Goal: Task Accomplishment & Management: Use online tool/utility

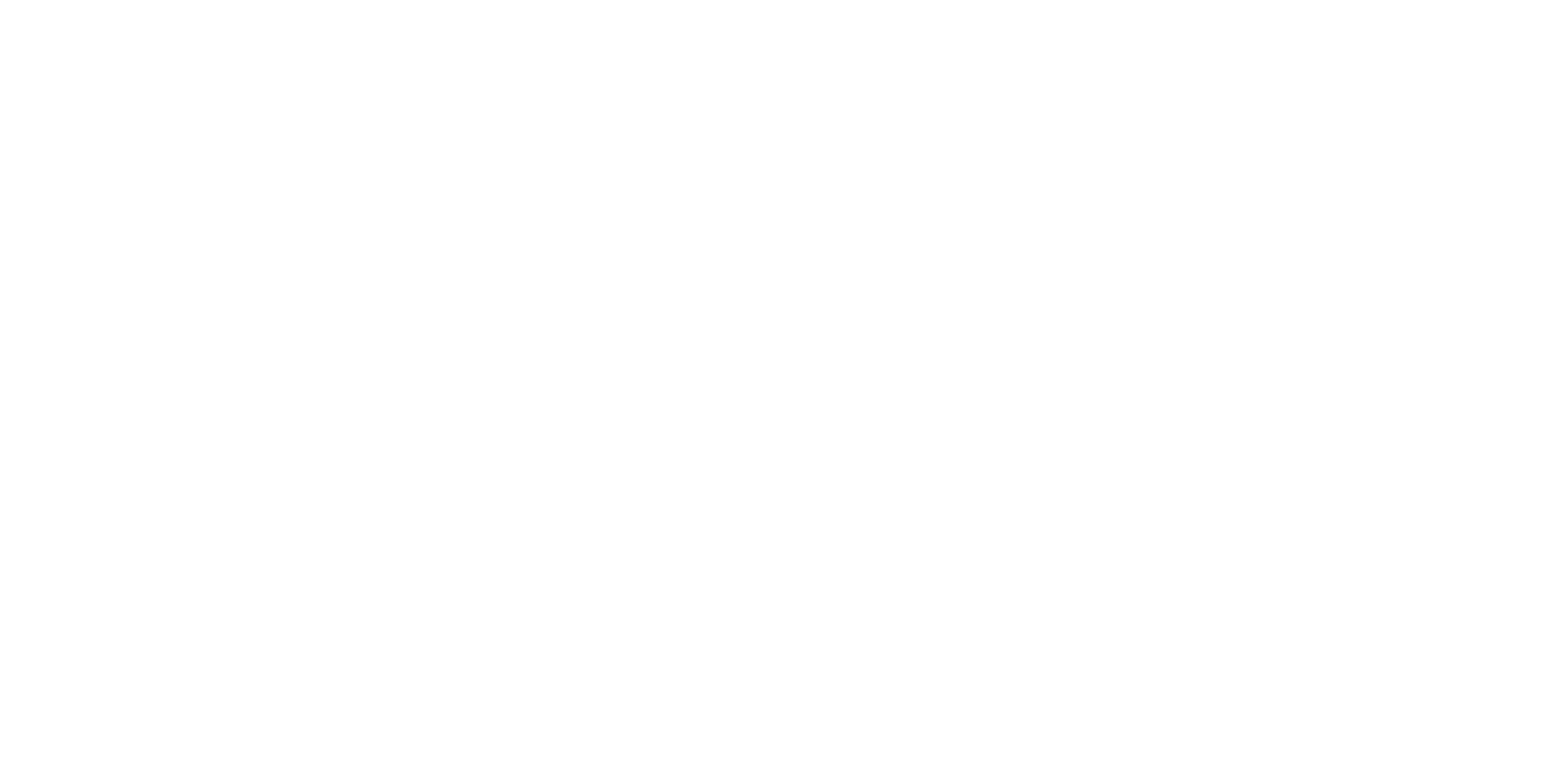
click at [1470, 0] on html at bounding box center [784, 0] width 1568 height 0
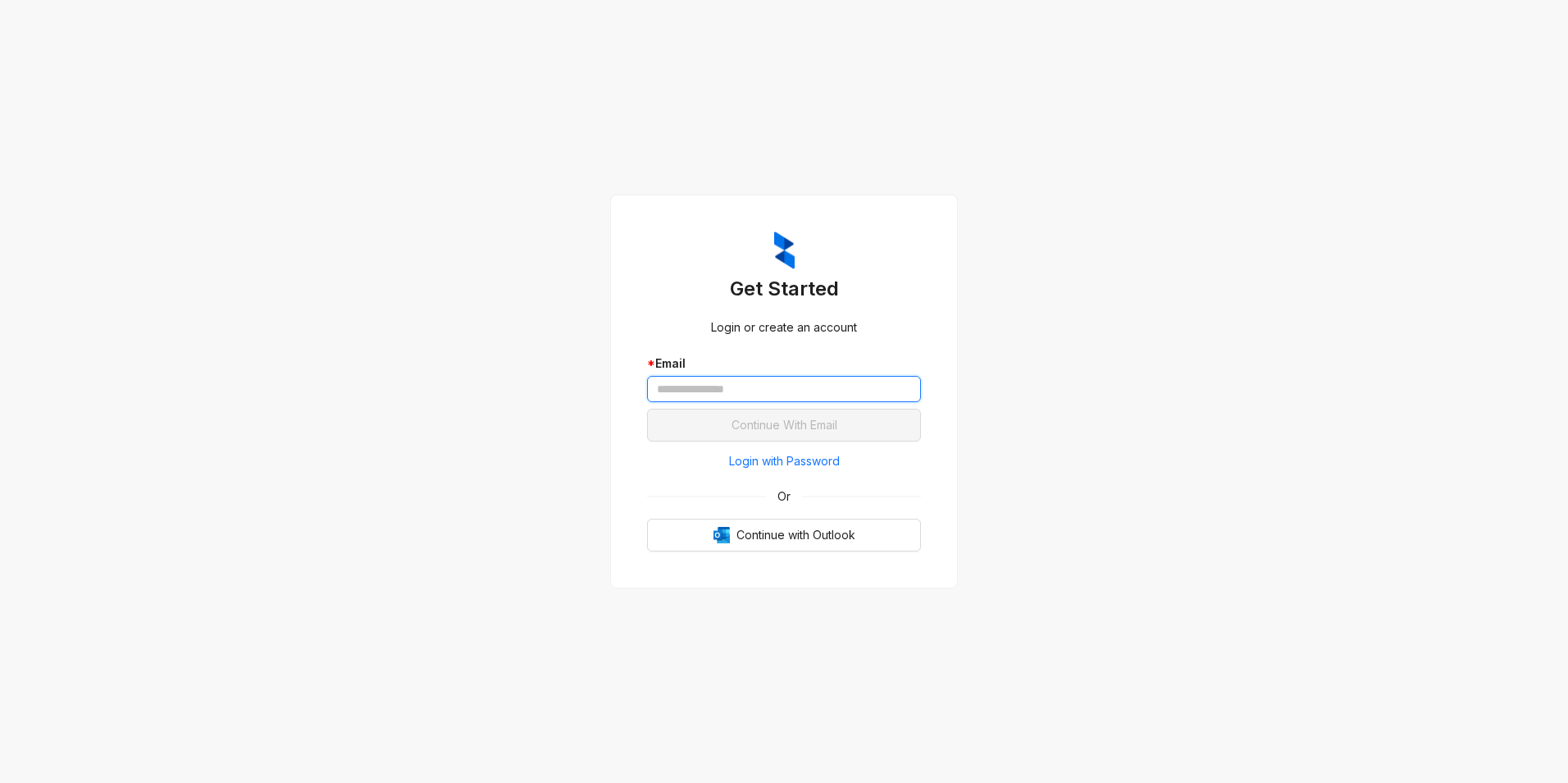
click at [781, 397] on input "text" at bounding box center [784, 389] width 274 height 26
type input "**********"
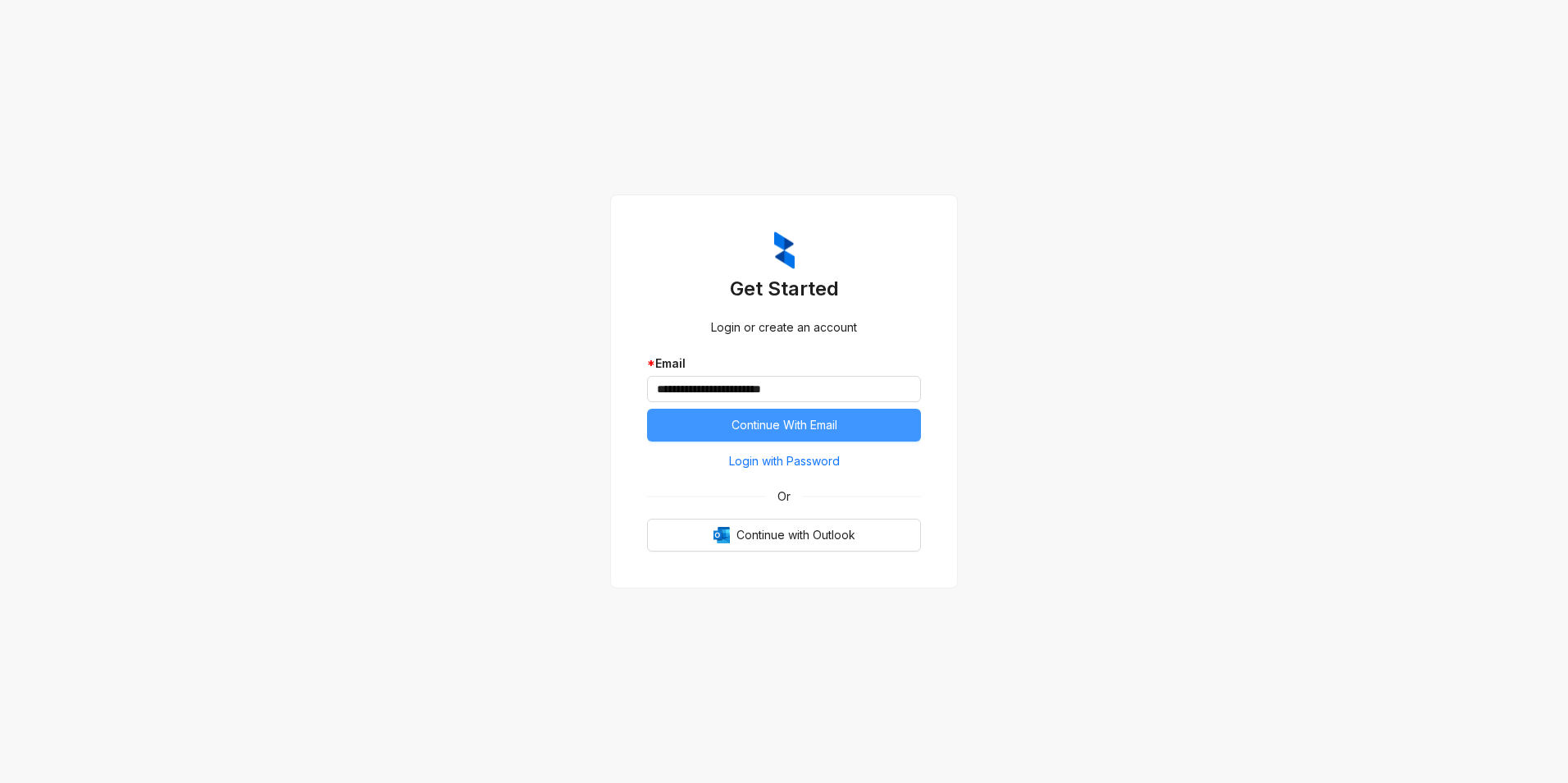
click at [773, 434] on button "Continue With Email" at bounding box center [784, 424] width 274 height 33
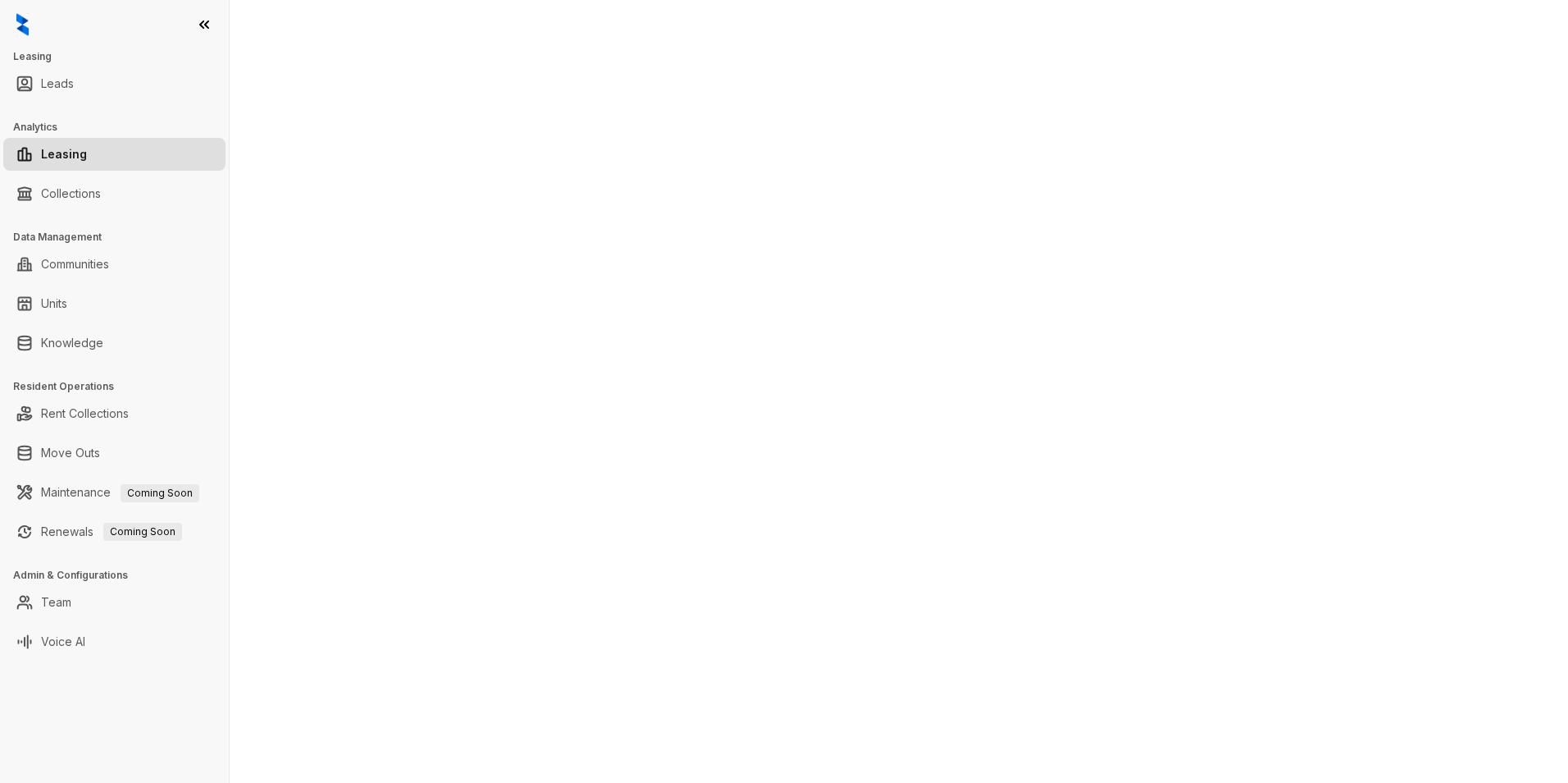
select select "******"
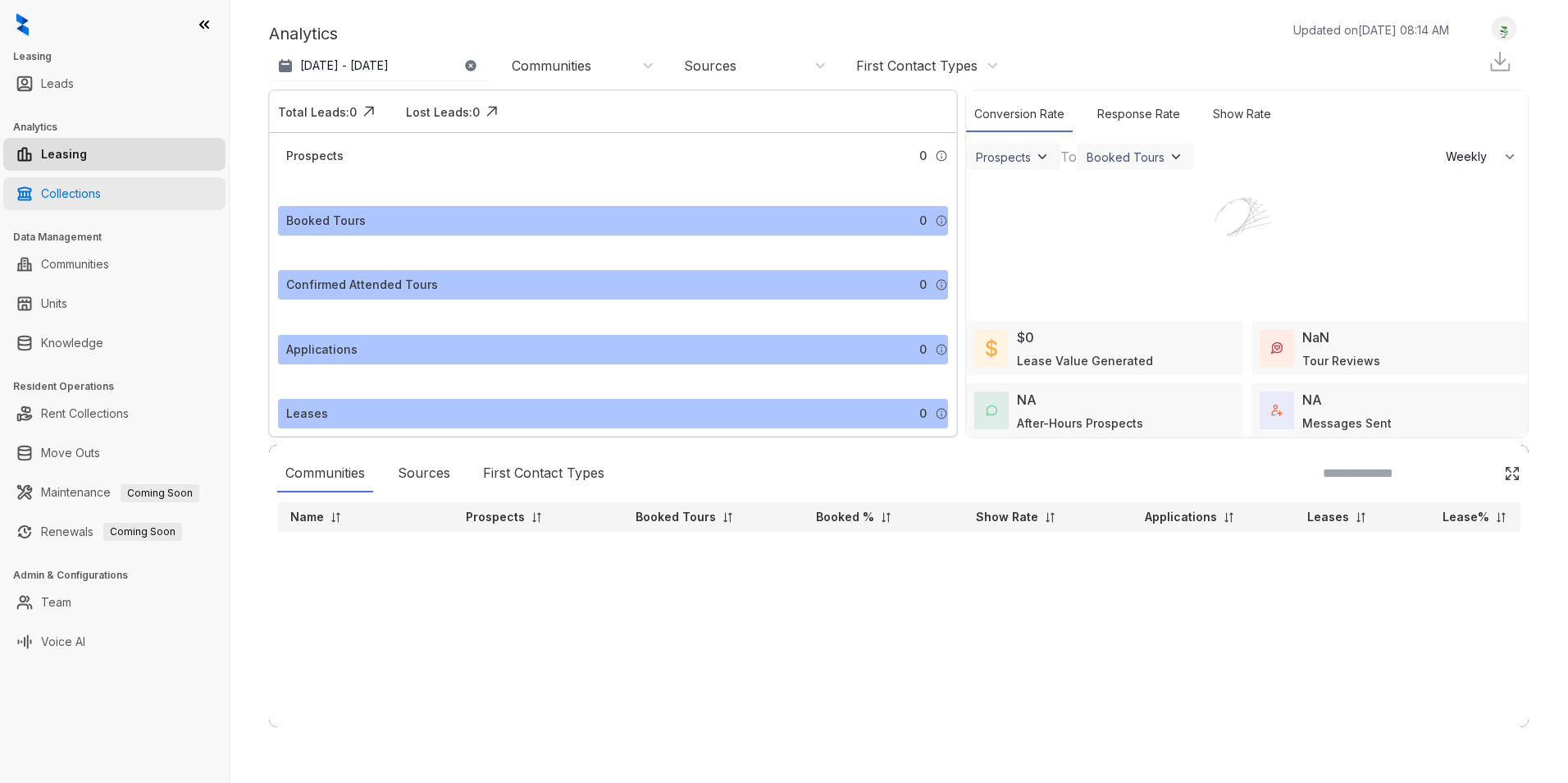
click at [74, 195] on link "Collections" at bounding box center [71, 193] width 60 height 33
click at [100, 198] on link "Collections" at bounding box center [71, 193] width 60 height 33
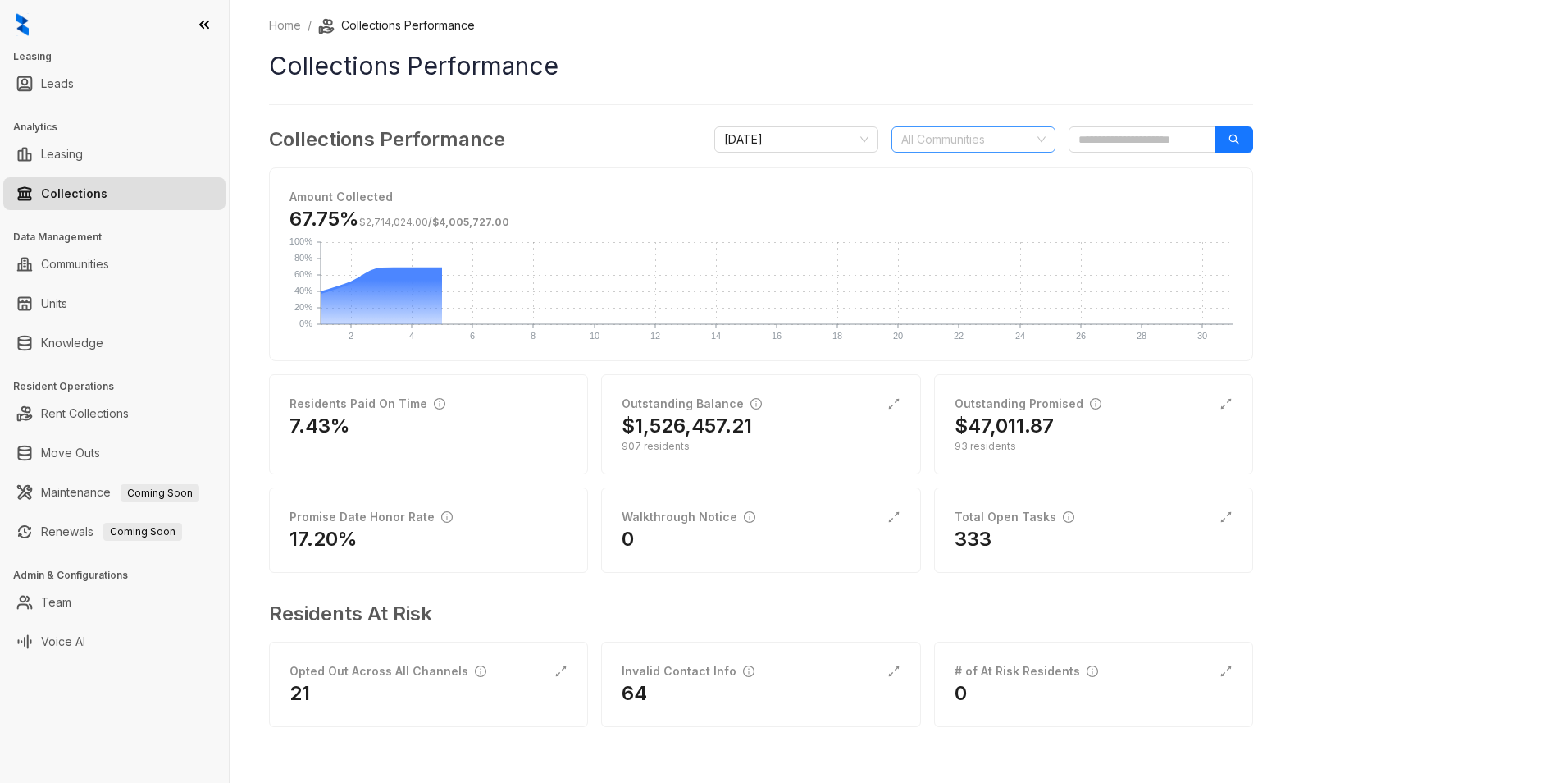
click at [952, 127] on div "All Communities" at bounding box center [974, 139] width 164 height 26
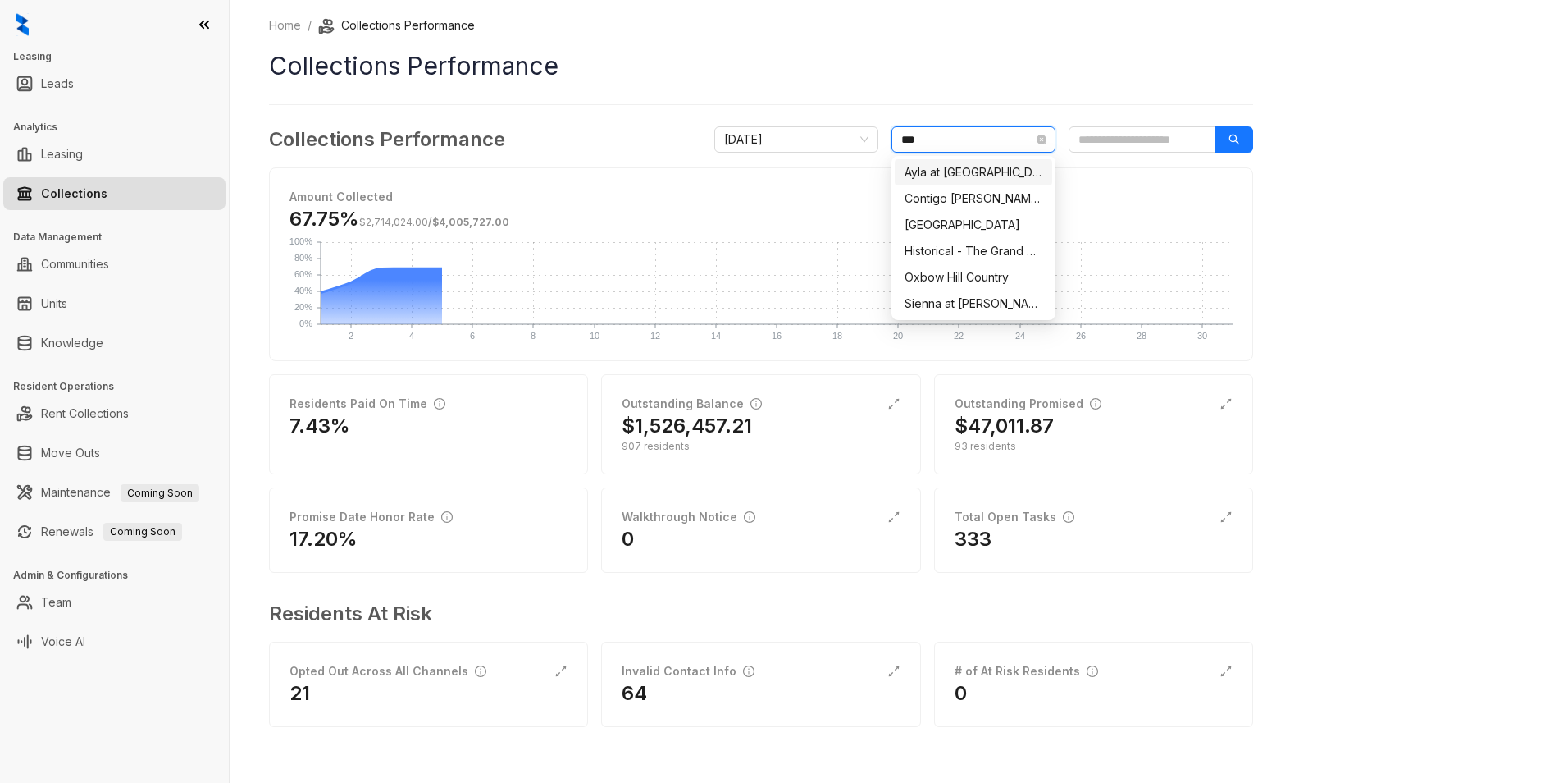
type input "****"
click at [928, 219] on div "Hilltop Oaks" at bounding box center [973, 225] width 137 height 18
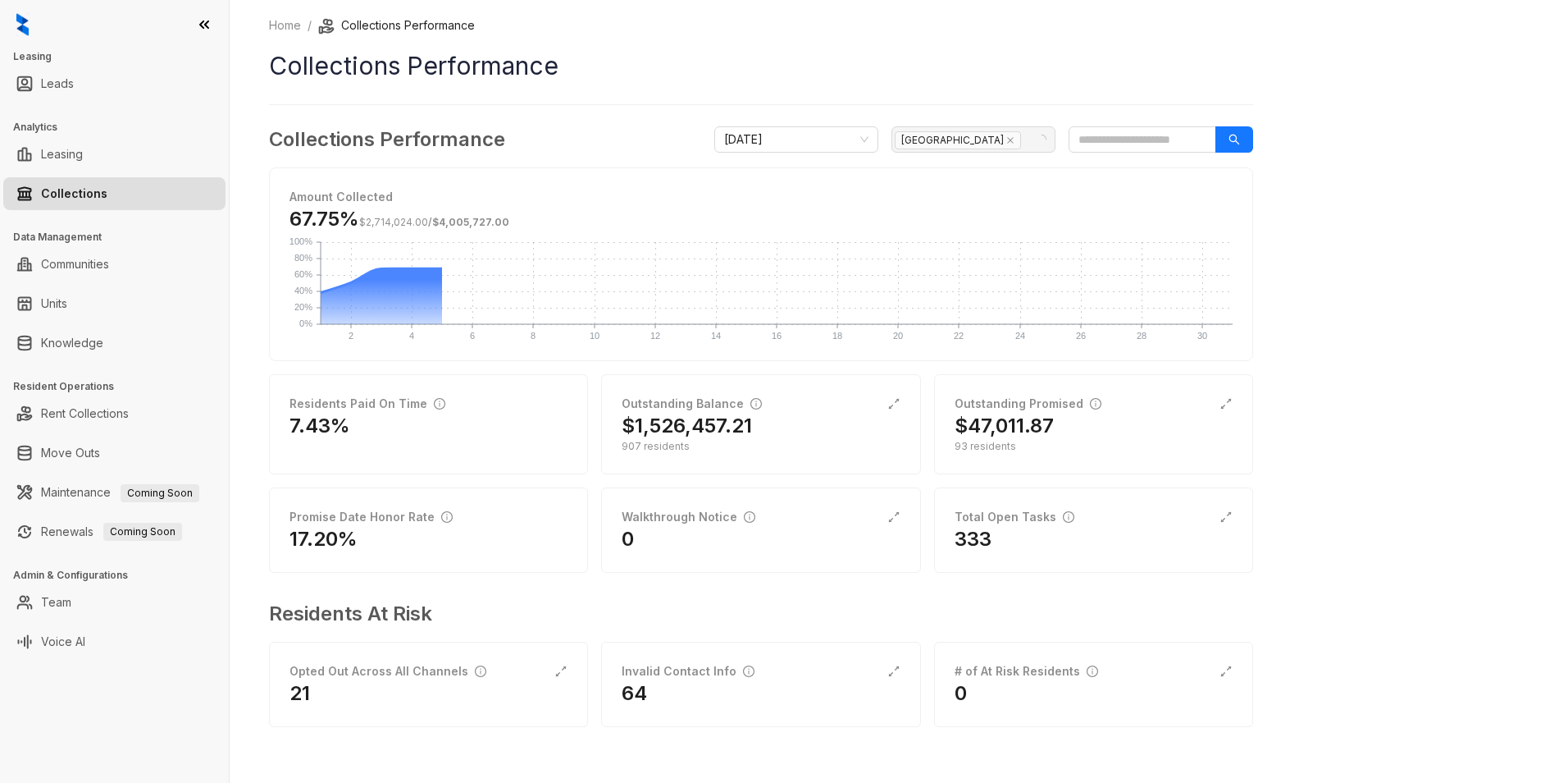
click at [1494, 233] on div "Home / Collections Performance Collections Performance Collections Performance …" at bounding box center [899, 392] width 1339 height 783
click at [759, 417] on div "$77,400.27" at bounding box center [760, 426] width 278 height 26
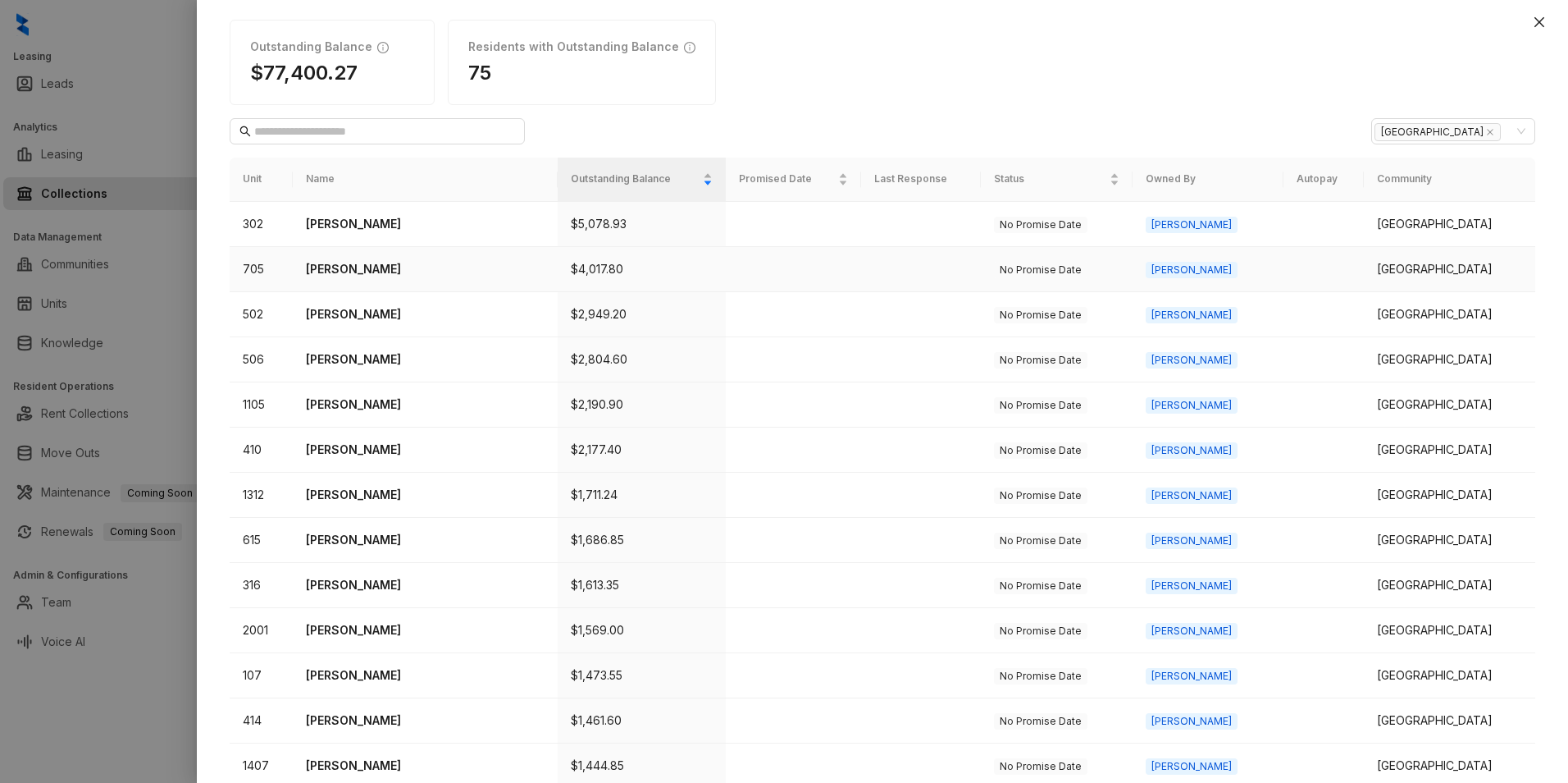
scroll to position [82, 0]
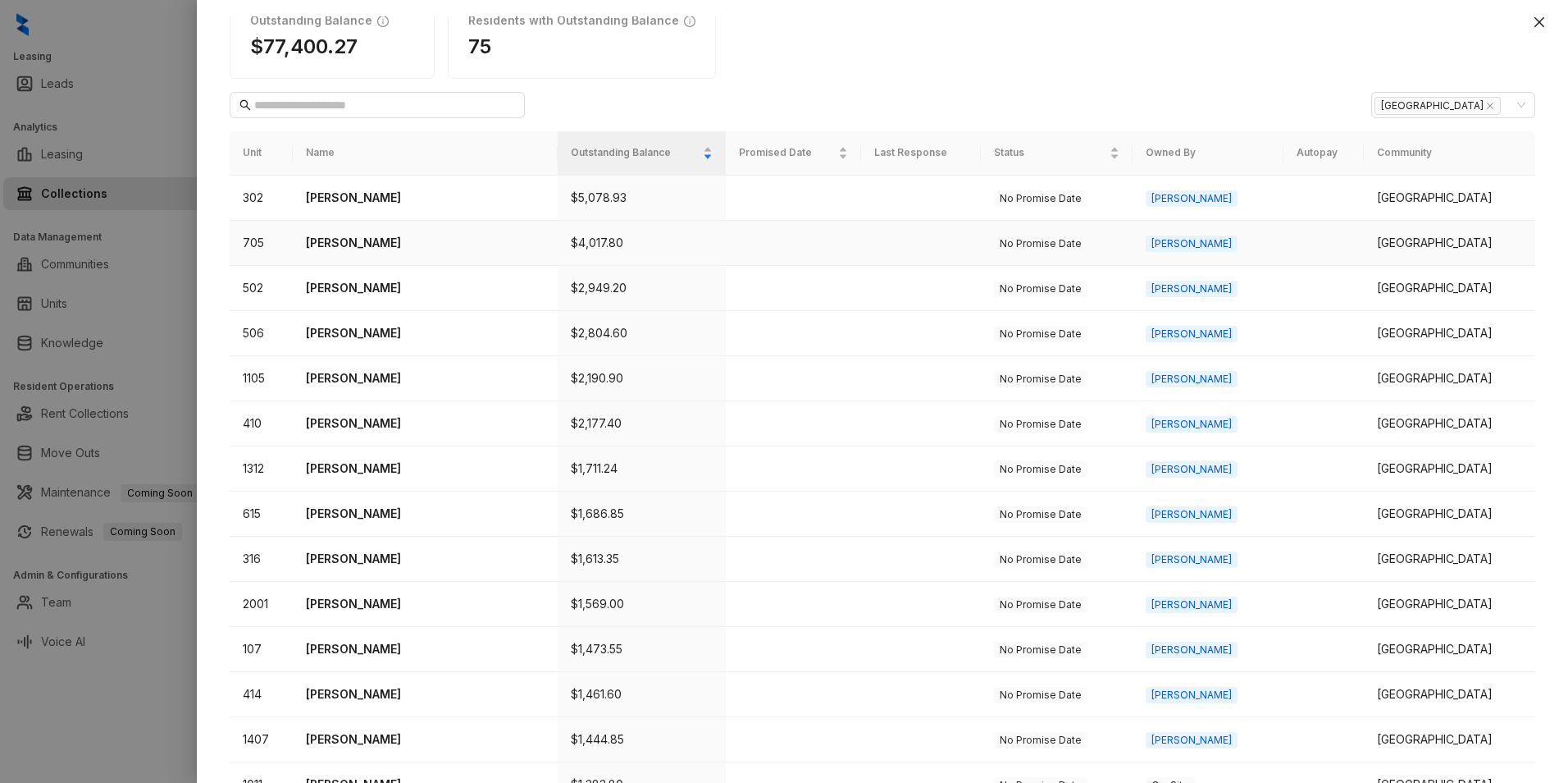
click at [387, 246] on p "Rosa Jaramillo Llanas" at bounding box center [425, 242] width 239 height 18
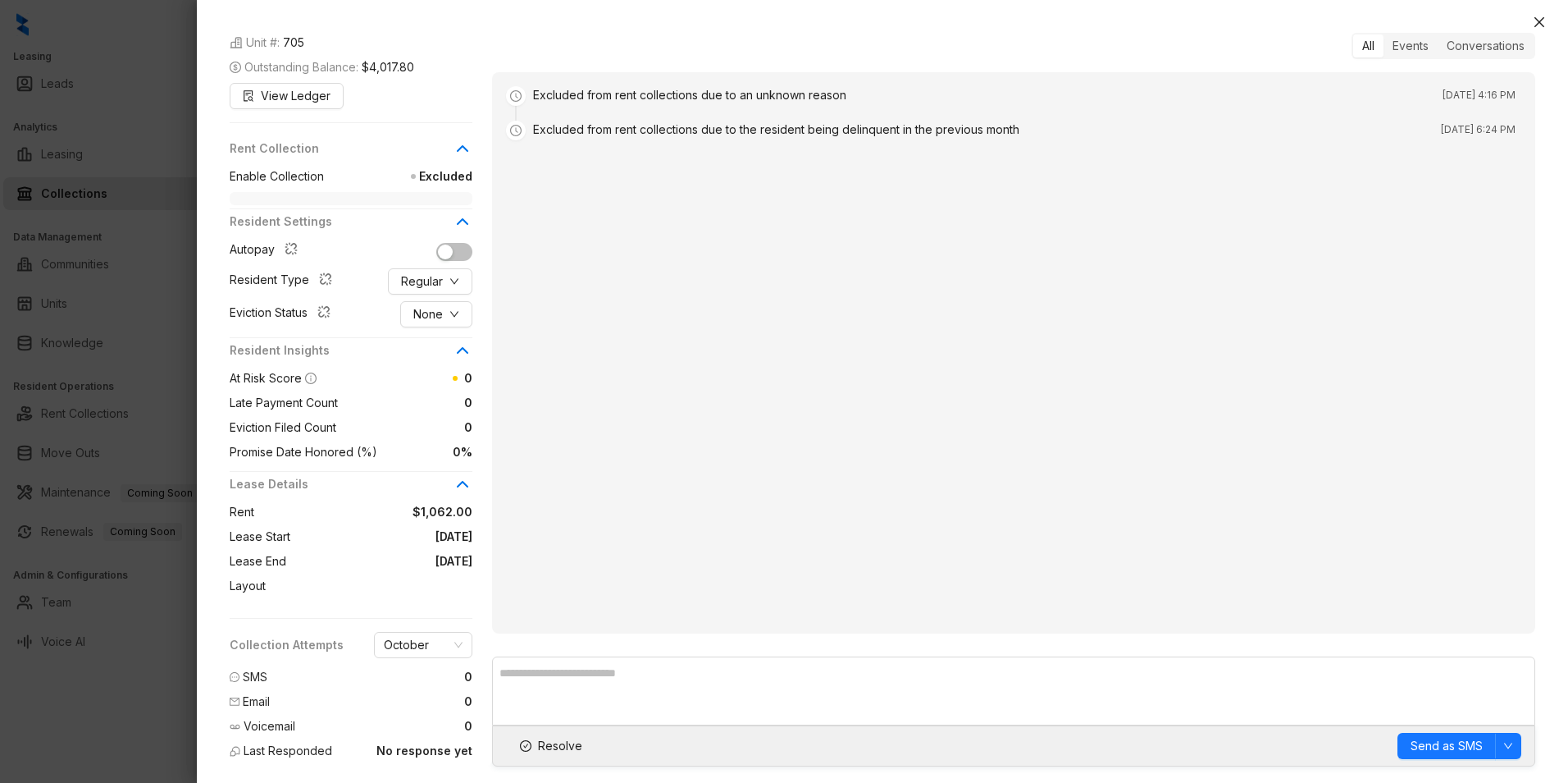
scroll to position [176, 0]
click at [568, 748] on span "Resolve" at bounding box center [560, 746] width 44 height 18
click at [1543, 21] on icon "close" at bounding box center [1539, 22] width 13 height 13
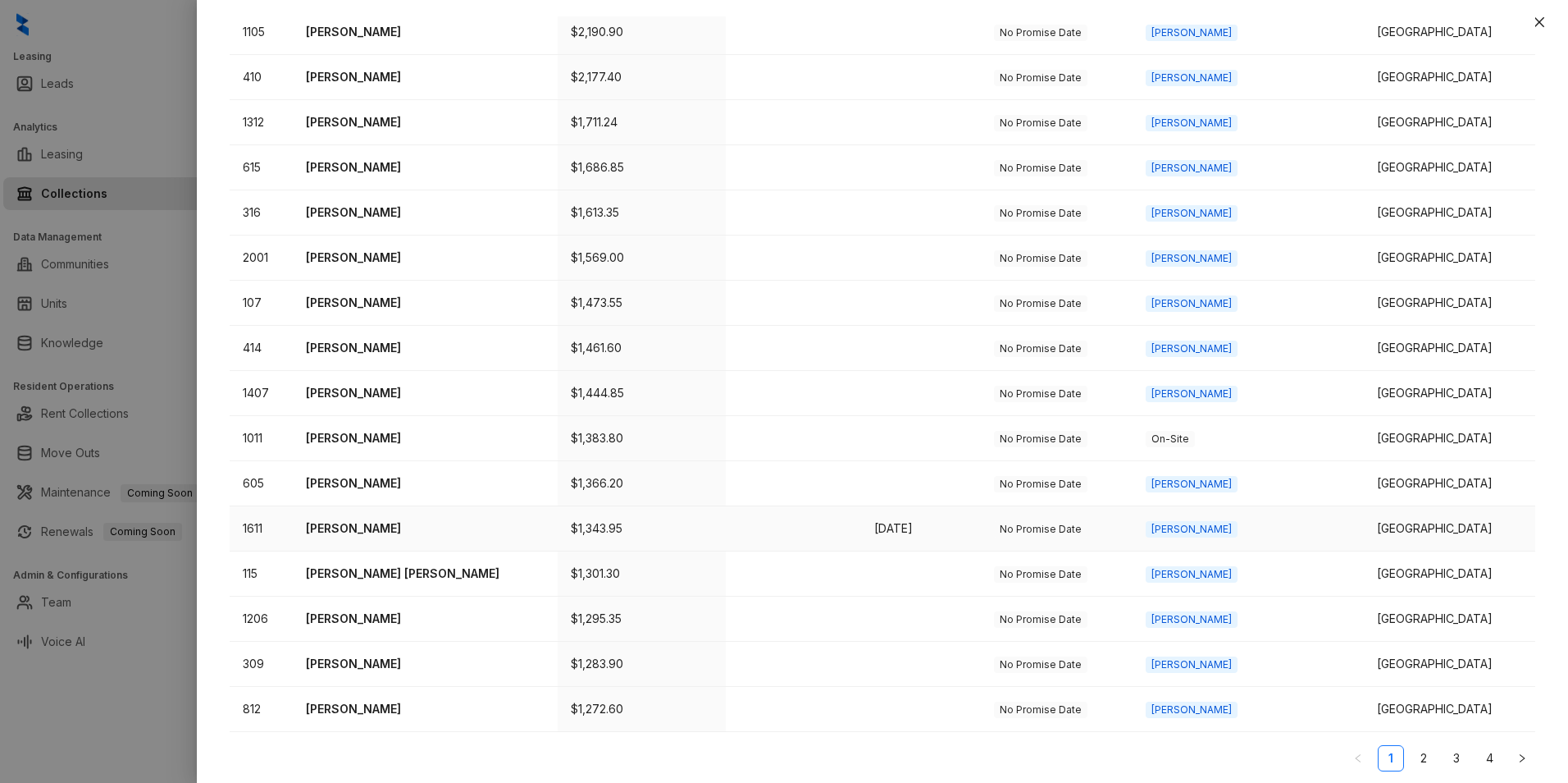
scroll to position [433, 0]
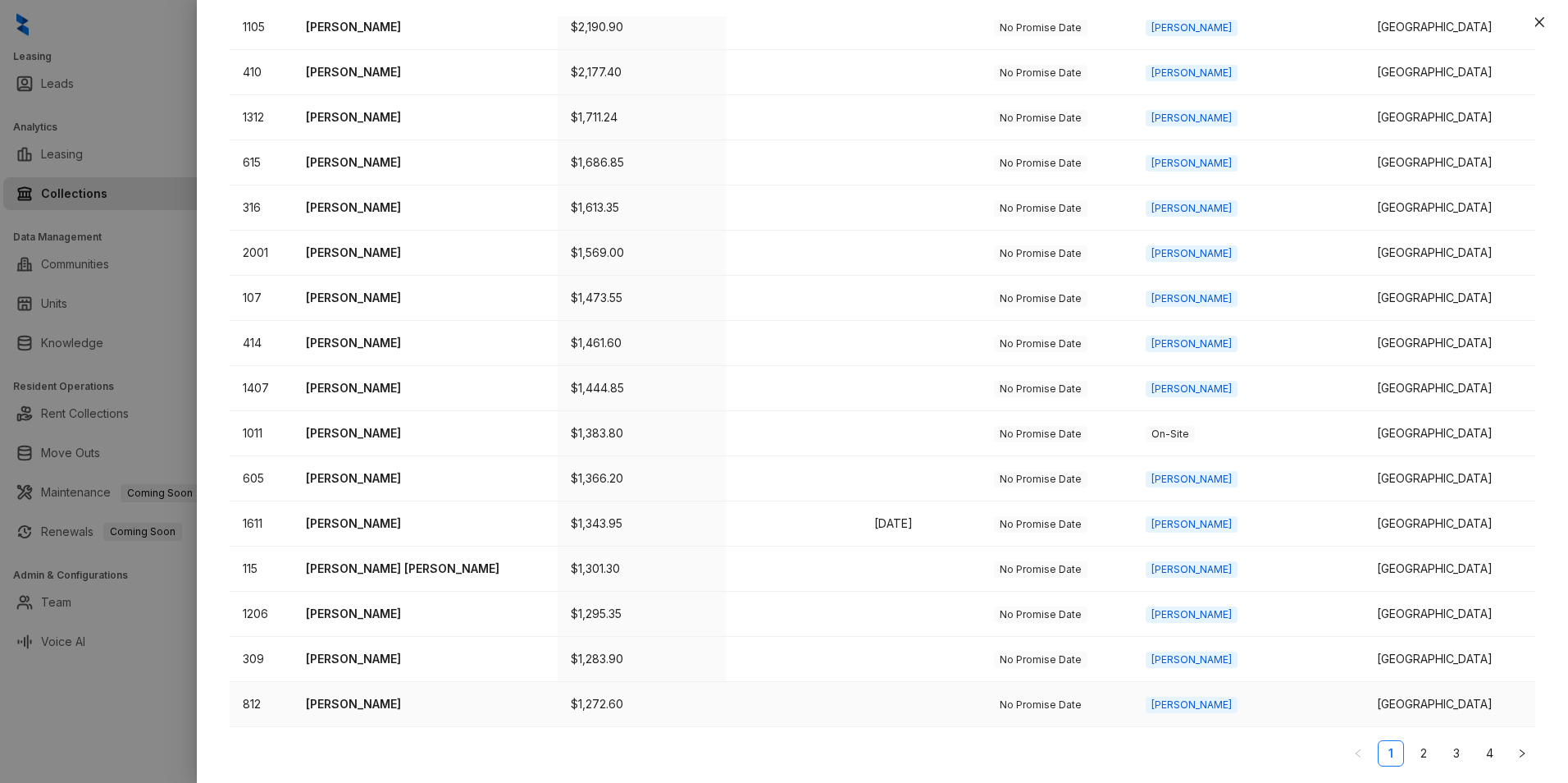
click at [365, 704] on p "Jesse Farias" at bounding box center [425, 704] width 239 height 18
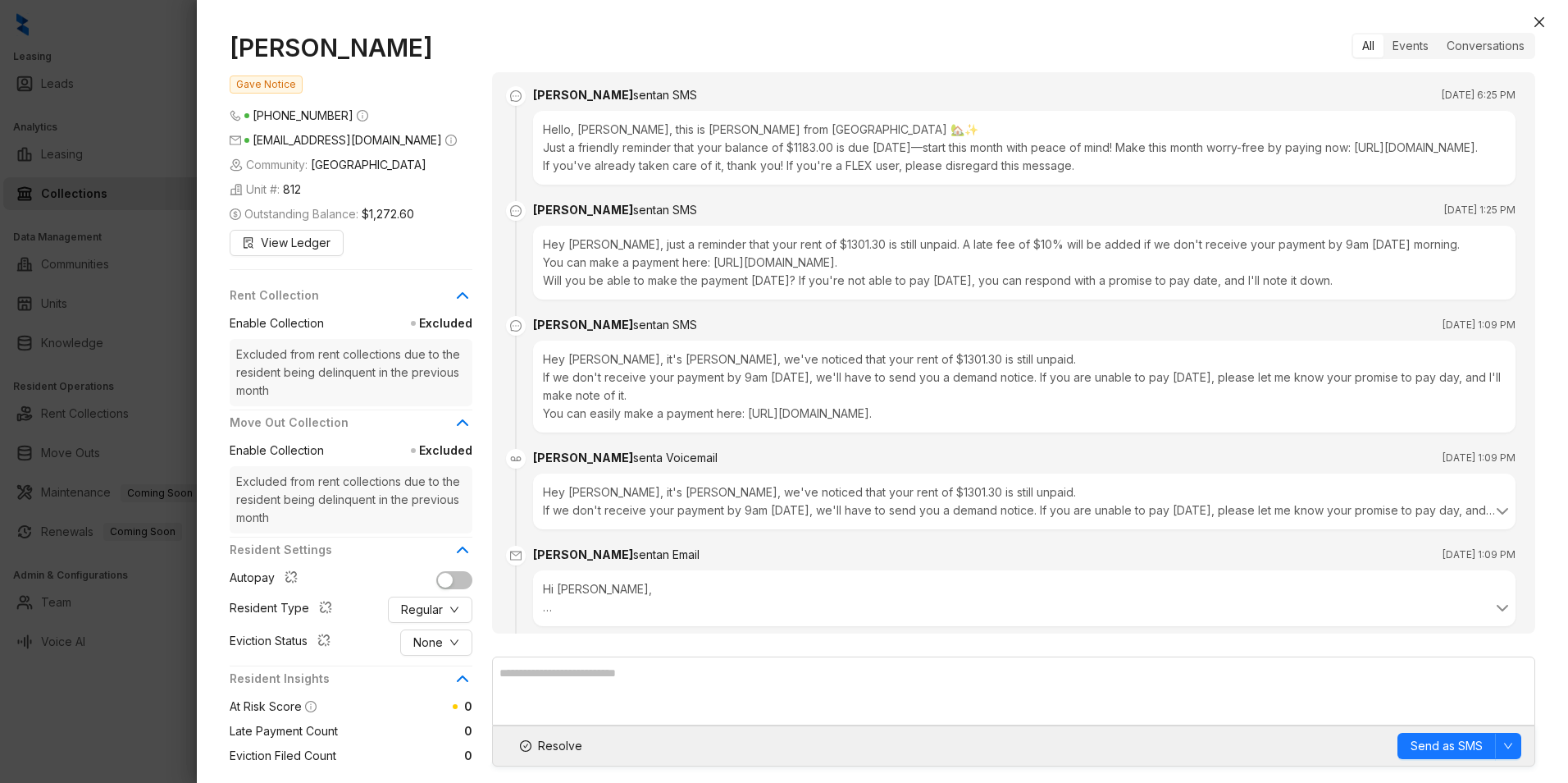
scroll to position [3244, 0]
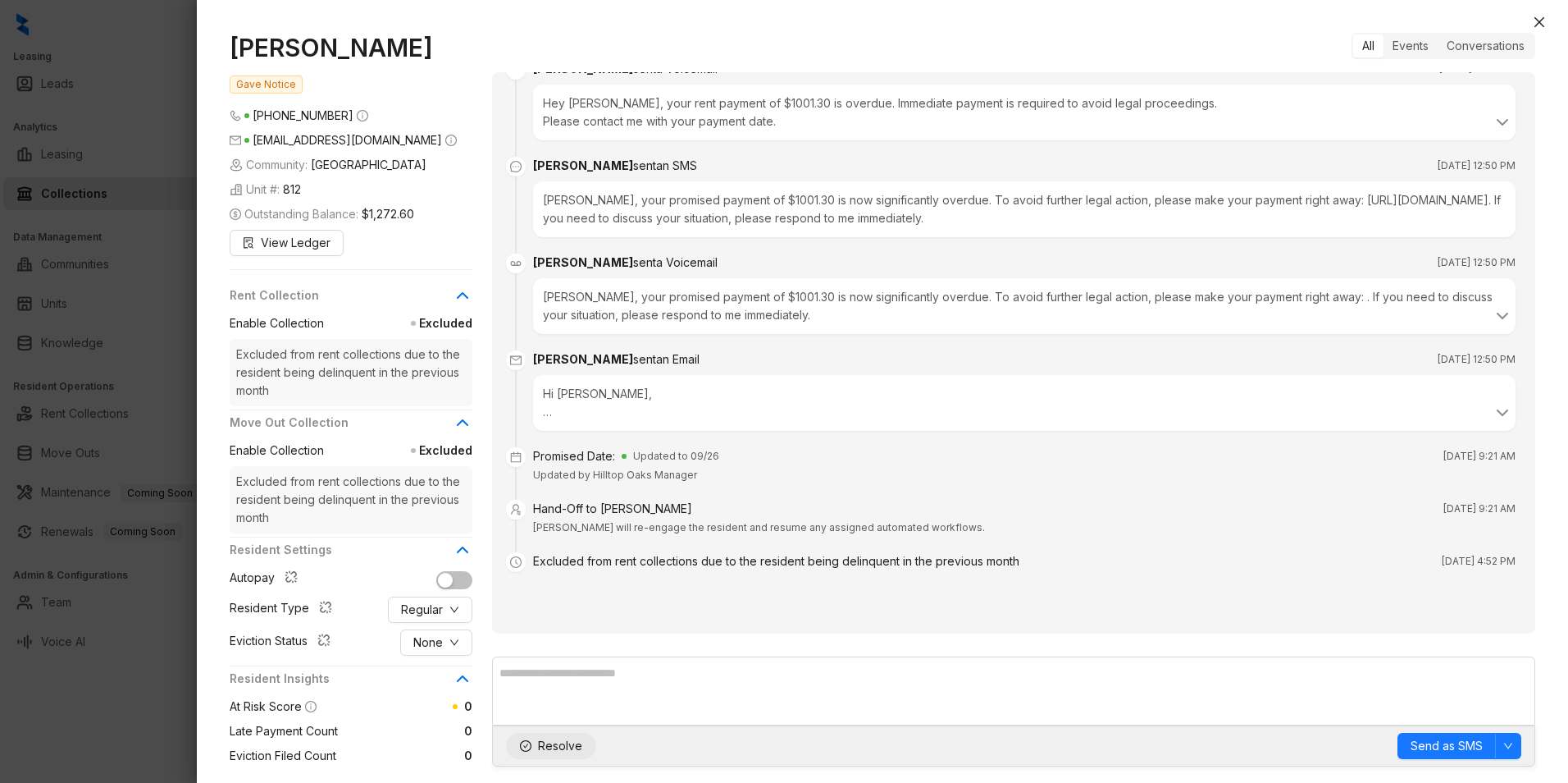
click at [553, 741] on span "Resolve" at bounding box center [560, 746] width 44 height 18
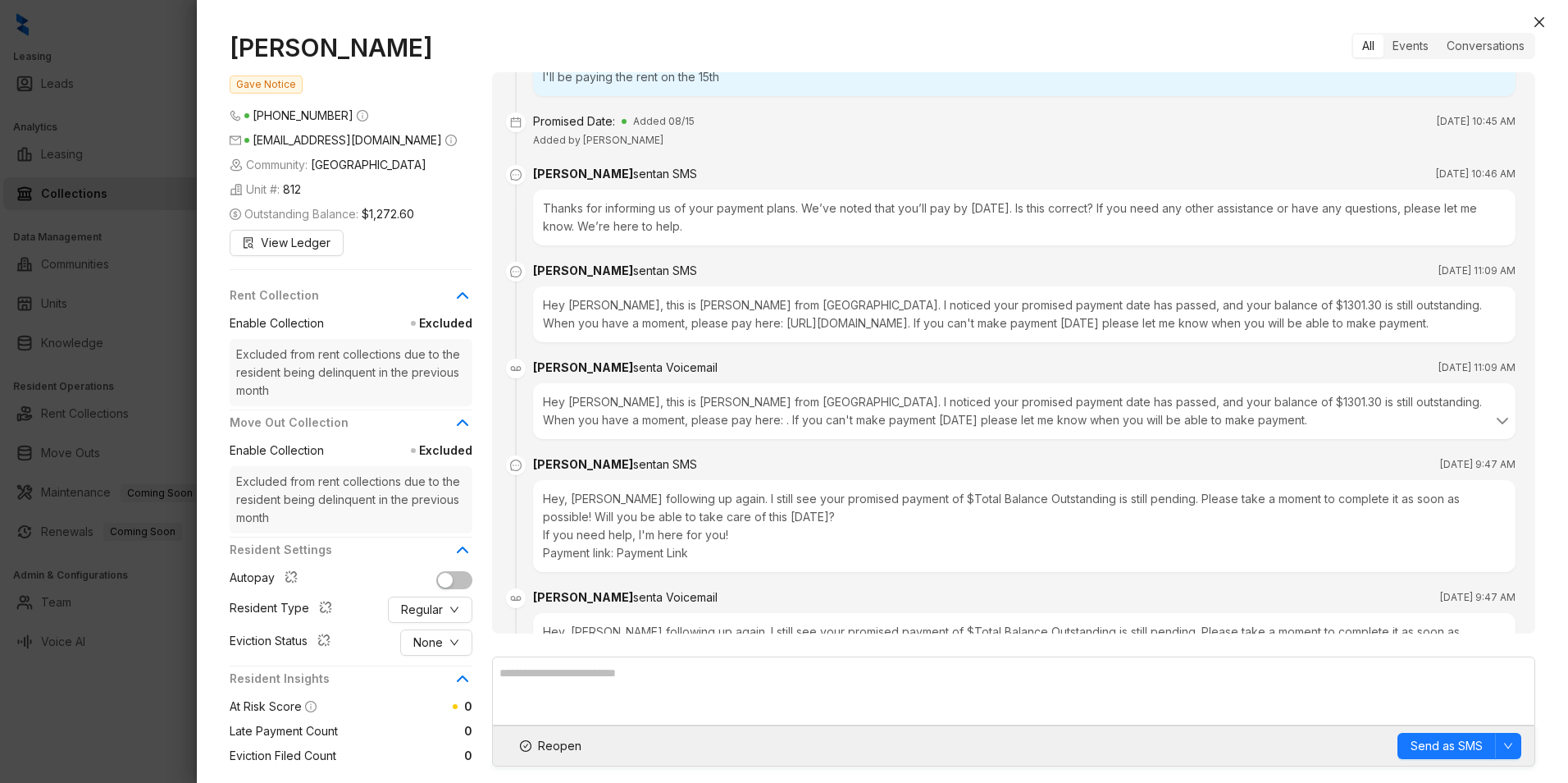
scroll to position [783, 0]
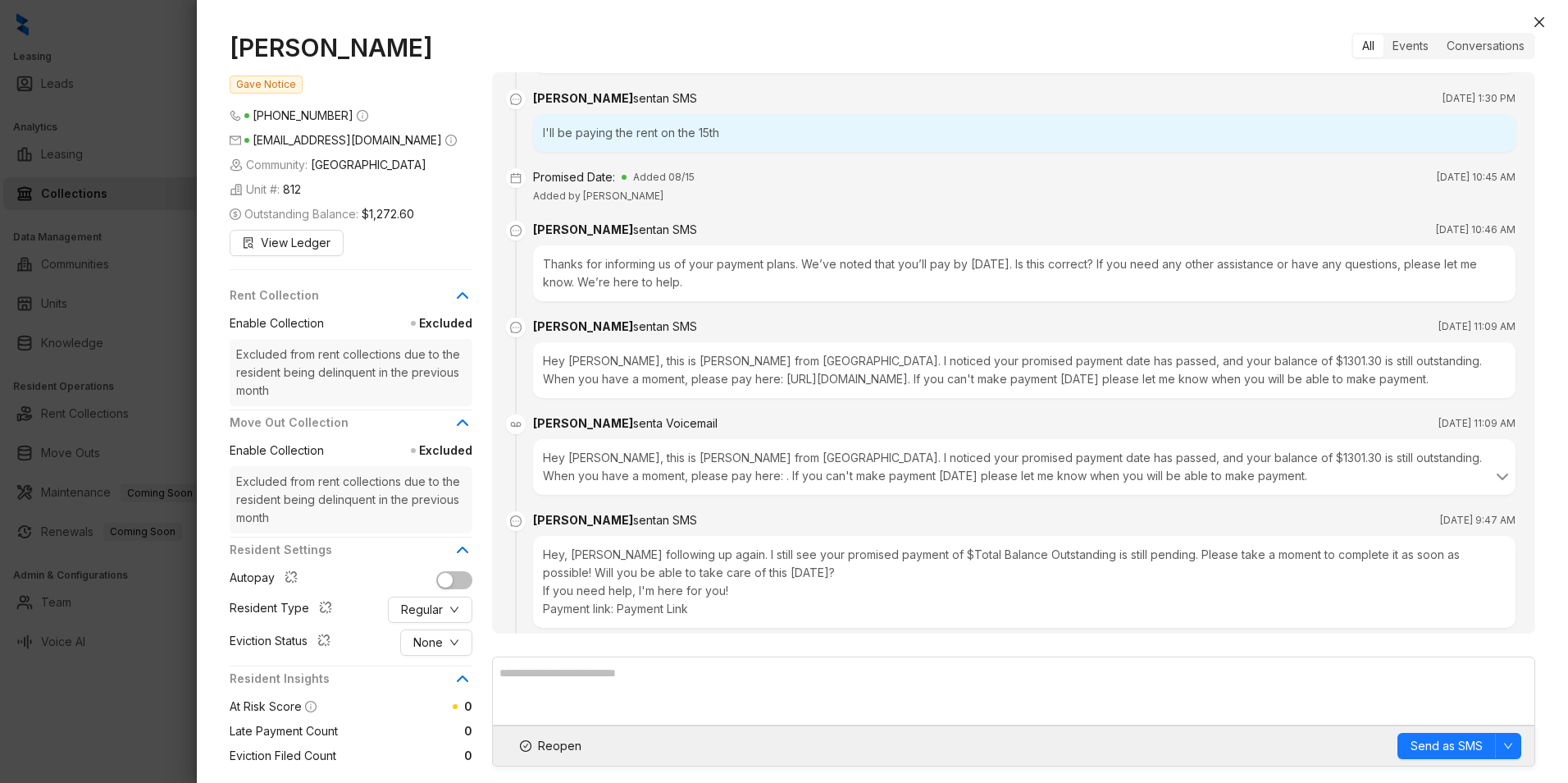
click at [1567, 21] on html "Leasing Leads Analytics Leasing Collections Data Management Communities Units K…" at bounding box center [784, 392] width 1568 height 783
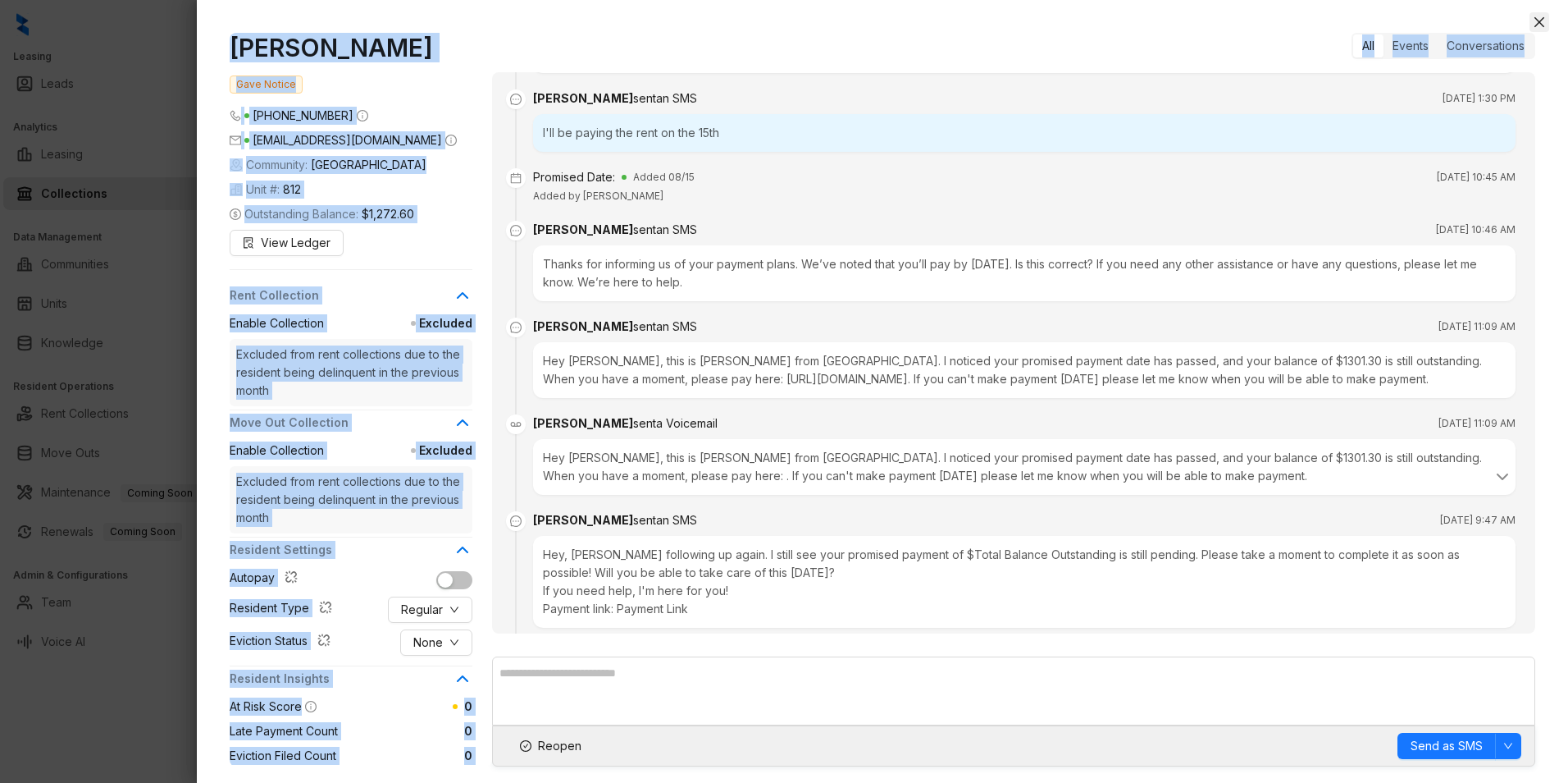
click at [1542, 25] on icon "close" at bounding box center [1539, 22] width 10 height 10
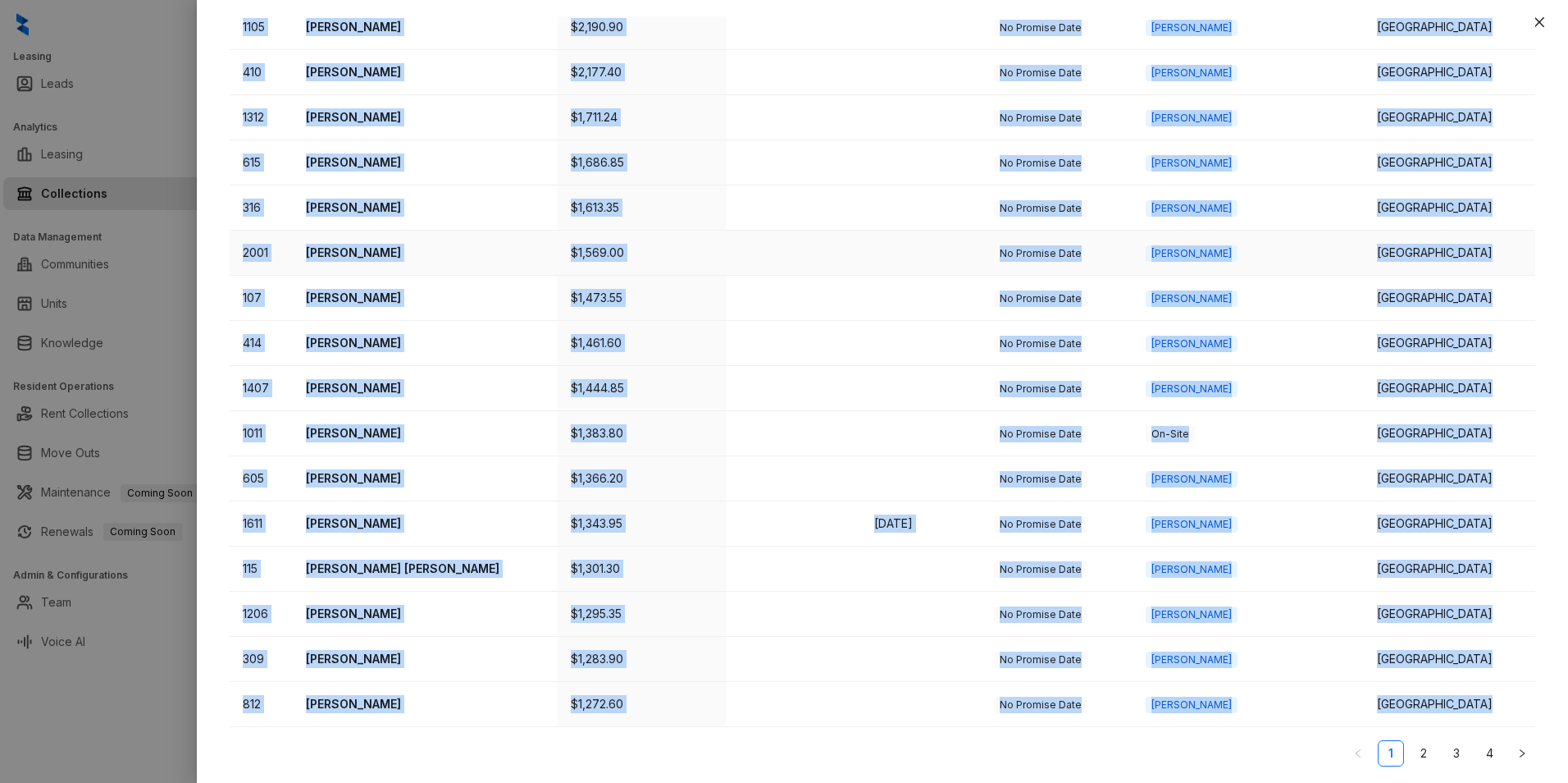
click at [858, 239] on td at bounding box center [794, 252] width 136 height 45
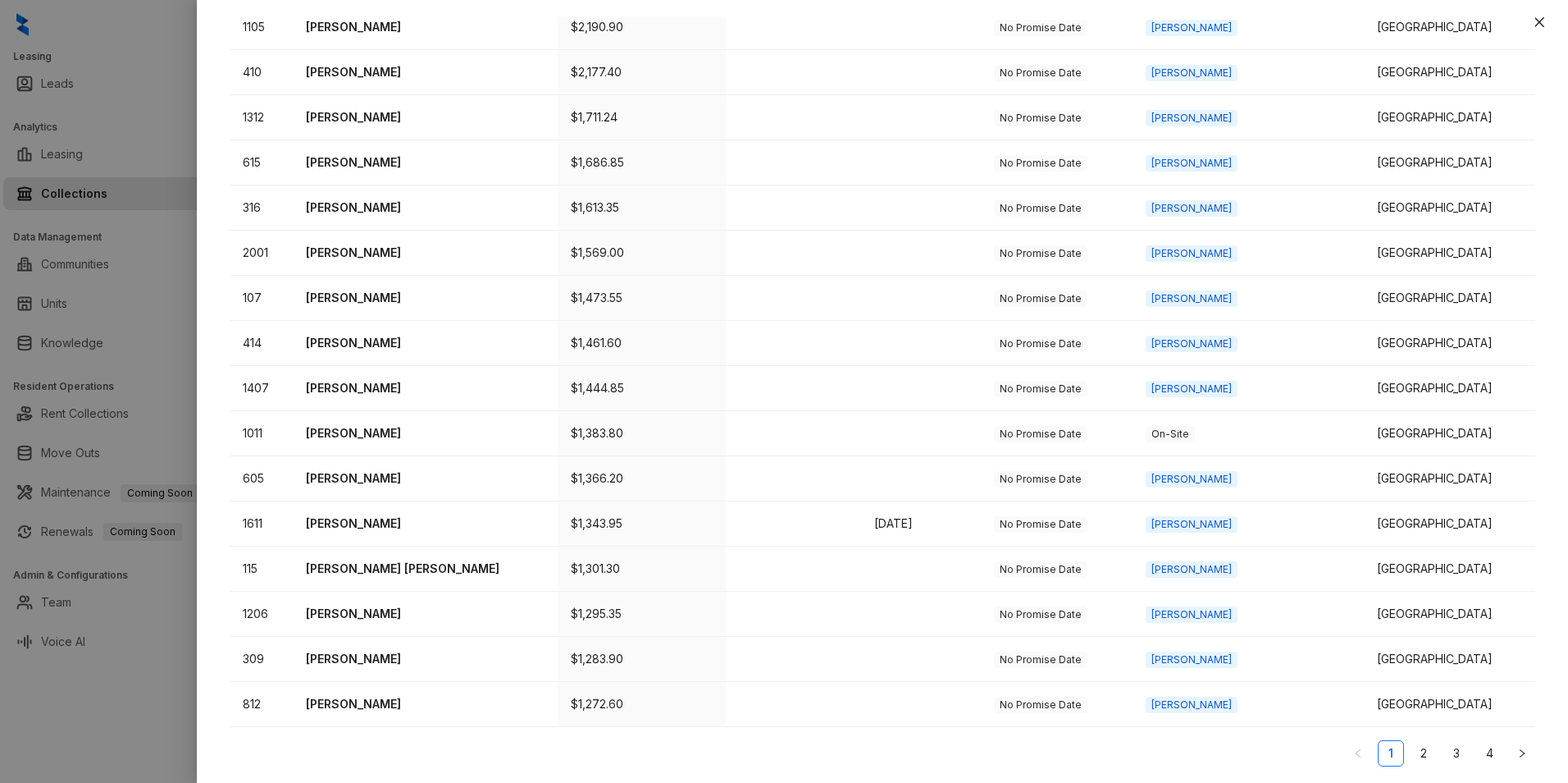
click at [517, 766] on div "Outstanding Balance Outstanding Balance $77,400.27 Residents with Outstanding B…" at bounding box center [882, 399] width 1371 height 766
click at [1411, 754] on link "2" at bounding box center [1423, 753] width 25 height 25
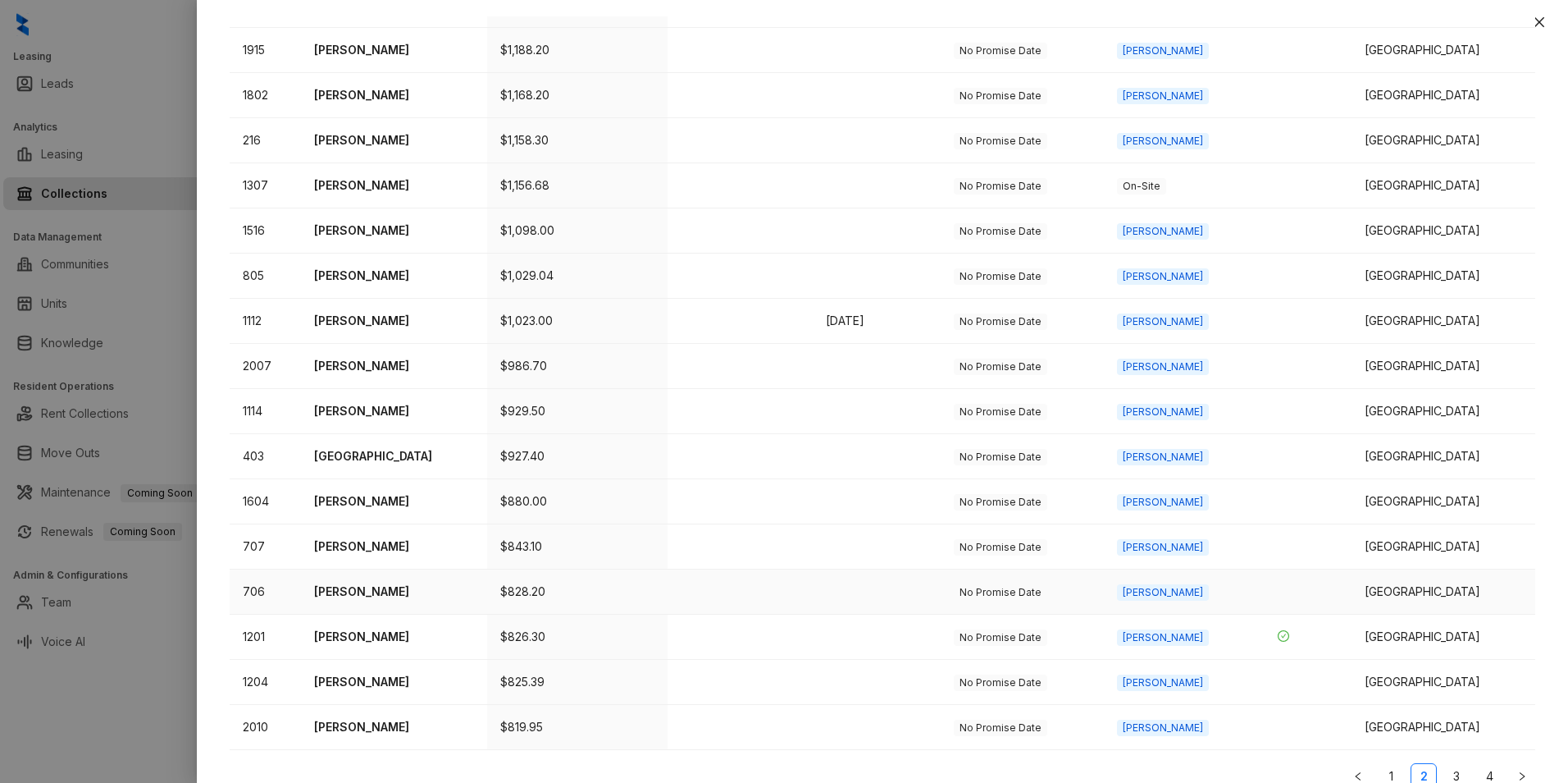
scroll to position [433, 0]
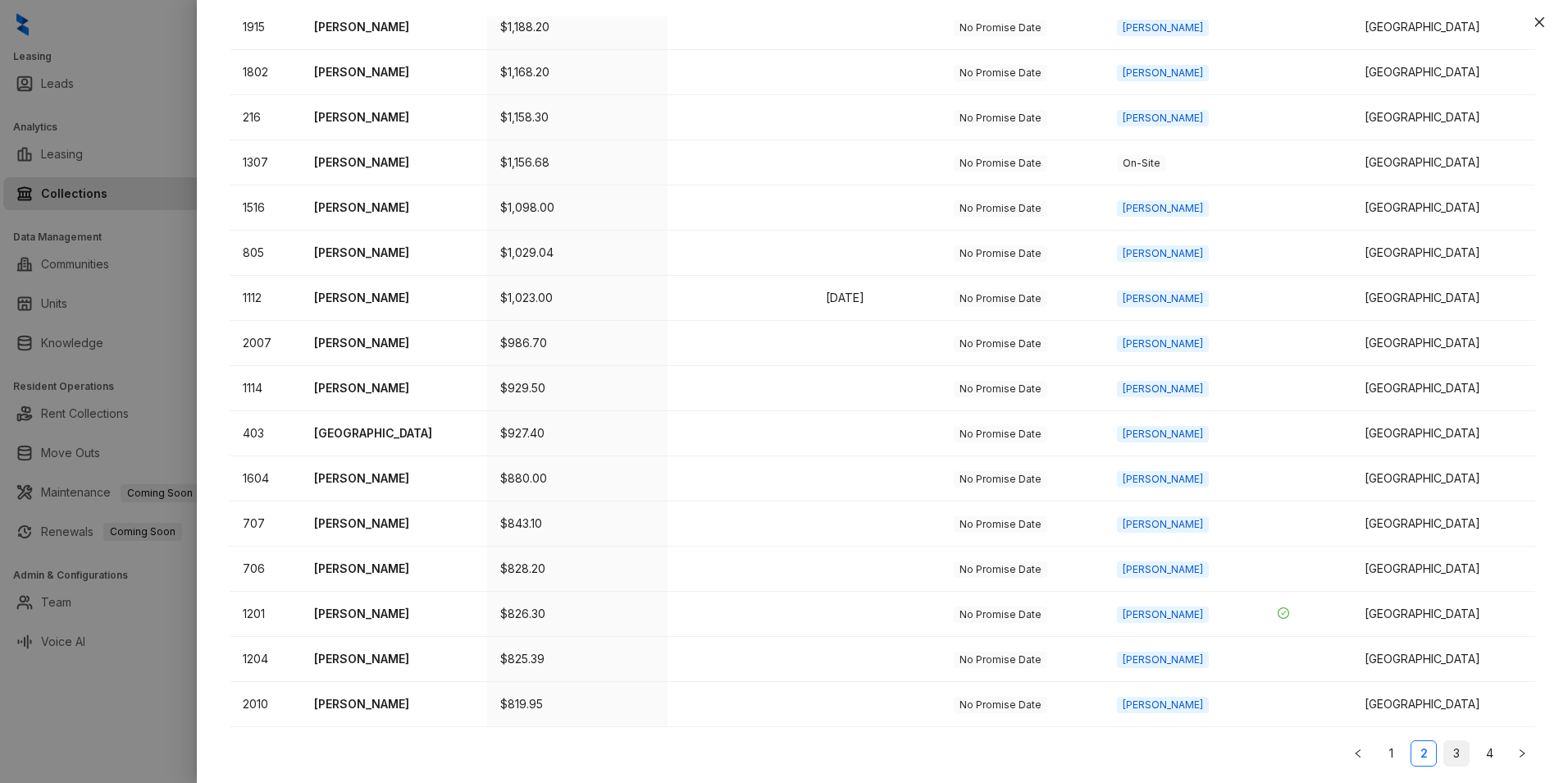
click at [1447, 753] on link "3" at bounding box center [1457, 753] width 25 height 25
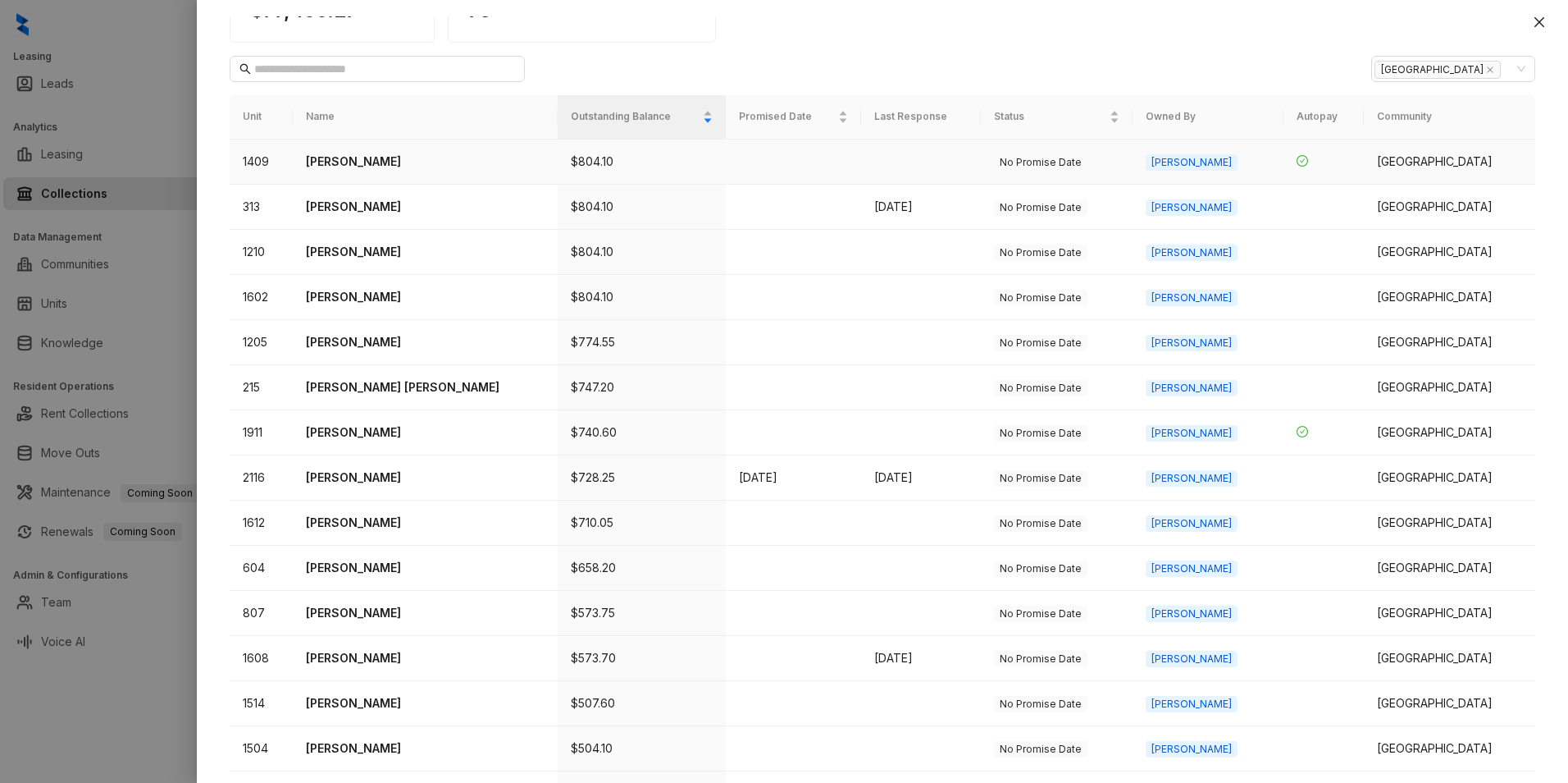
scroll to position [0, 0]
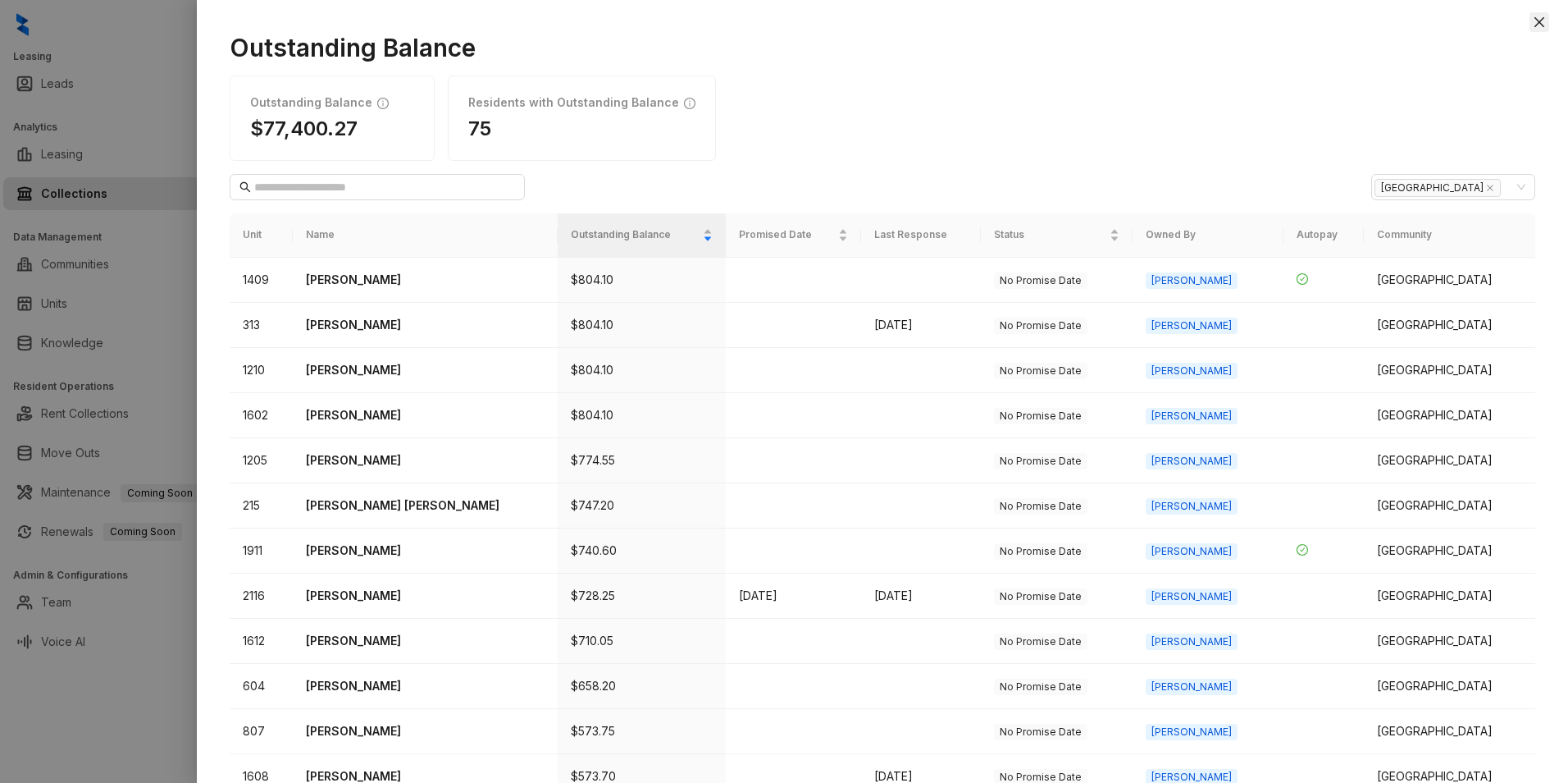
click at [1541, 19] on icon "close" at bounding box center [1539, 22] width 13 height 13
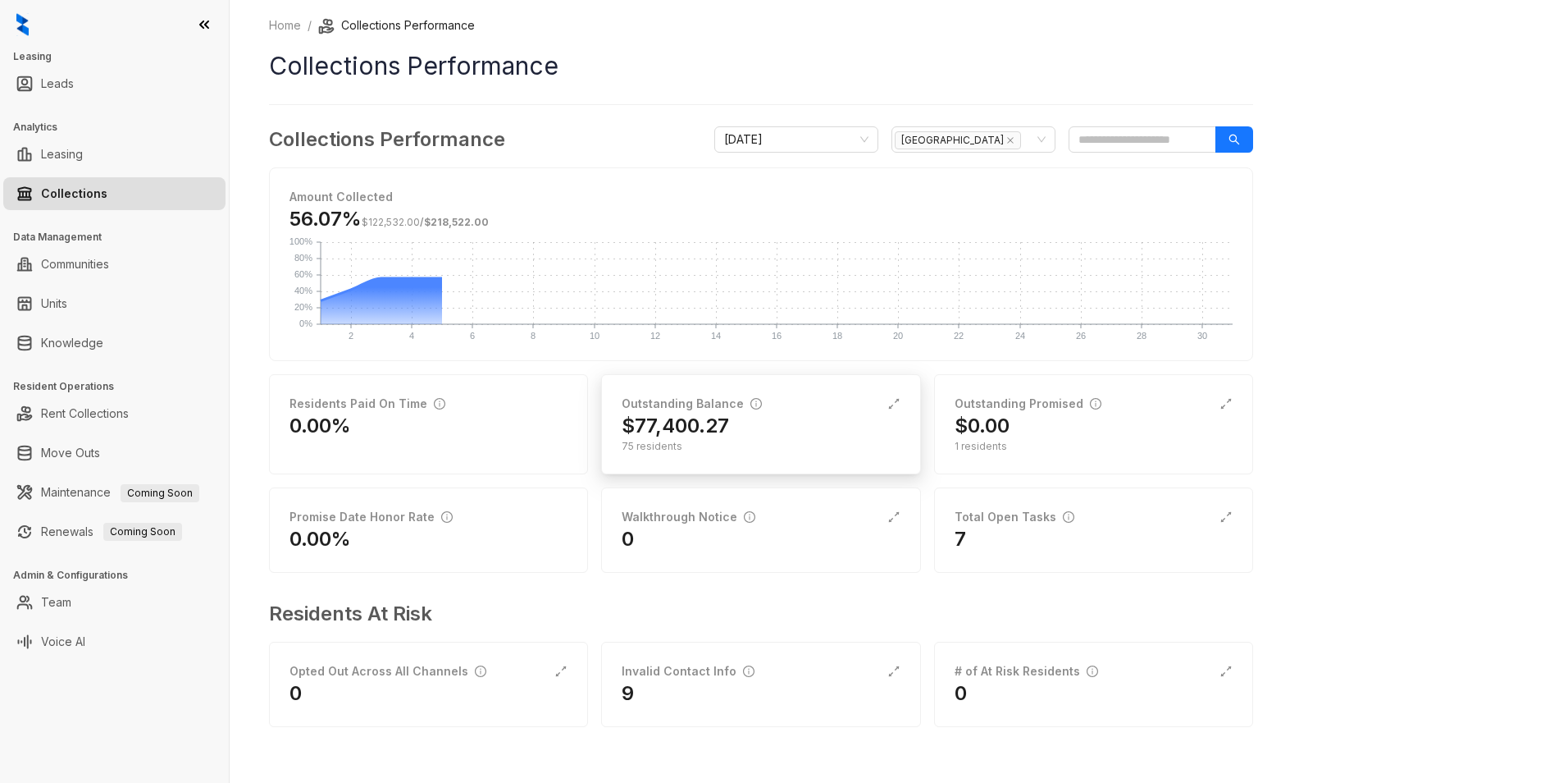
click at [784, 436] on div "$77,400.27" at bounding box center [760, 426] width 278 height 26
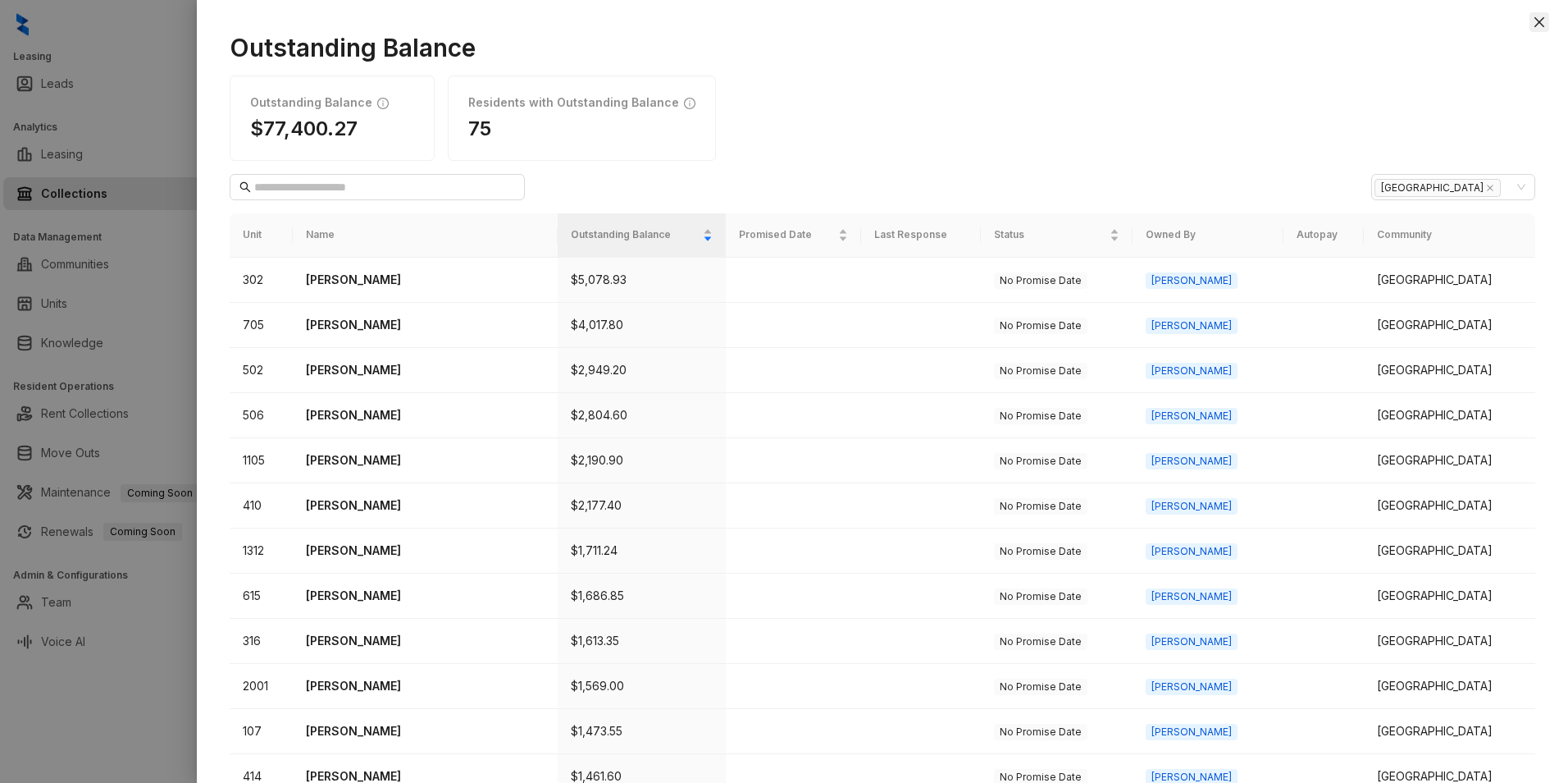
click at [1542, 23] on icon "close" at bounding box center [1539, 22] width 10 height 10
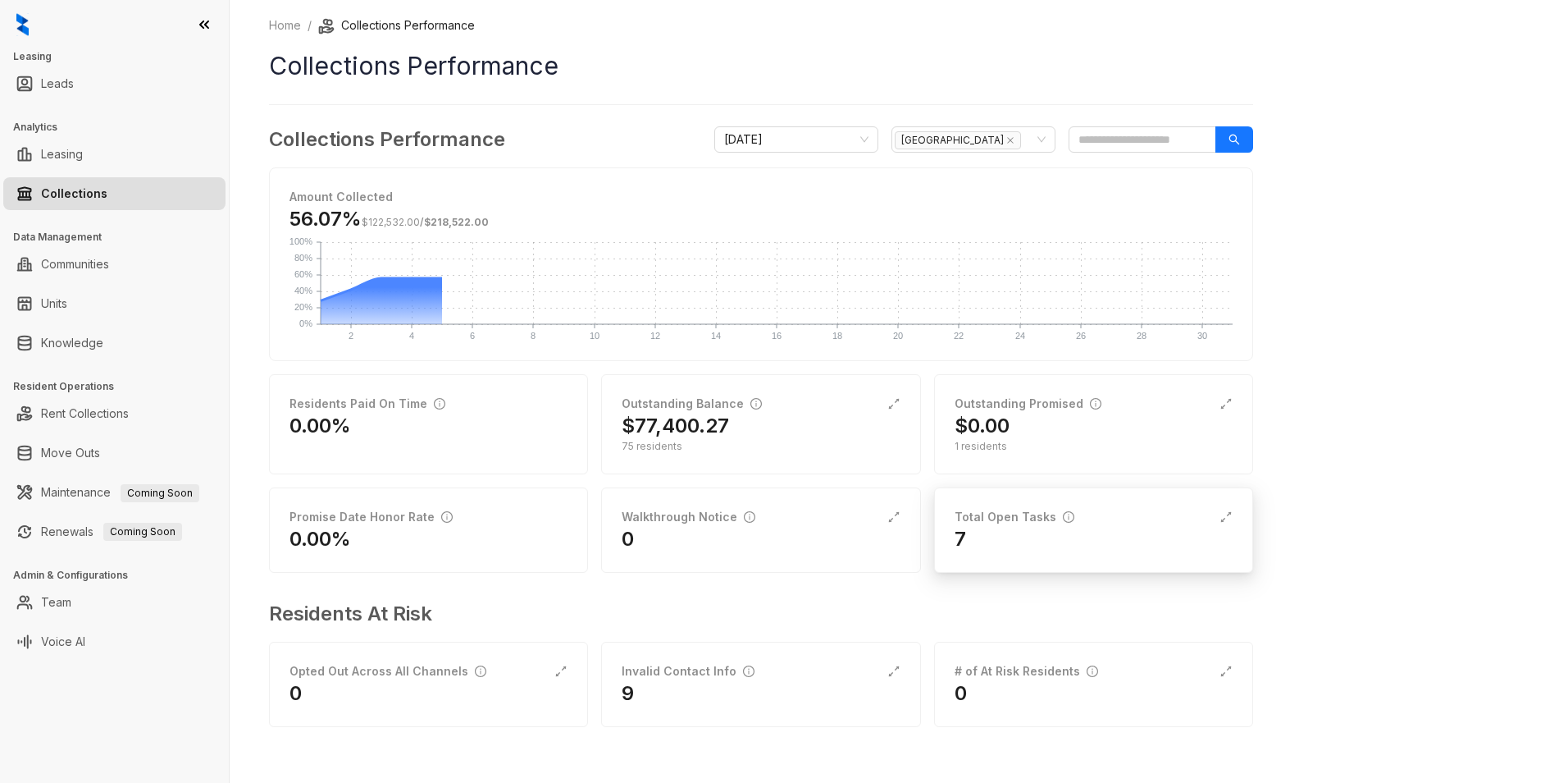
click at [1030, 538] on div "7" at bounding box center [1093, 539] width 278 height 26
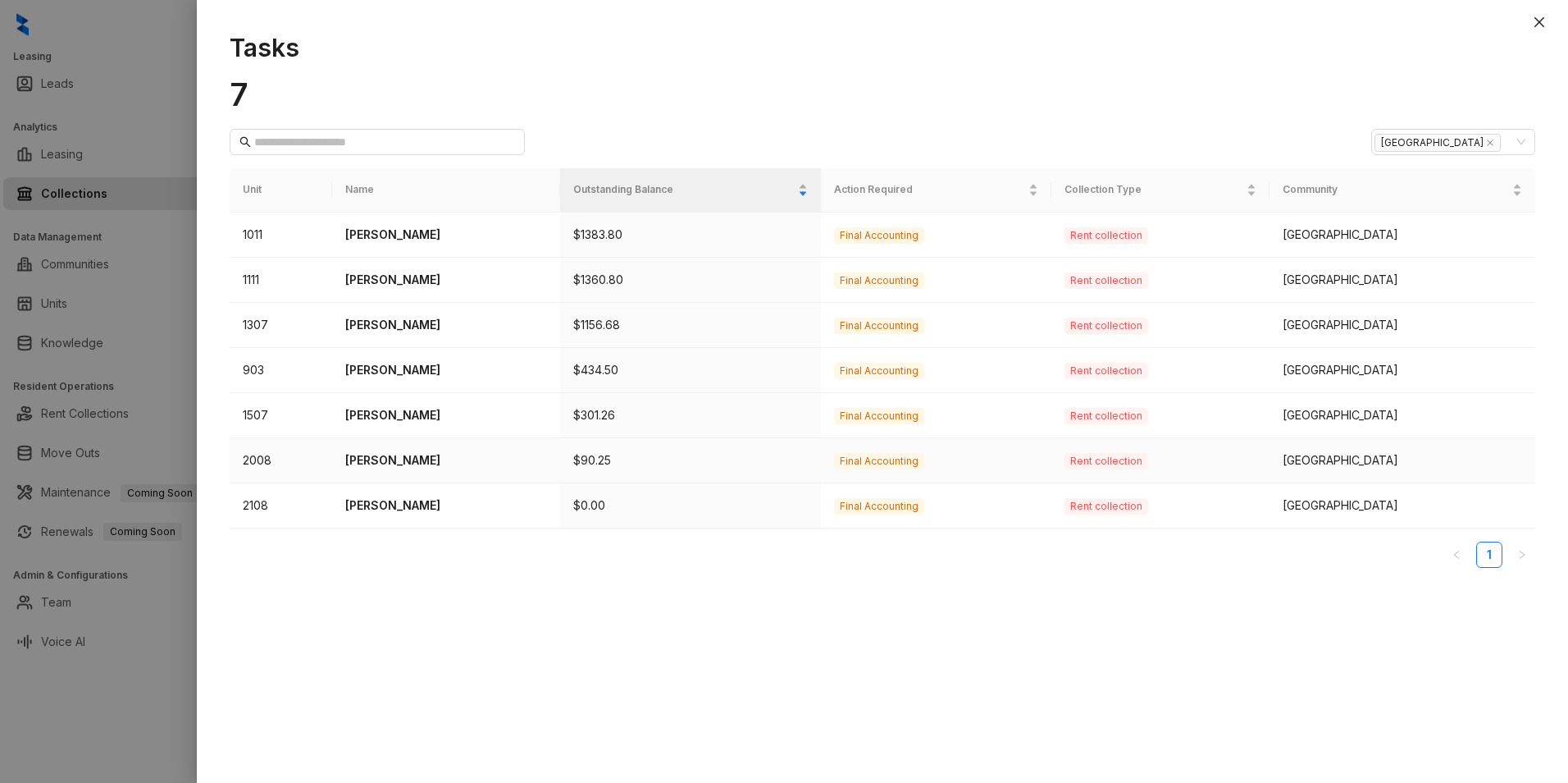
click at [432, 451] on p "Sandra Windom" at bounding box center [446, 460] width 201 height 18
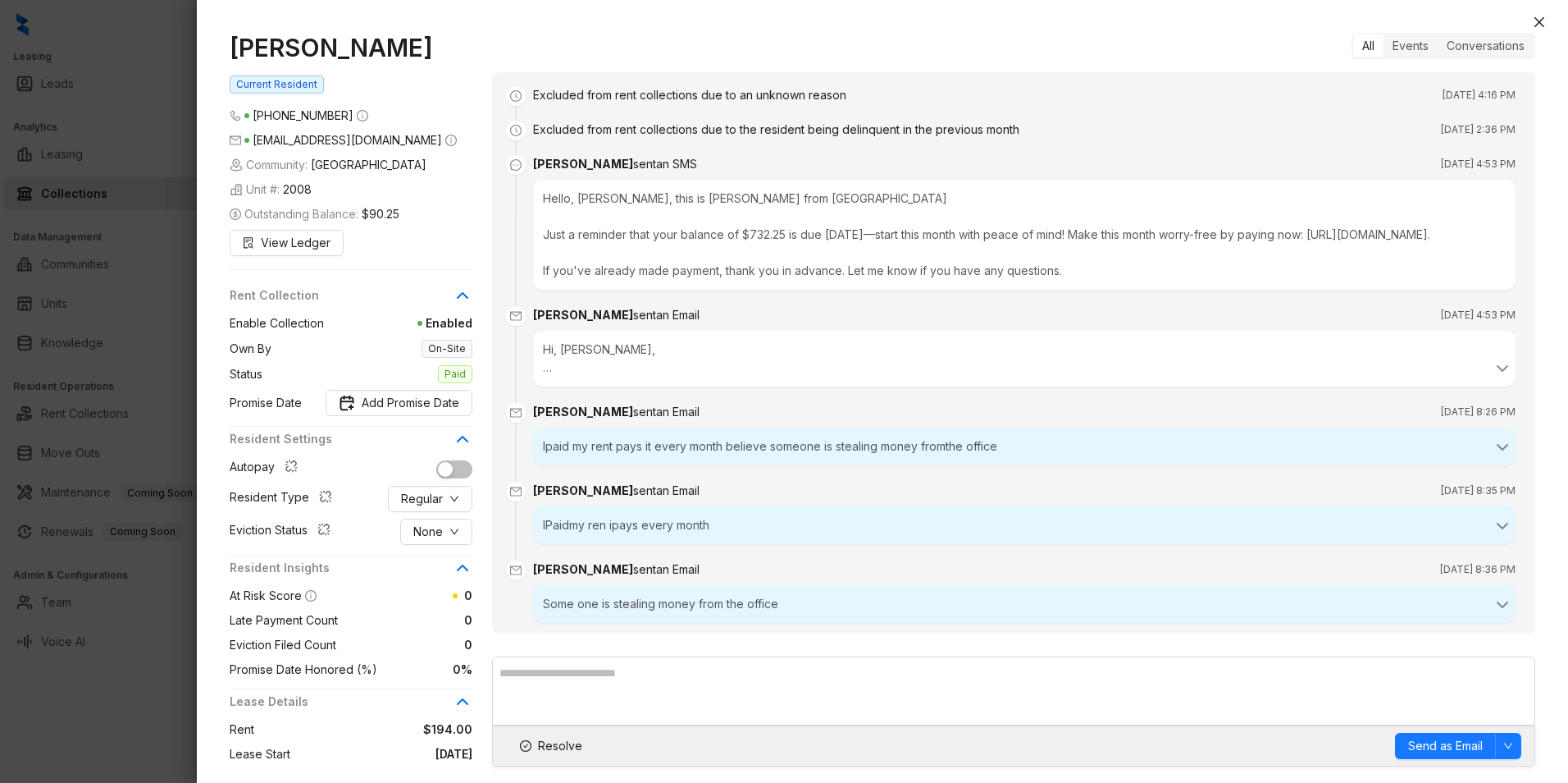
scroll to position [49, 0]
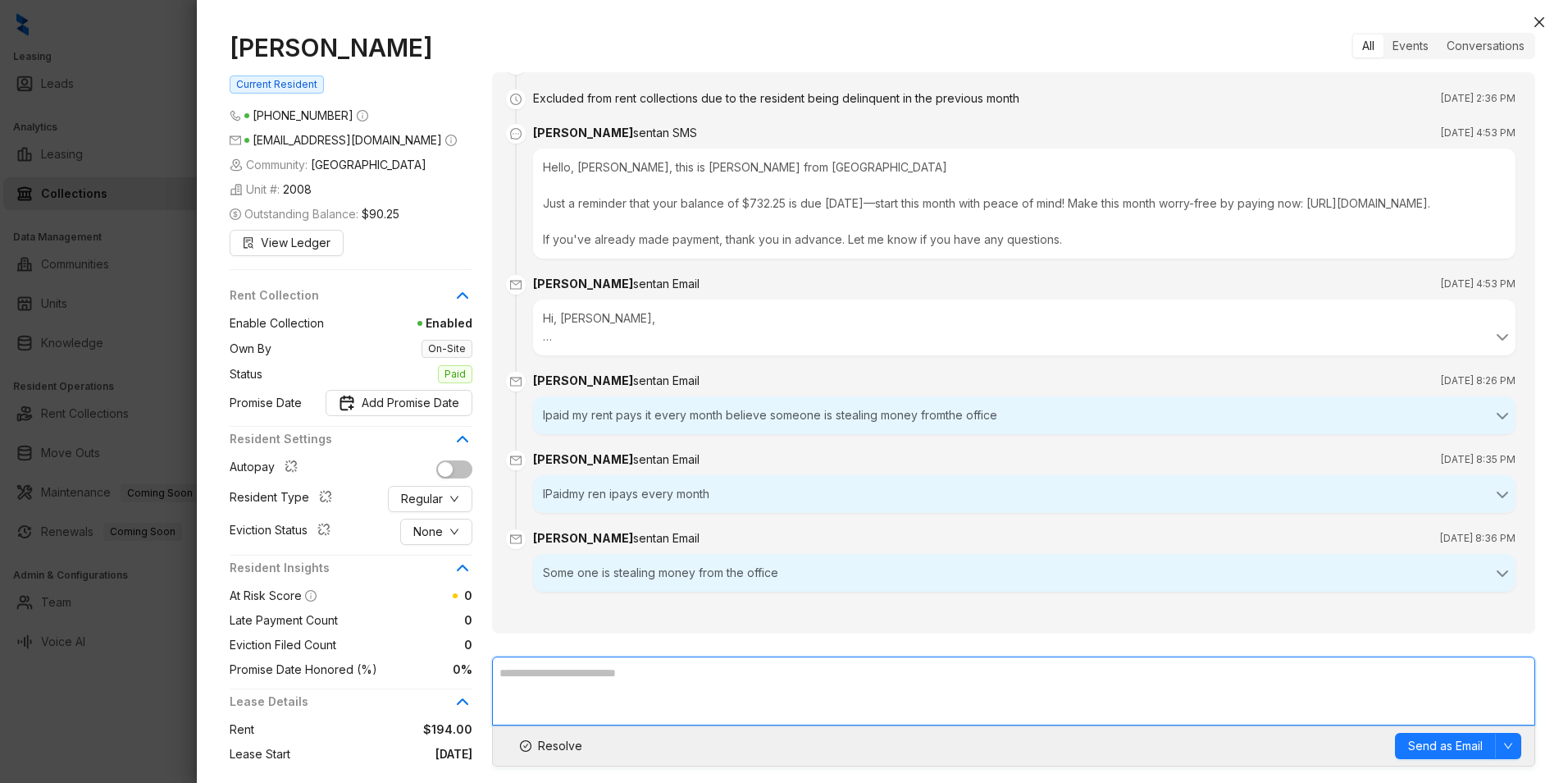
click at [601, 701] on textarea at bounding box center [1014, 690] width 1044 height 69
type textarea "*"
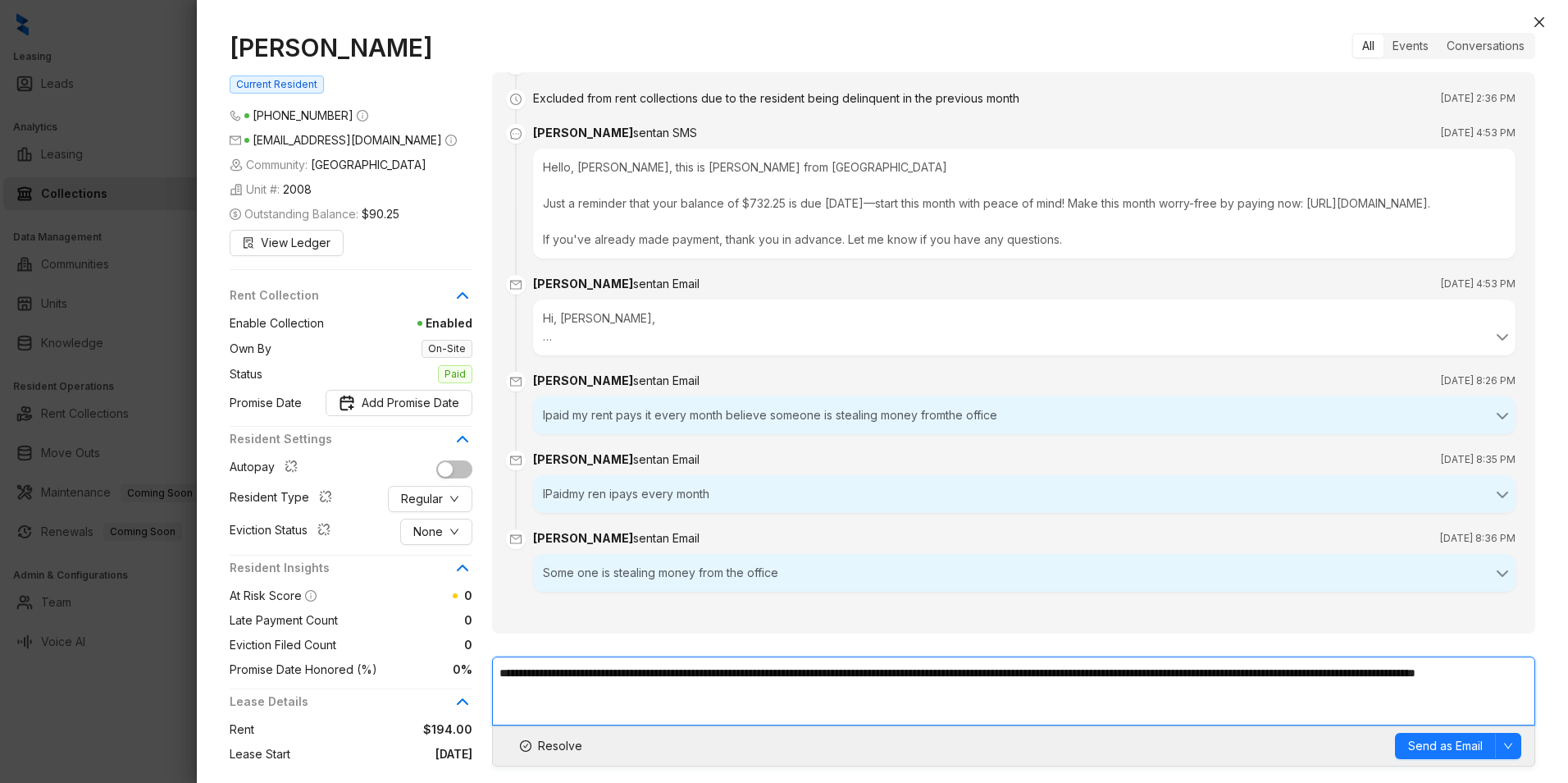
click at [837, 688] on textarea "**********" at bounding box center [1014, 690] width 1044 height 69
type textarea "**********"
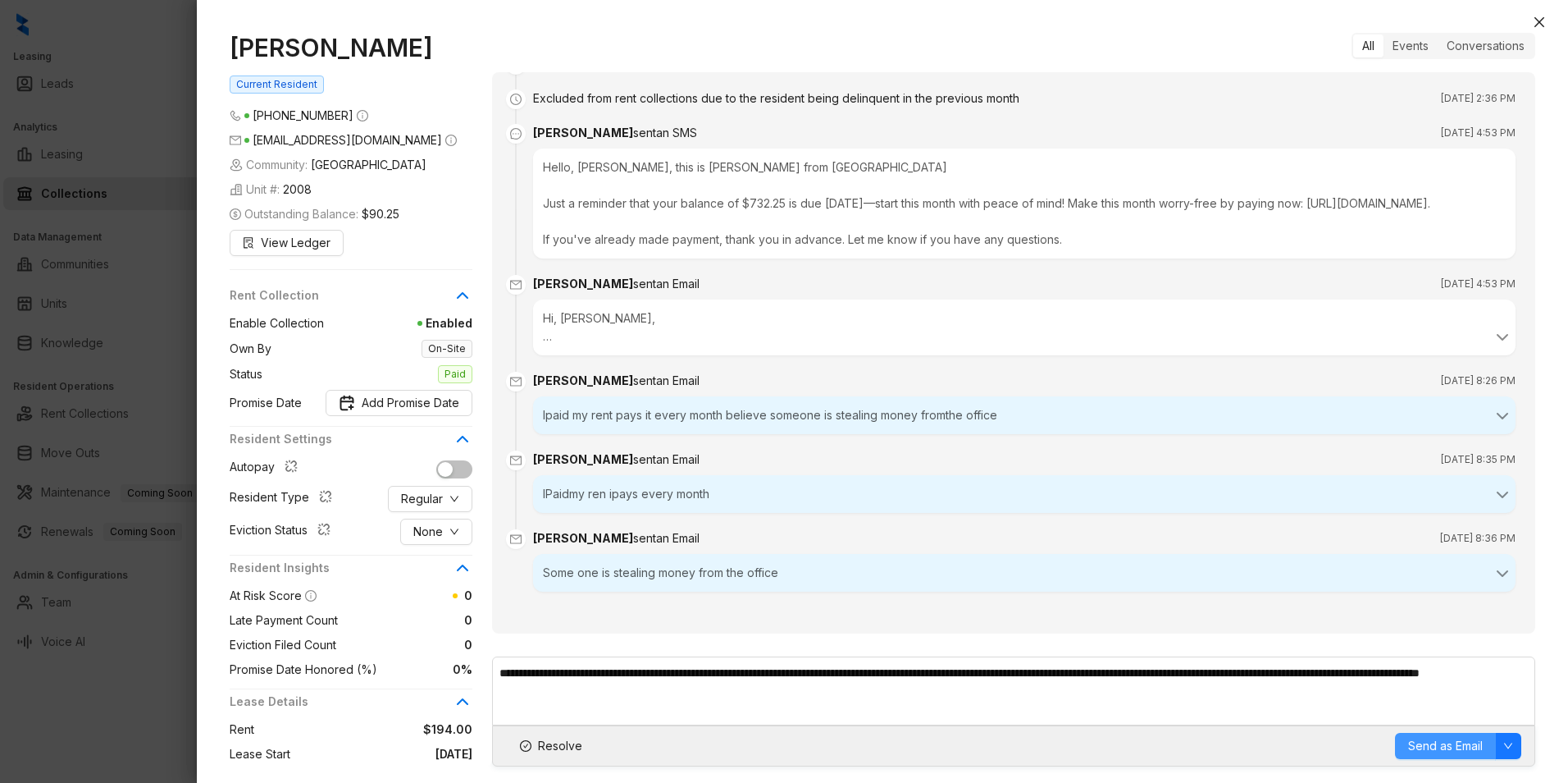
click at [1432, 744] on span "Send as Email" at bounding box center [1445, 746] width 75 height 18
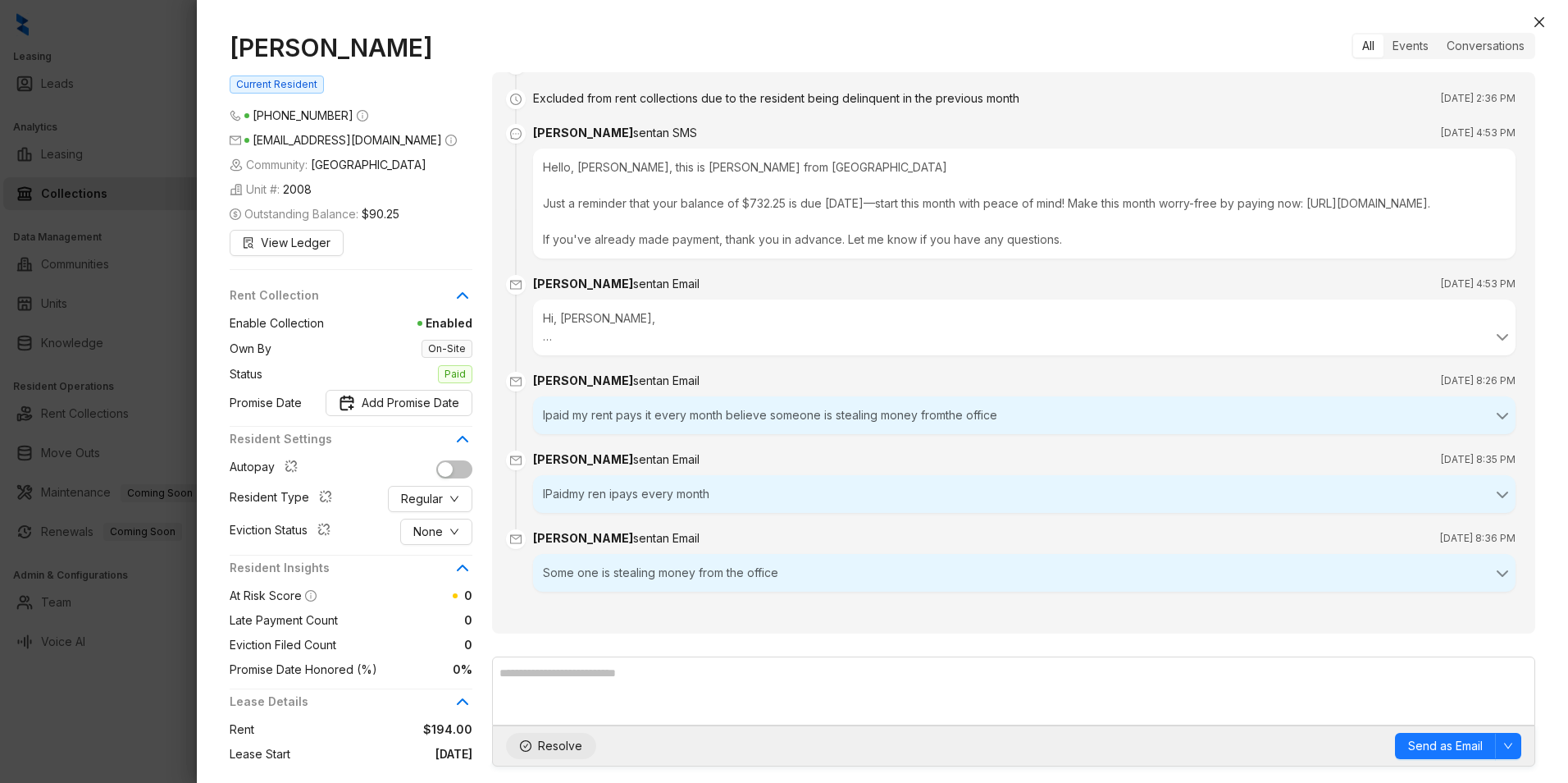
click at [549, 747] on span "Resolve" at bounding box center [560, 746] width 44 height 18
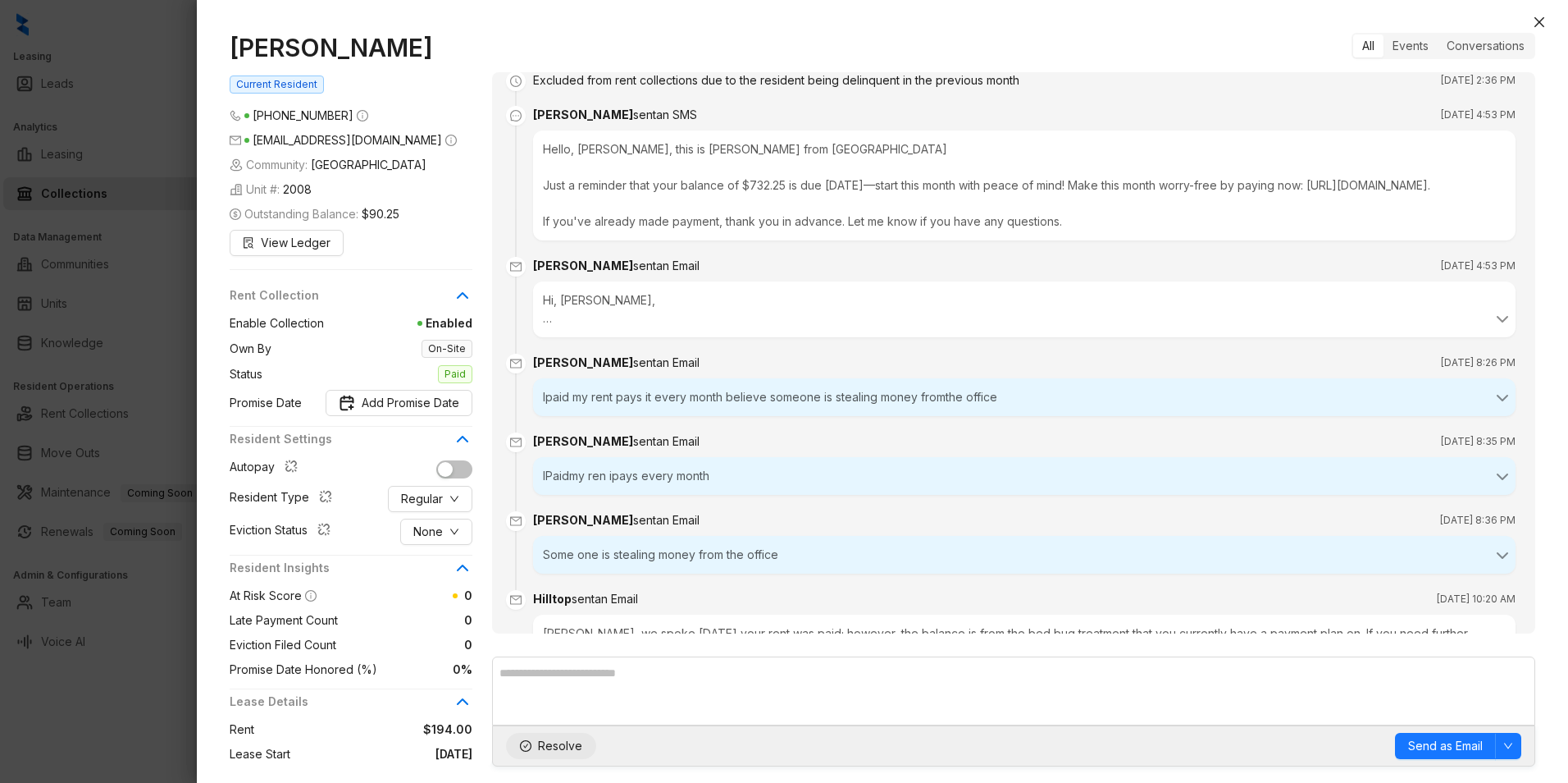
scroll to position [146, 0]
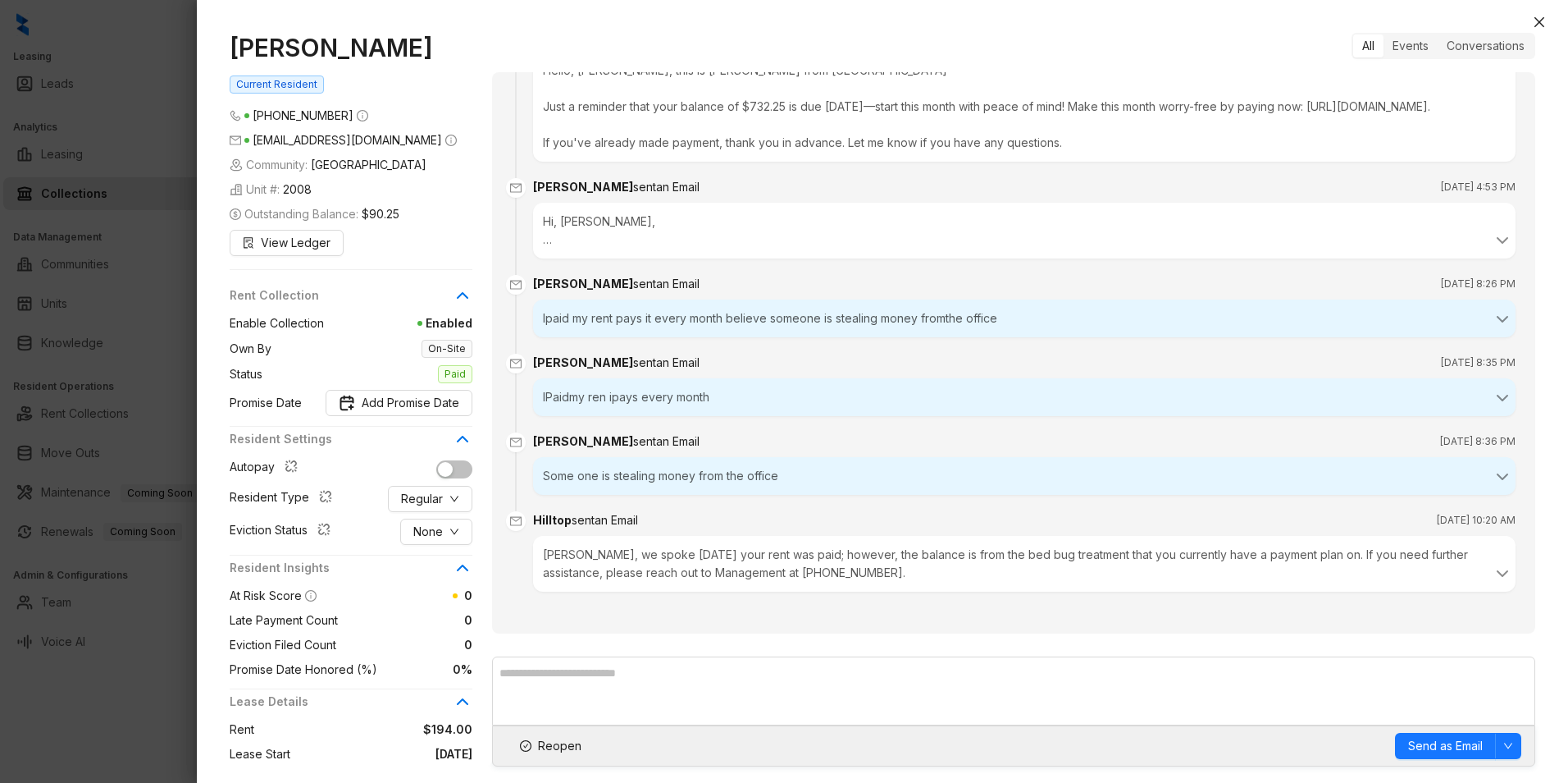
click at [1549, 16] on div at bounding box center [882, 8] width 1371 height 17
click at [1541, 23] on icon "close" at bounding box center [1539, 22] width 10 height 10
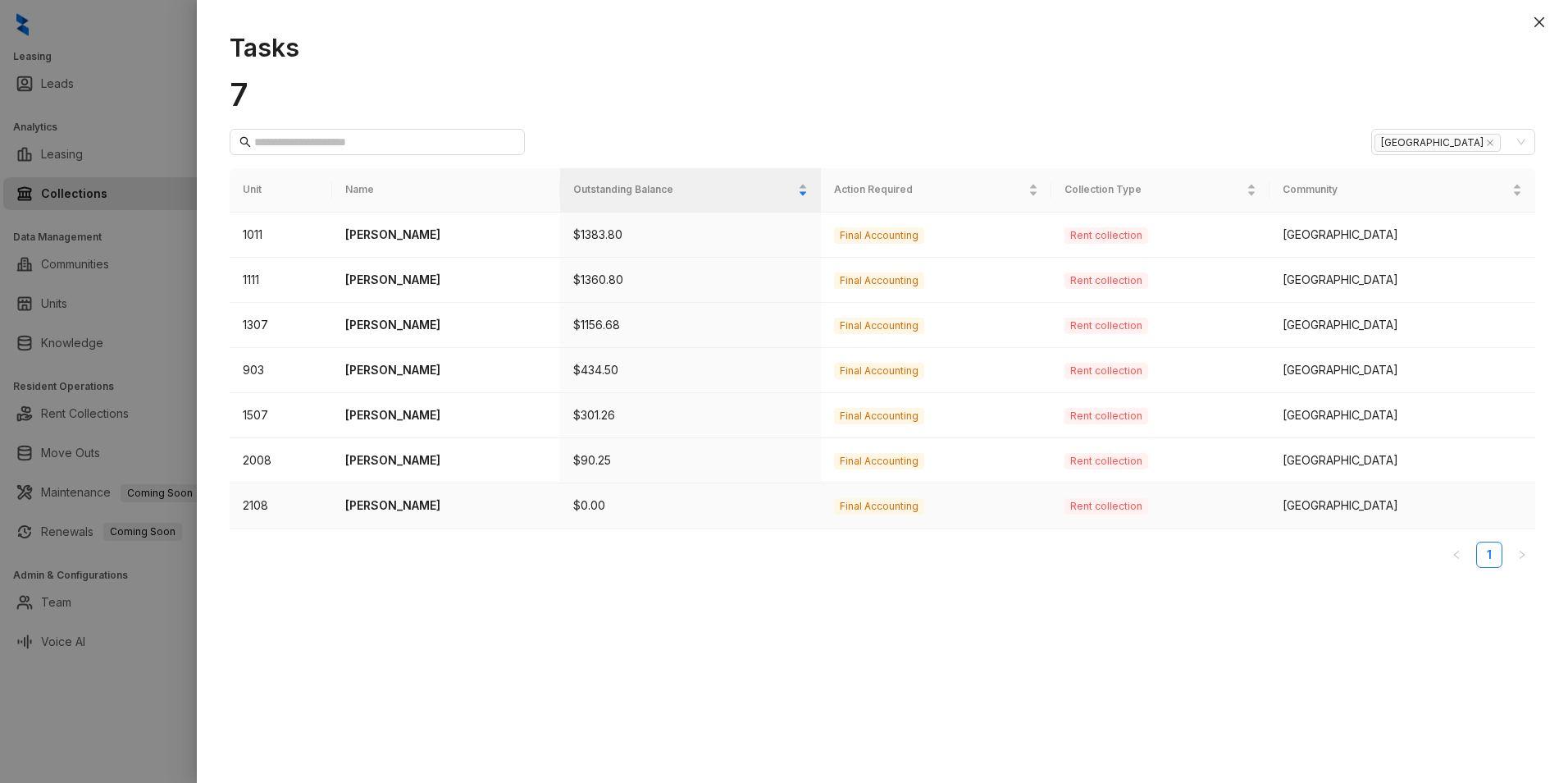
click at [387, 510] on p "Jose Serafin" at bounding box center [446, 505] width 201 height 18
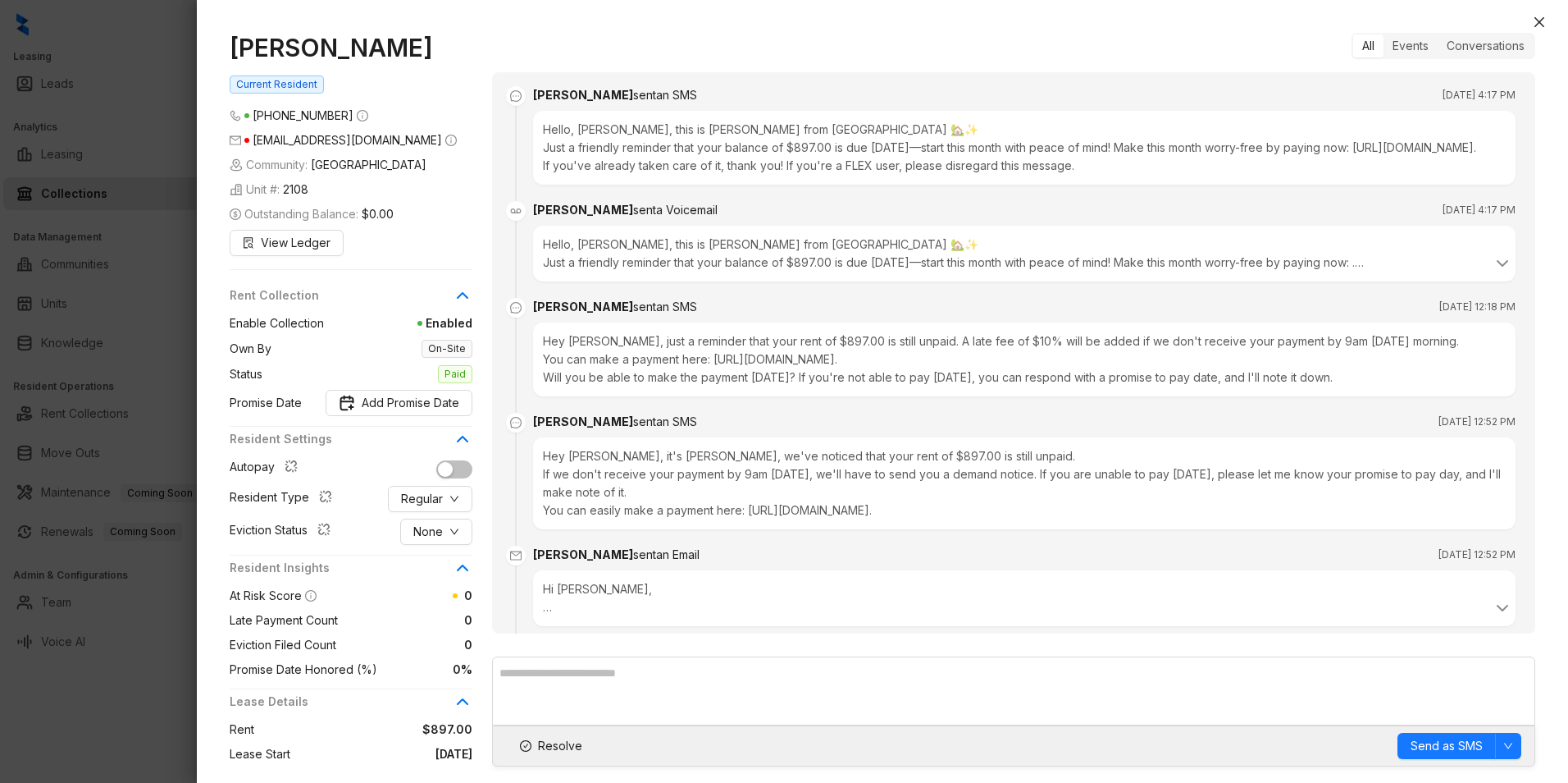
scroll to position [2483, 0]
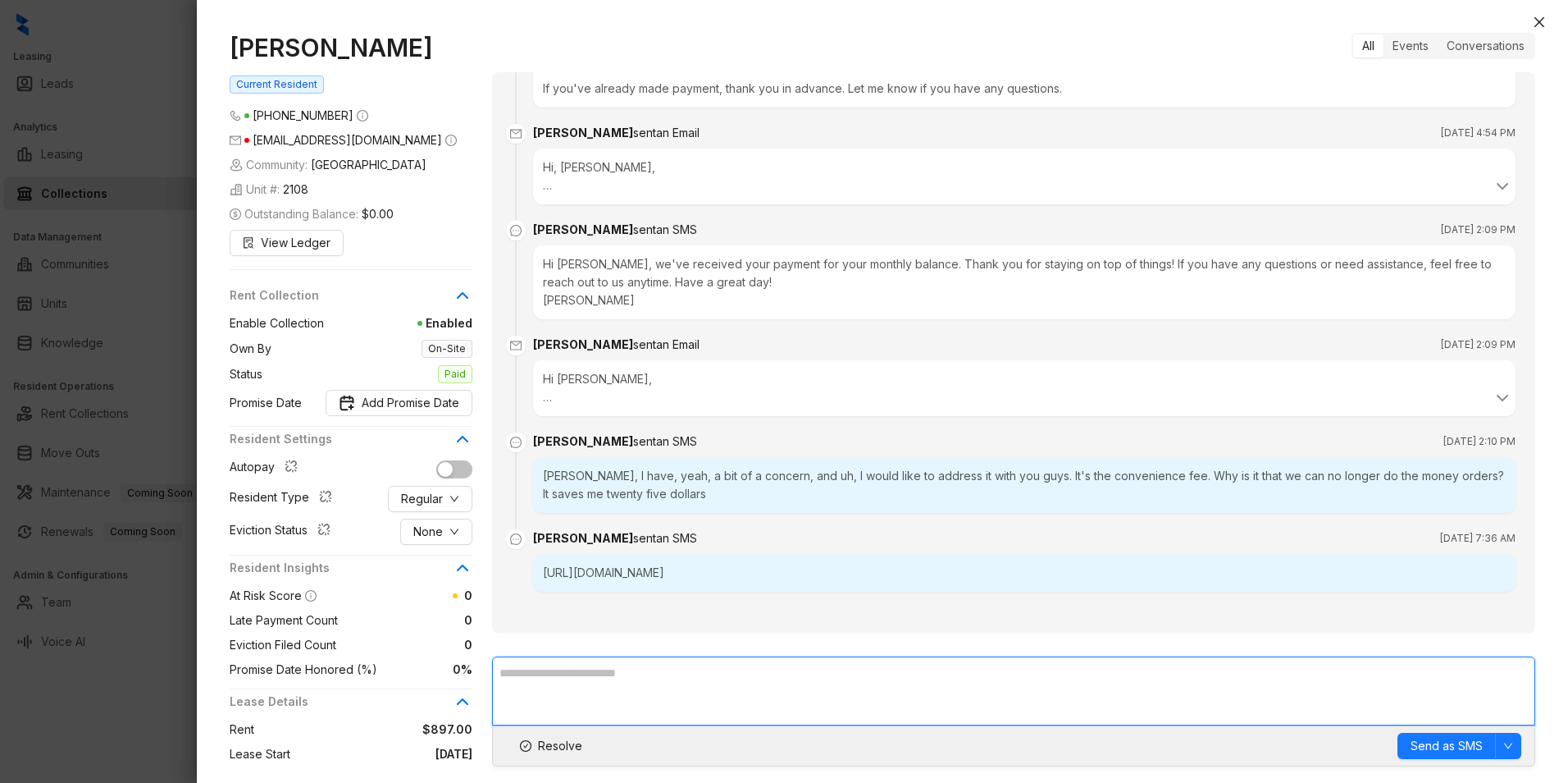
click at [717, 675] on textarea at bounding box center [1014, 690] width 1044 height 69
drag, startPoint x: 954, startPoint y: 675, endPoint x: 965, endPoint y: 677, distance: 11.2
click at [955, 675] on textarea "**********" at bounding box center [1014, 690] width 1044 height 69
click at [1257, 667] on textarea "**********" at bounding box center [1014, 690] width 1044 height 69
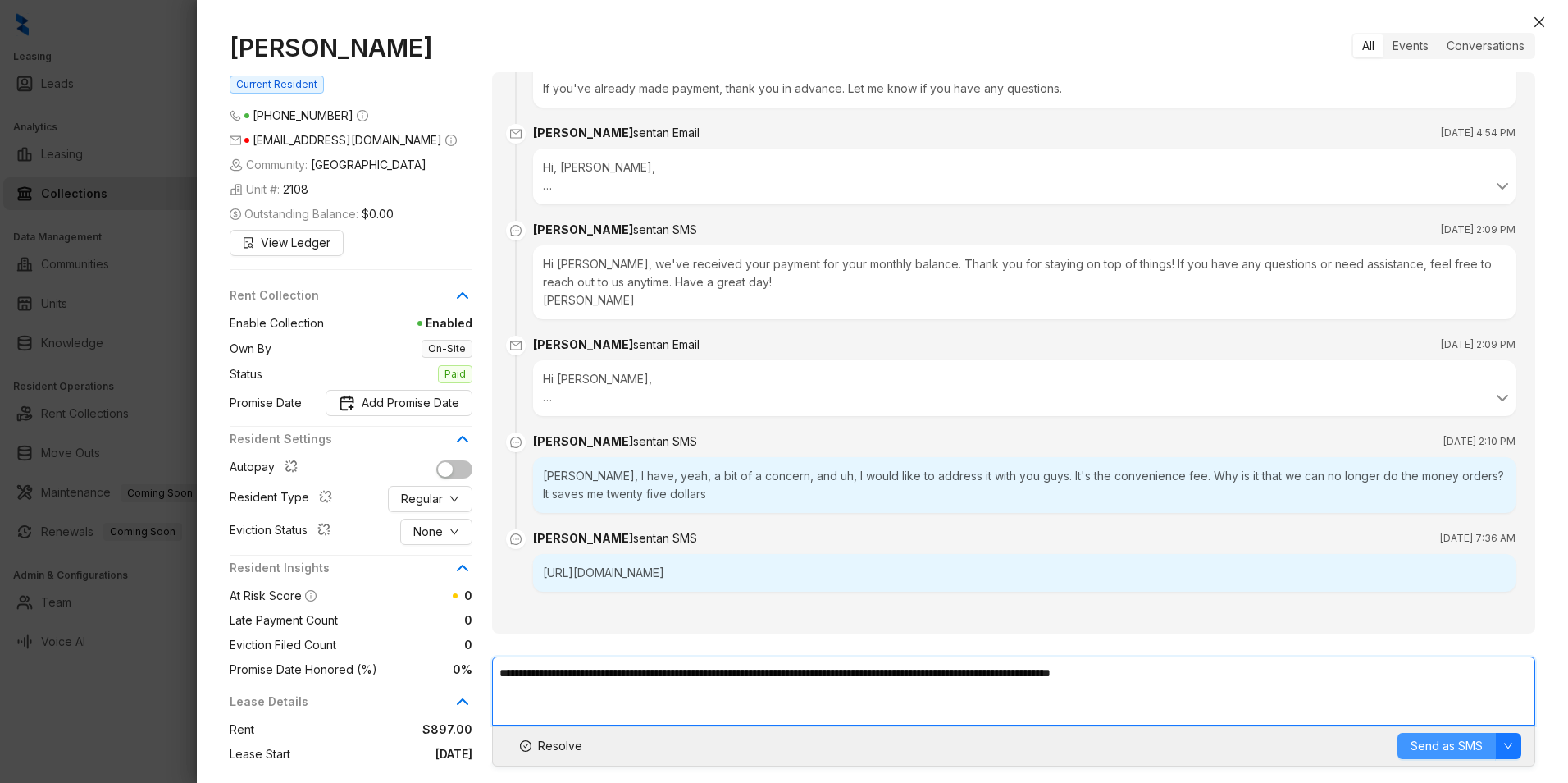
type textarea "**********"
click at [1462, 749] on span "Send as SMS" at bounding box center [1447, 746] width 72 height 18
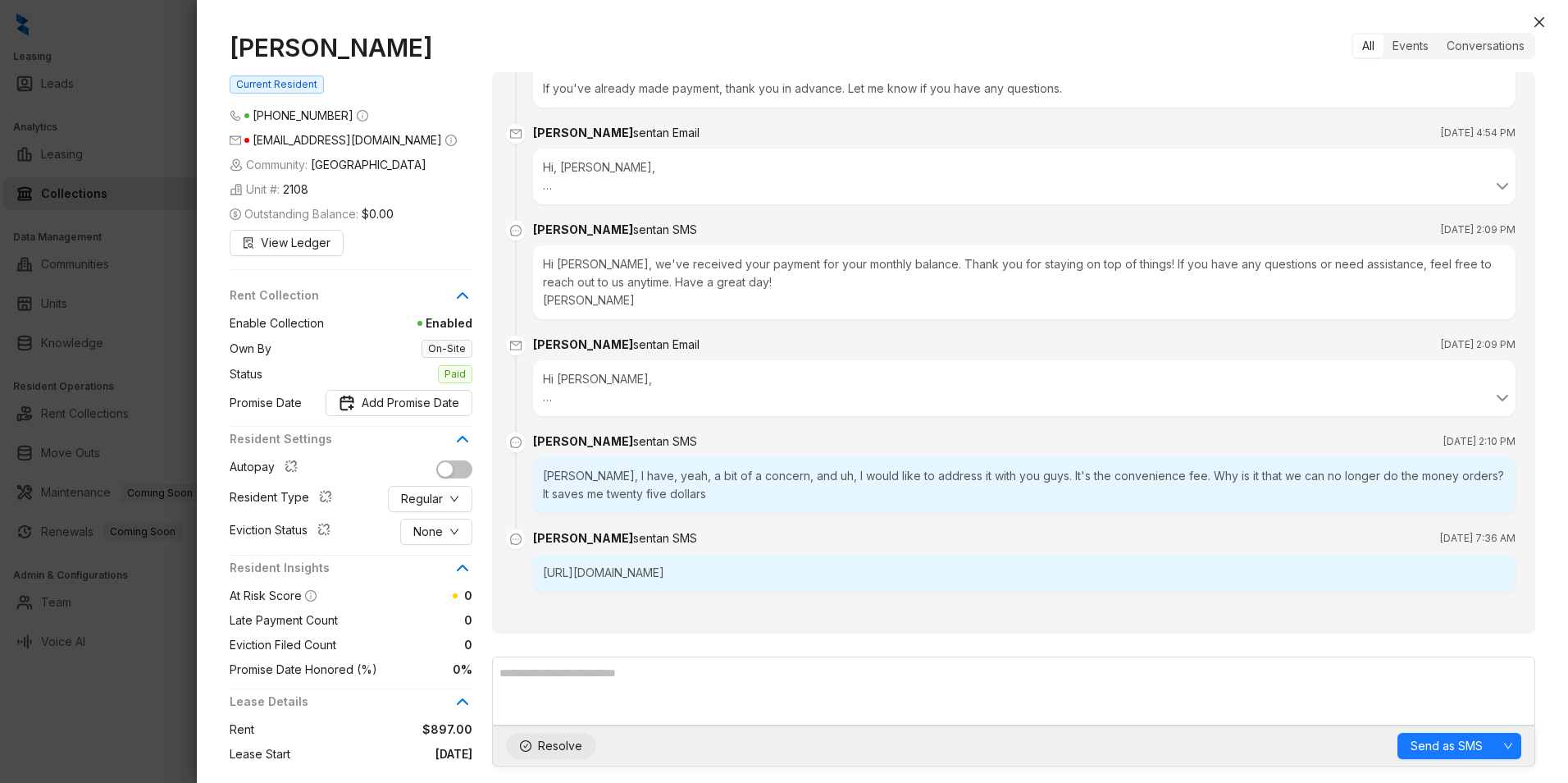
scroll to position [2562, 0]
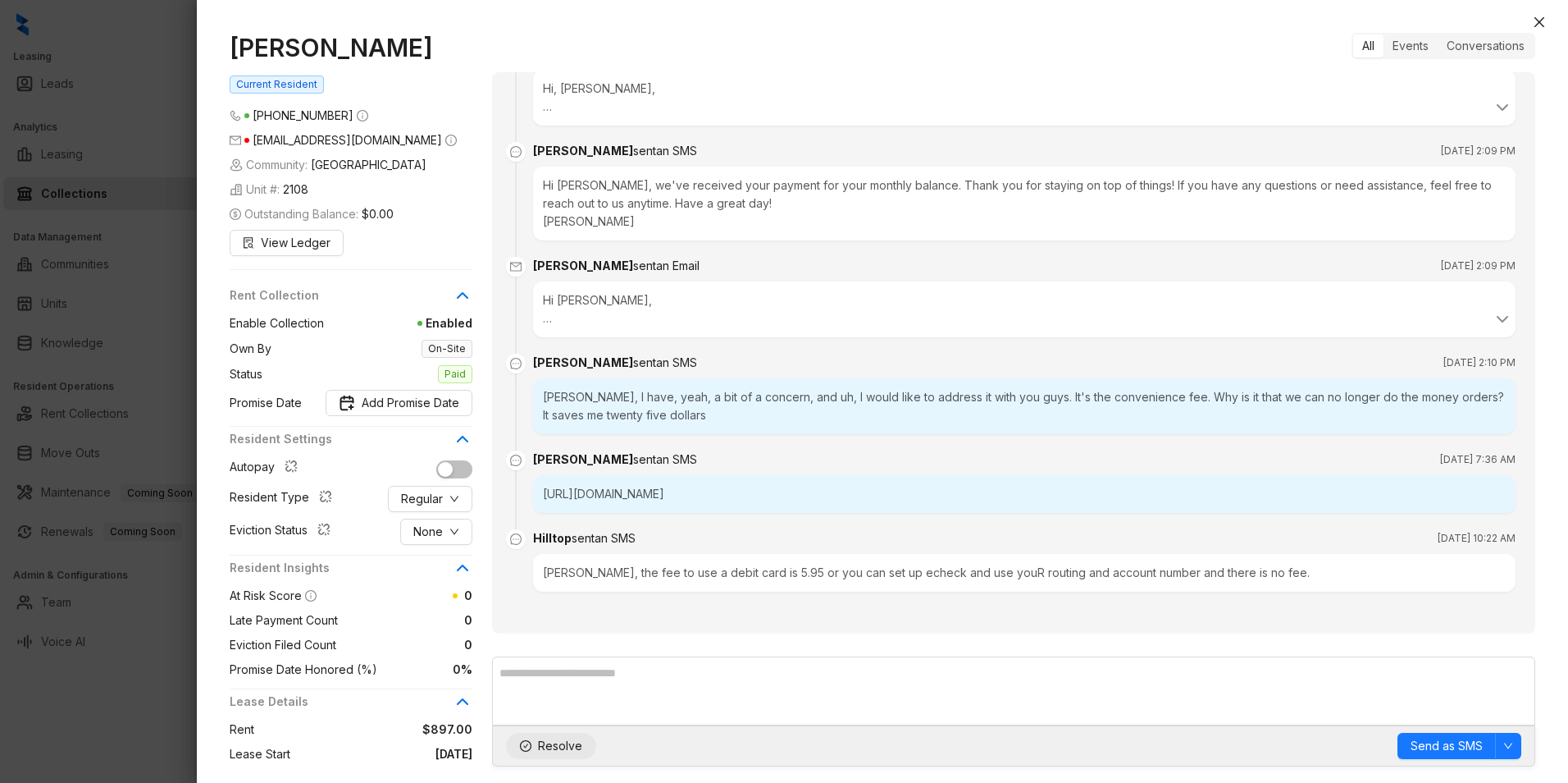
click at [549, 748] on span "Resolve" at bounding box center [560, 746] width 44 height 18
click at [1538, 18] on icon "close" at bounding box center [1539, 22] width 13 height 13
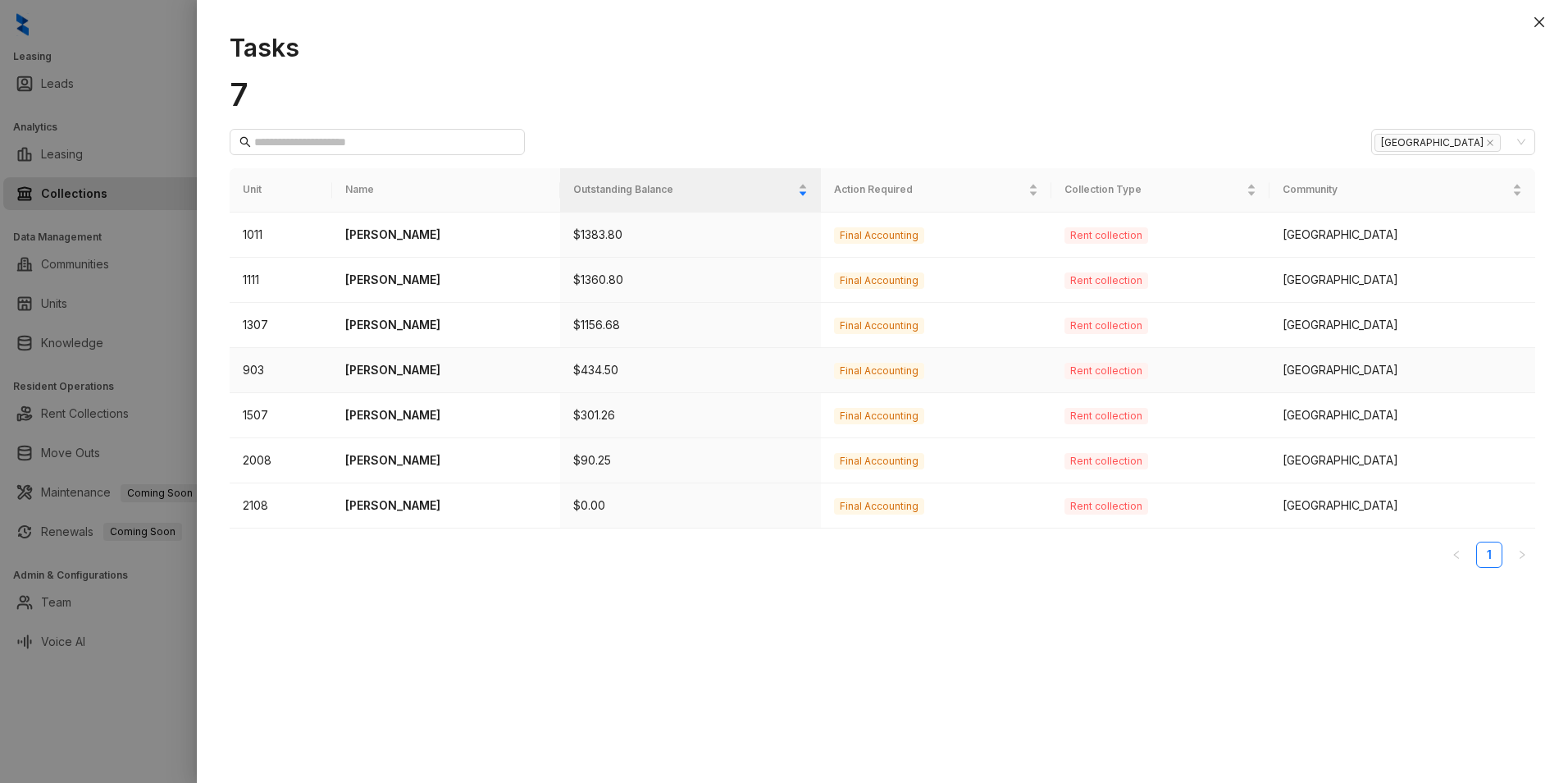
click at [400, 369] on p "Diana Enriquez" at bounding box center [446, 369] width 201 height 18
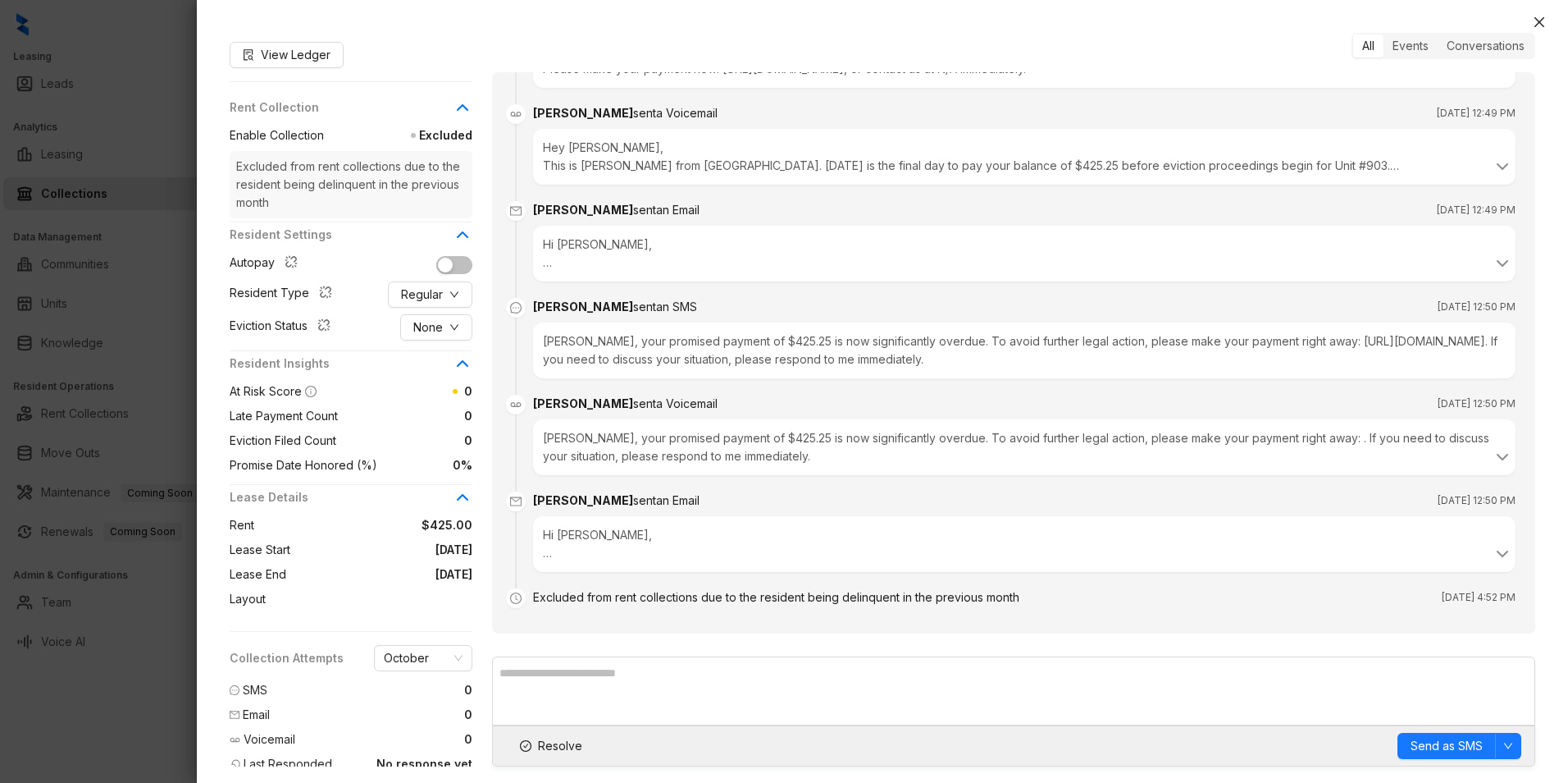
scroll to position [201, 0]
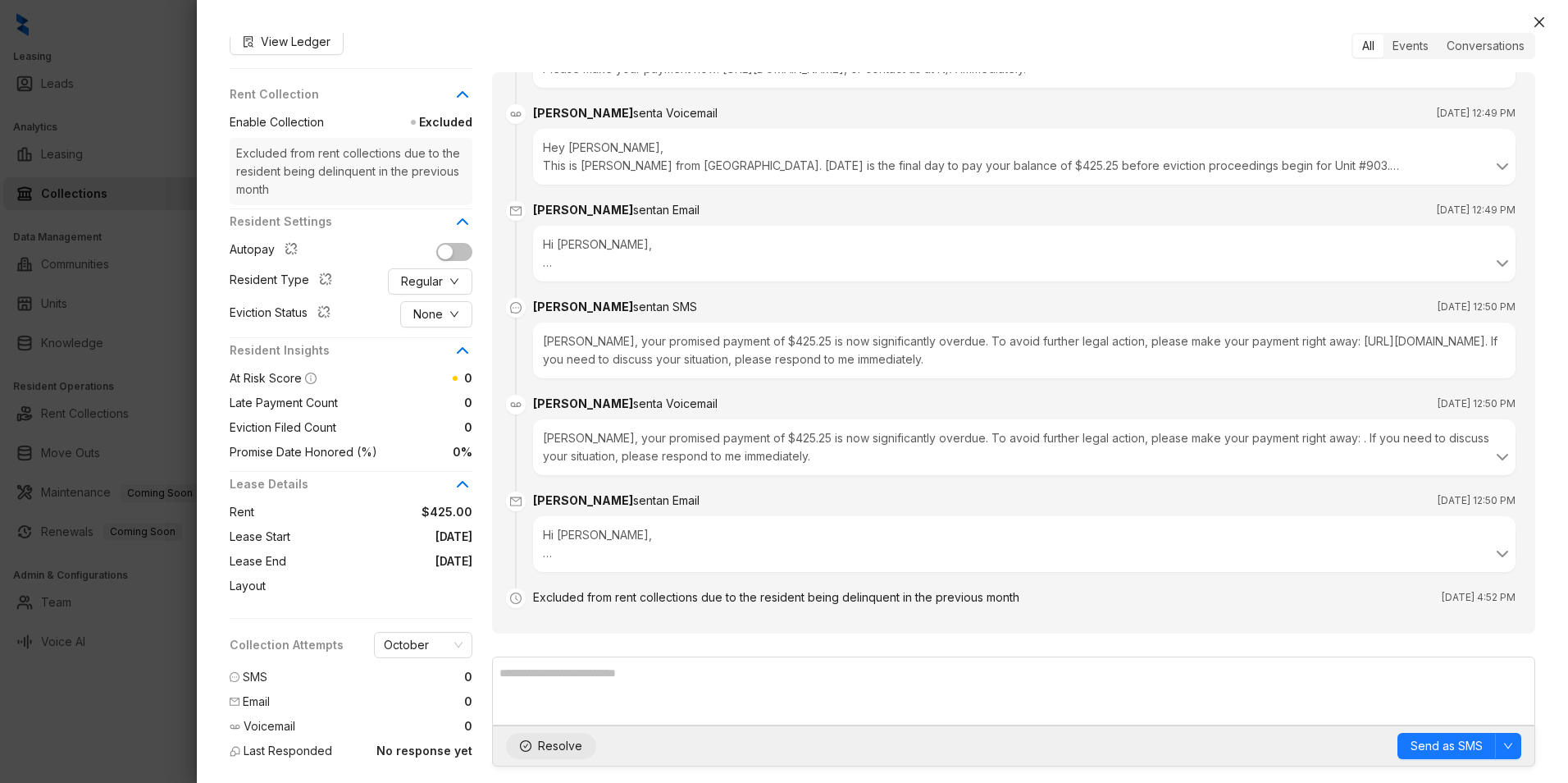
click at [565, 748] on span "Resolve" at bounding box center [560, 746] width 44 height 18
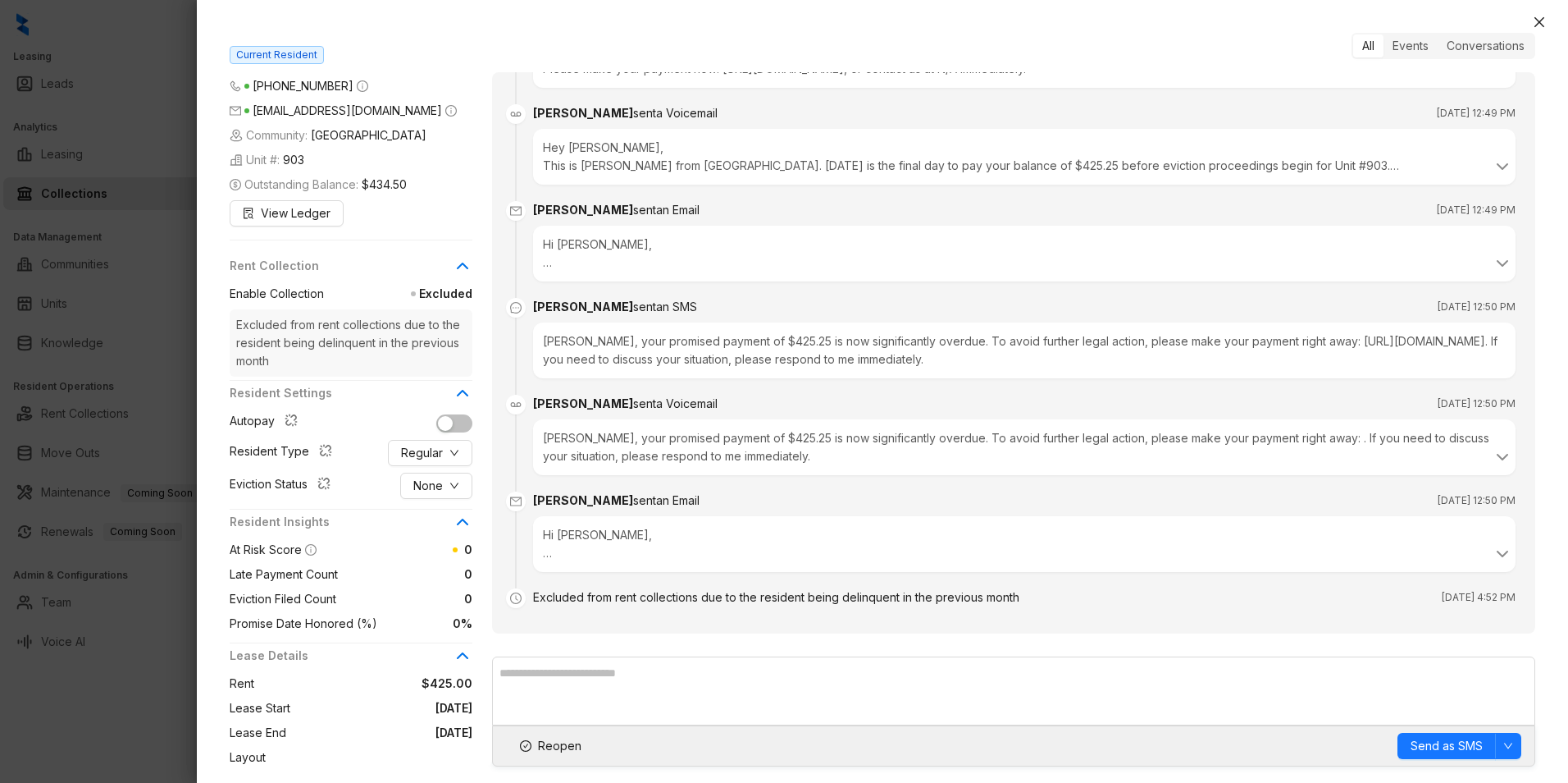
scroll to position [0, 0]
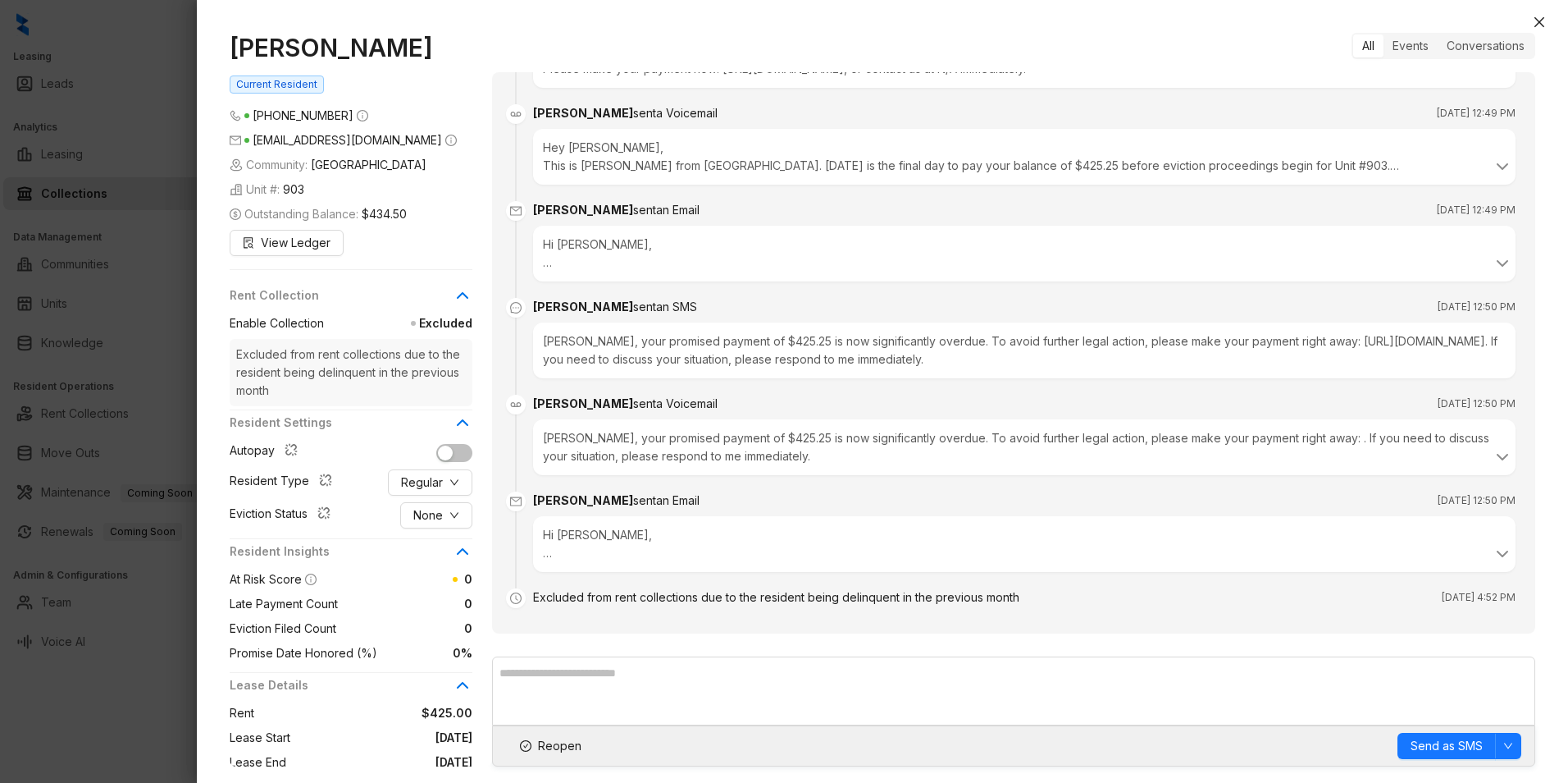
click at [466, 295] on icon at bounding box center [462, 295] width 10 height 5
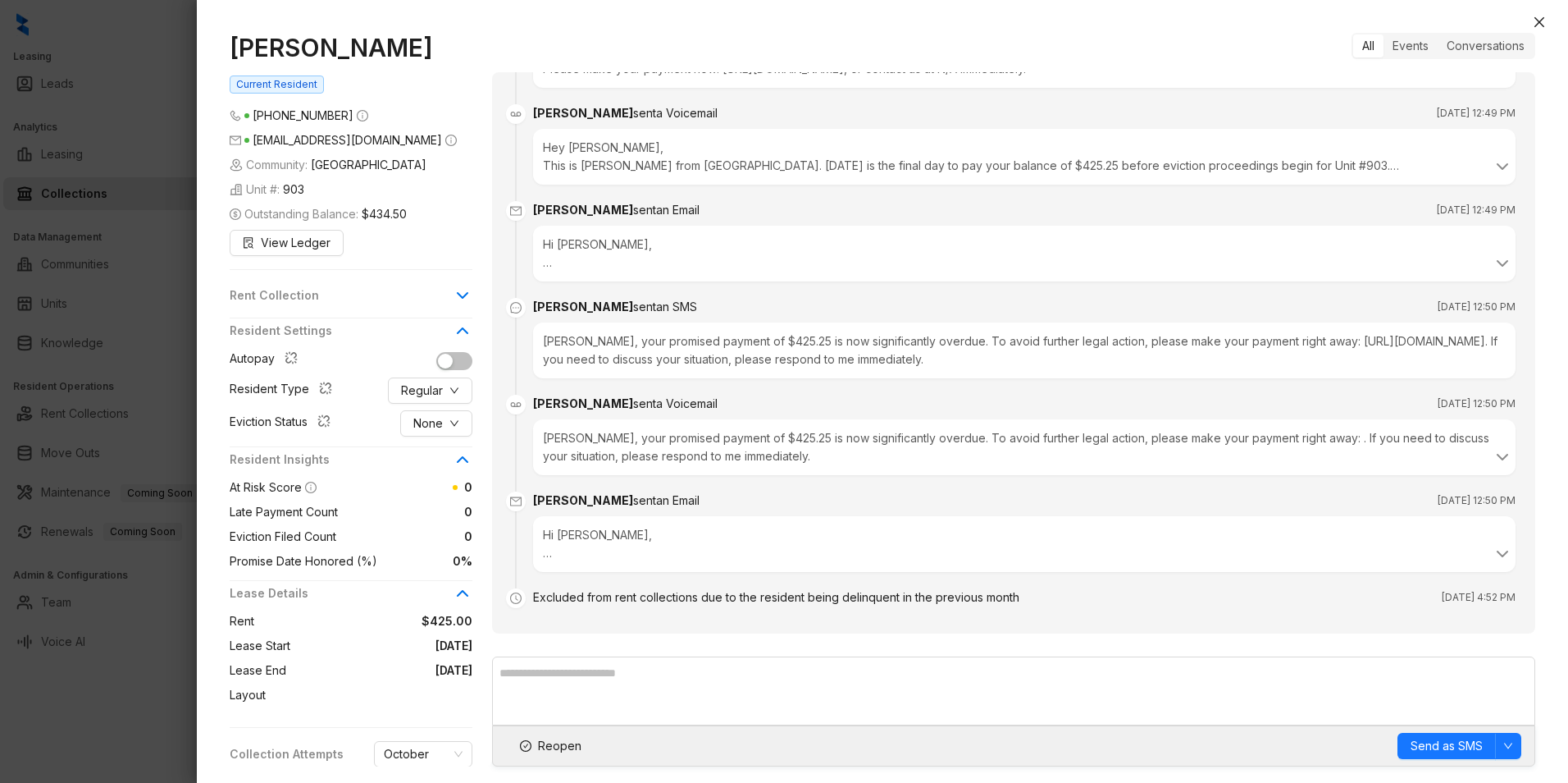
click at [461, 295] on icon at bounding box center [462, 295] width 10 height 5
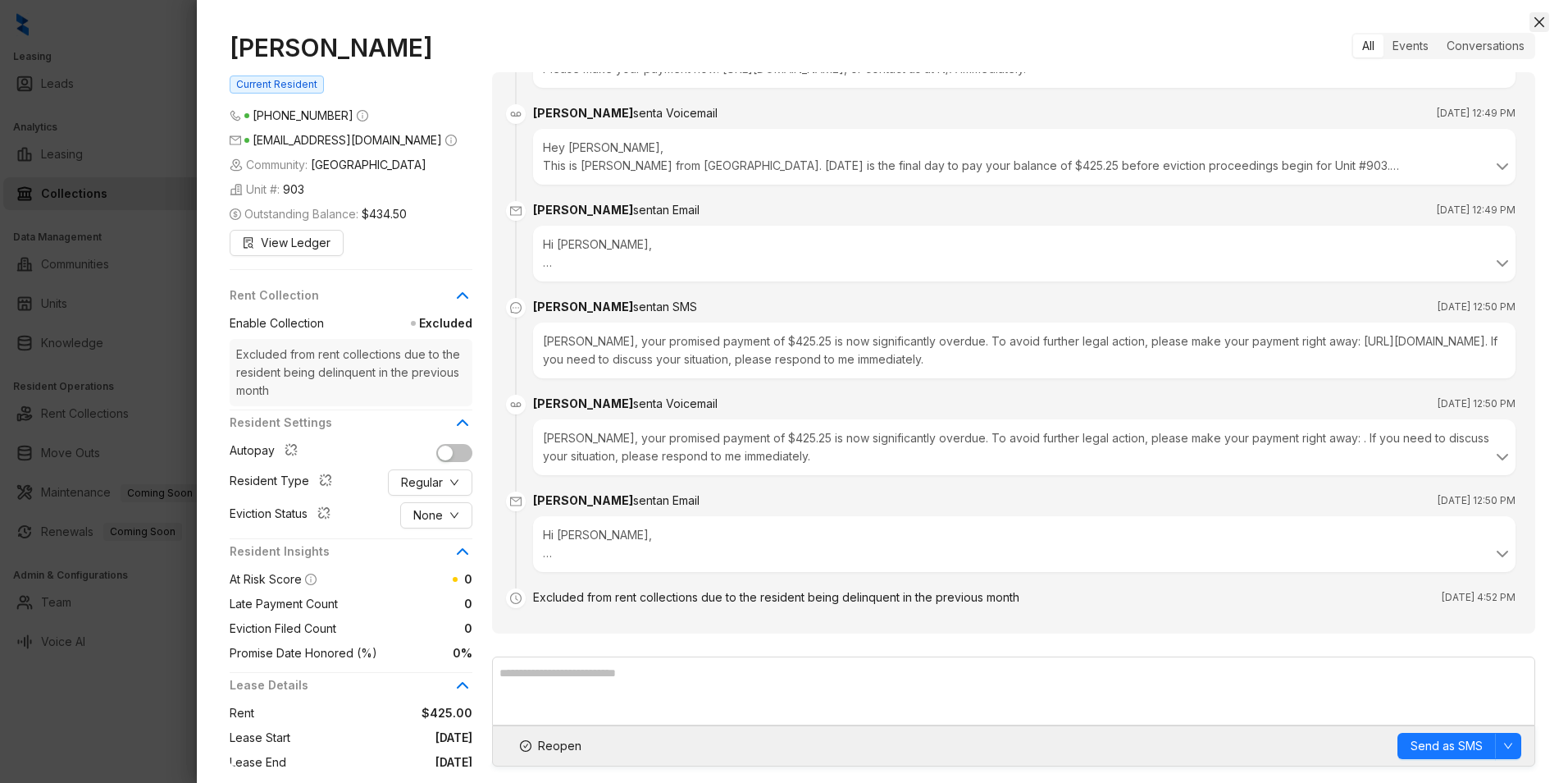
click at [1539, 24] on icon "close" at bounding box center [1539, 22] width 10 height 10
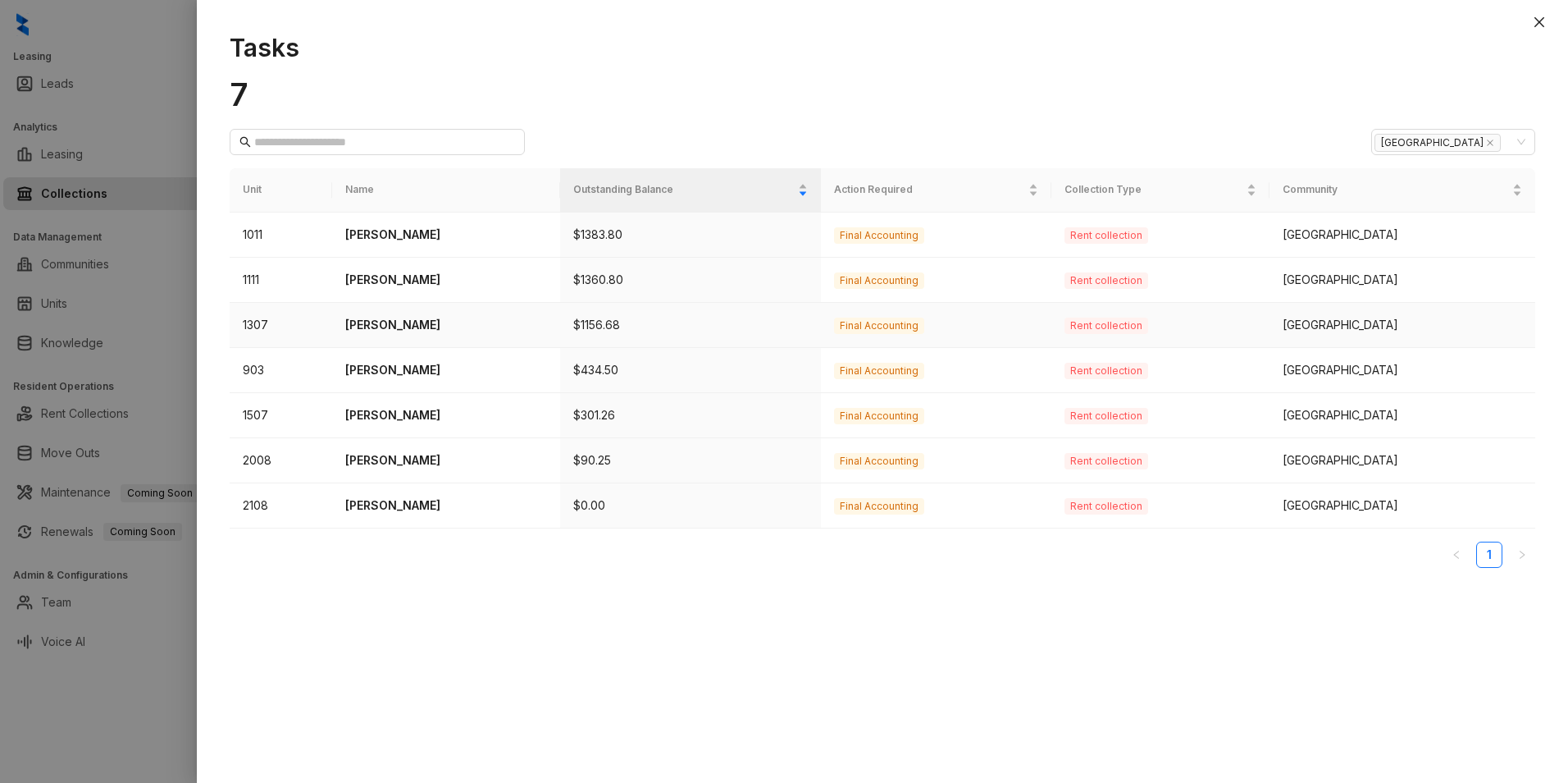
click at [367, 324] on p "Rose Valdez" at bounding box center [446, 324] width 201 height 18
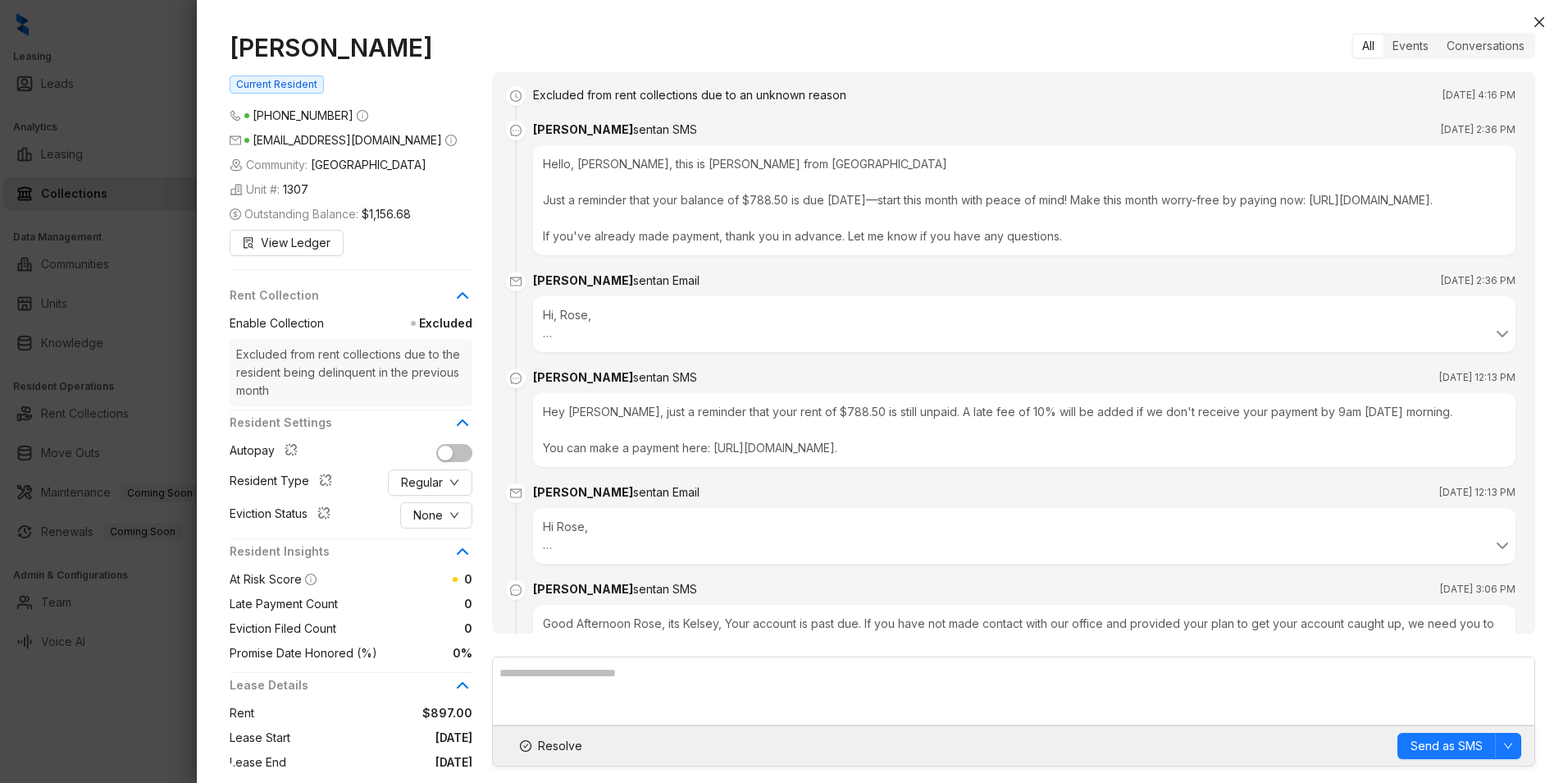
scroll to position [4021, 0]
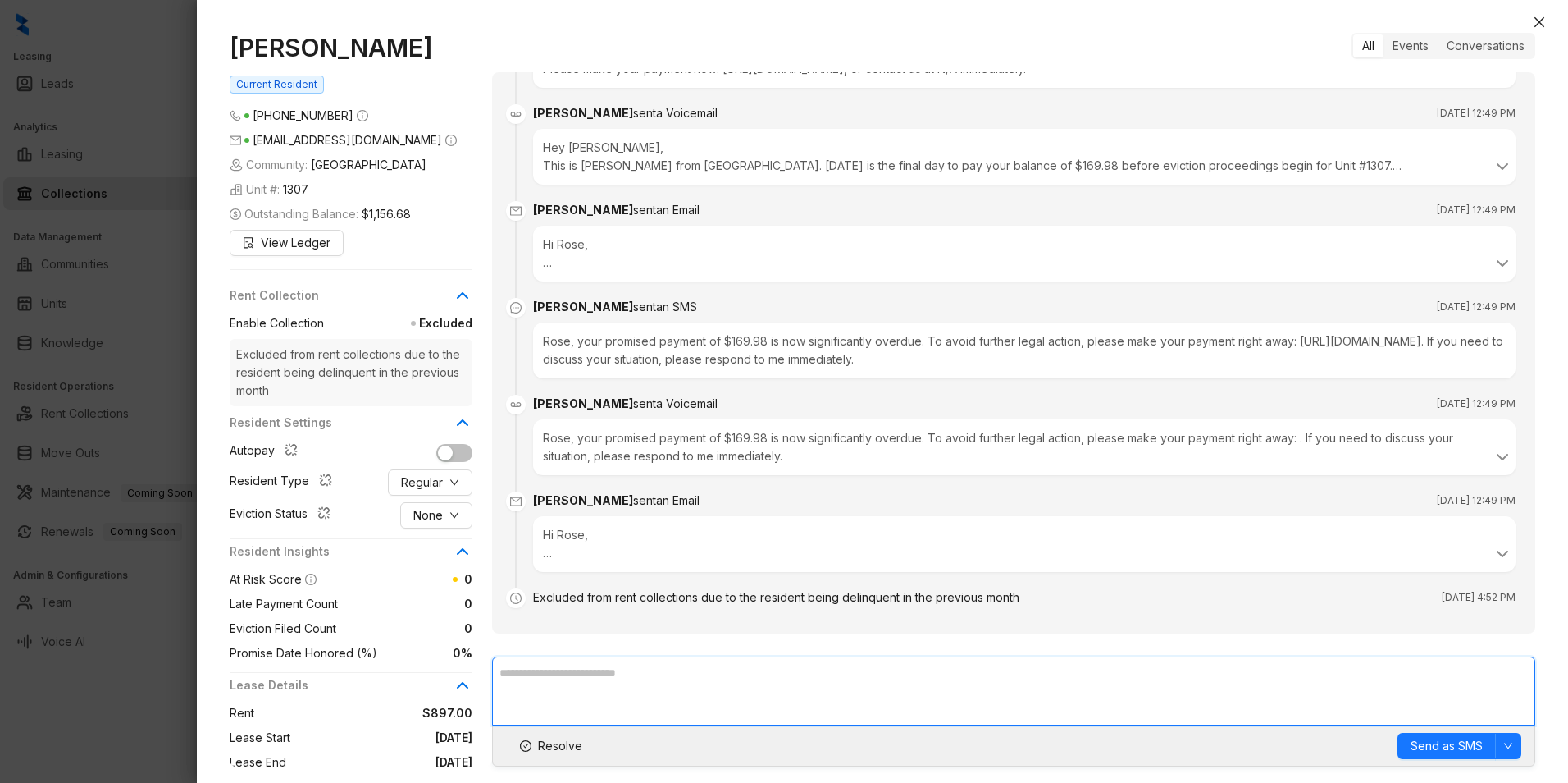
click at [597, 683] on textarea at bounding box center [1014, 690] width 1044 height 69
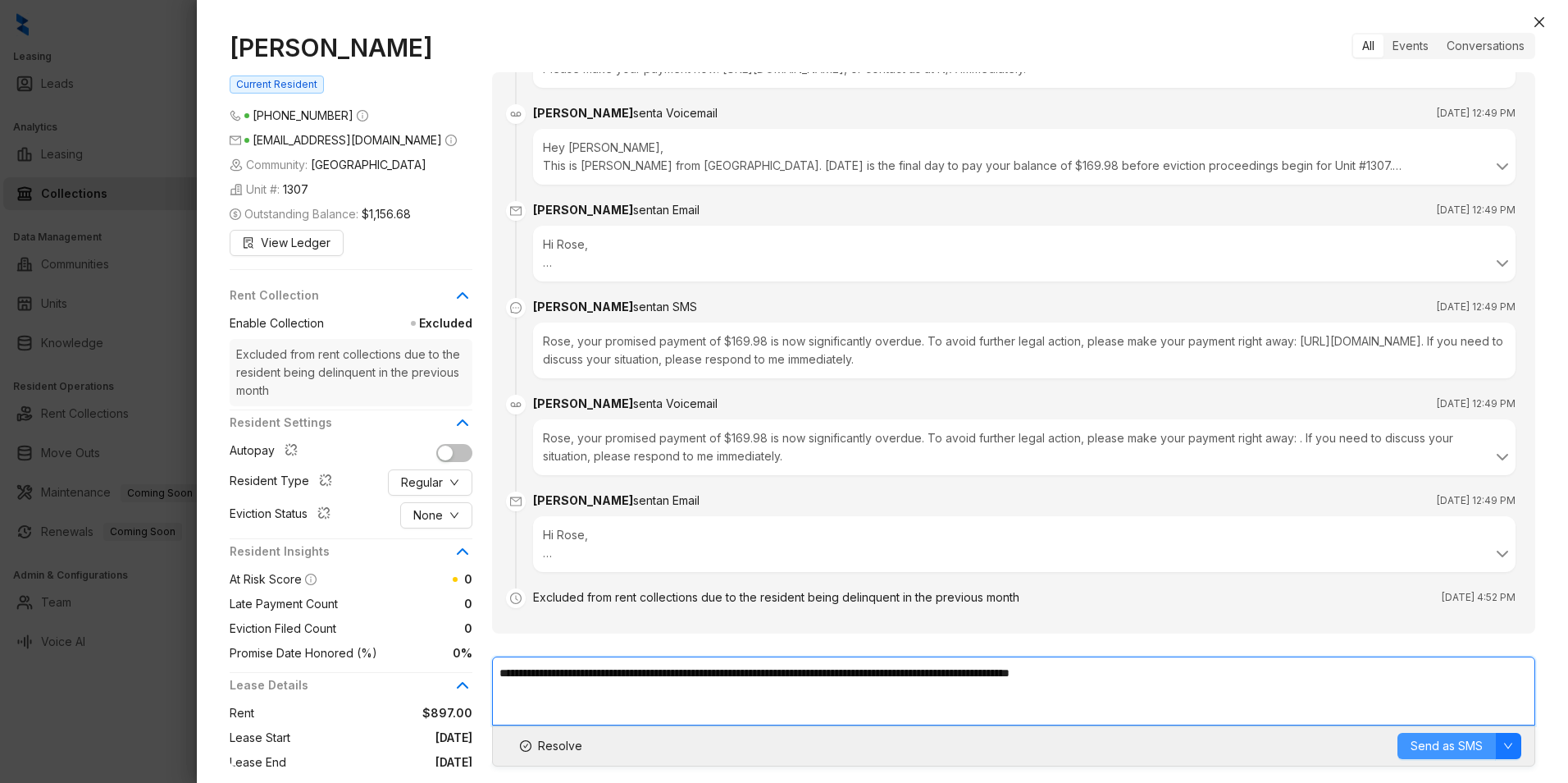
type textarea "**********"
click at [1454, 739] on span "Send as SMS" at bounding box center [1447, 746] width 72 height 18
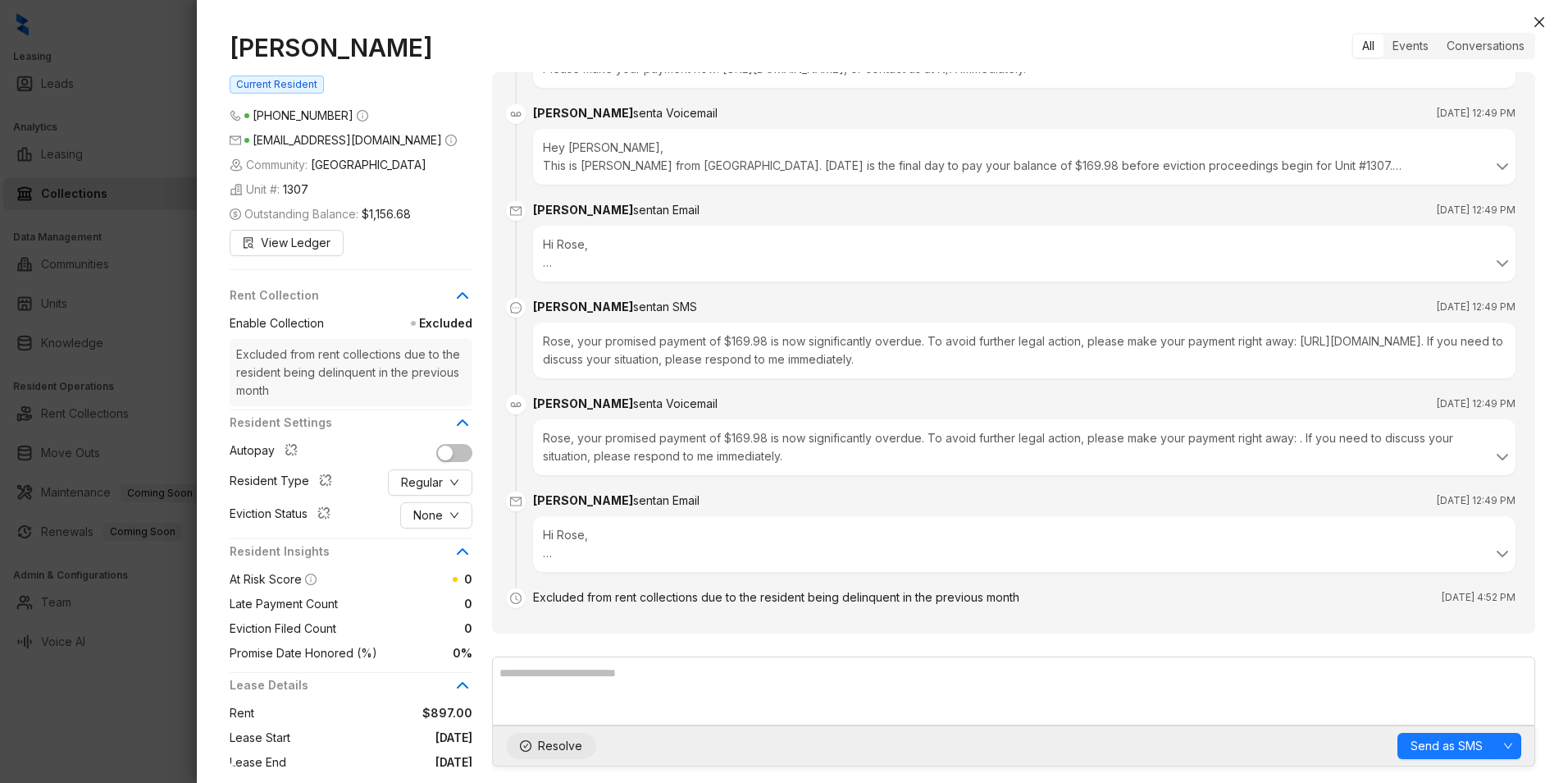
scroll to position [4078, 0]
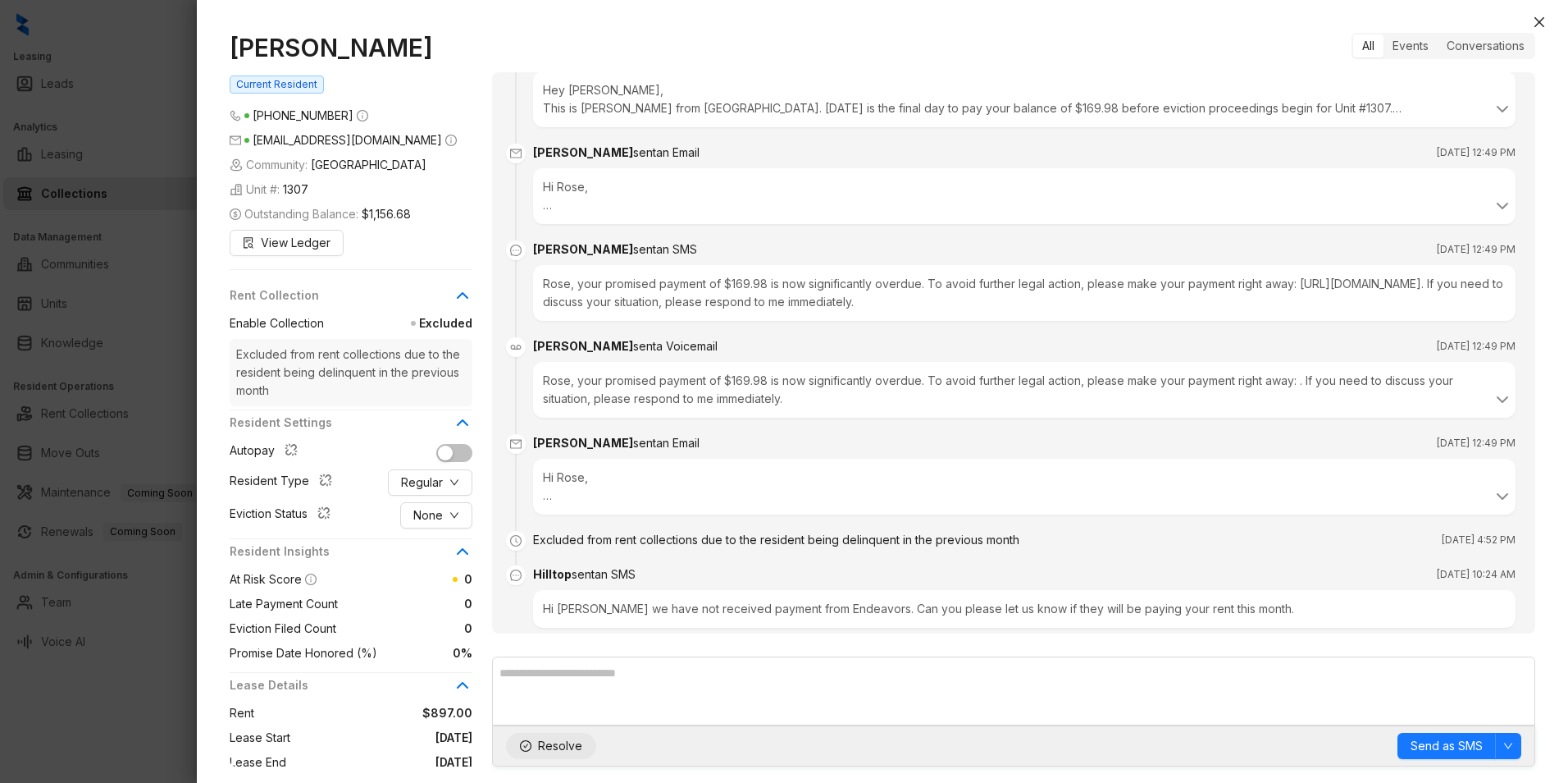
click at [550, 746] on span "Resolve" at bounding box center [560, 746] width 44 height 18
drag, startPoint x: 1539, startPoint y: 28, endPoint x: 1549, endPoint y: 36, distance: 12.8
click at [1542, 30] on button "Close" at bounding box center [1539, 22] width 19 height 19
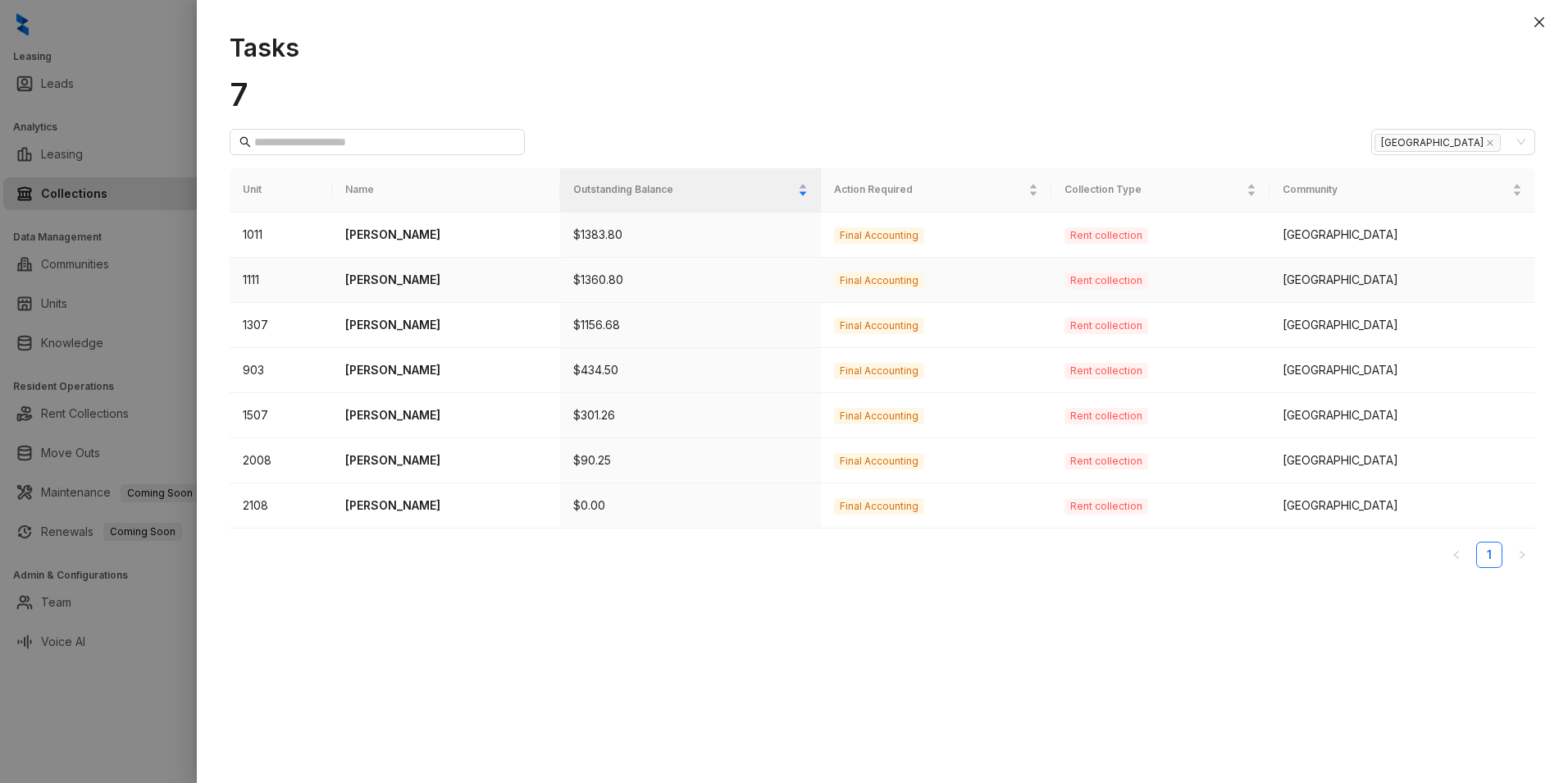
click at [403, 277] on p "Jessica Garcia" at bounding box center [446, 280] width 201 height 18
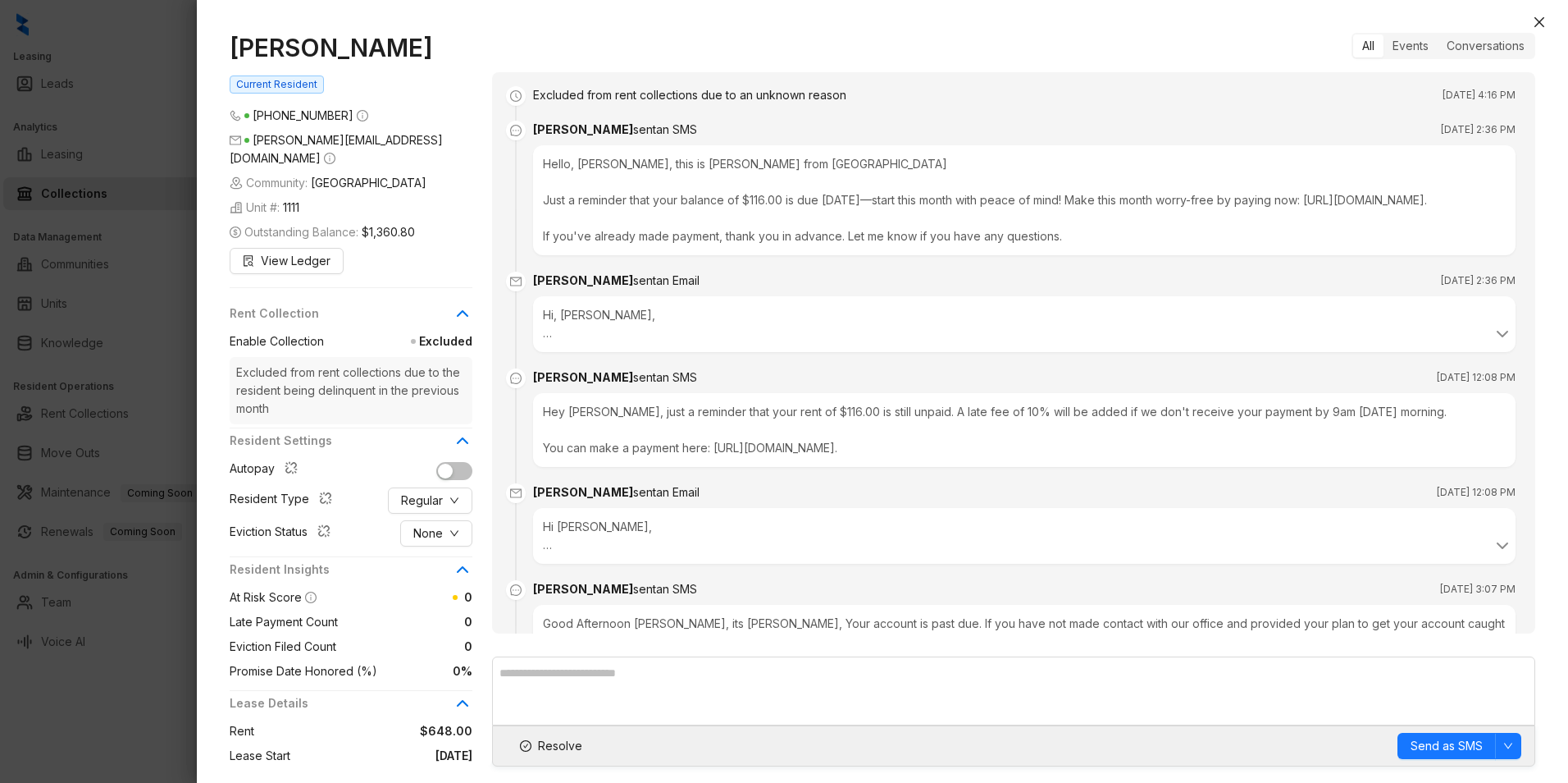
scroll to position [3917, 0]
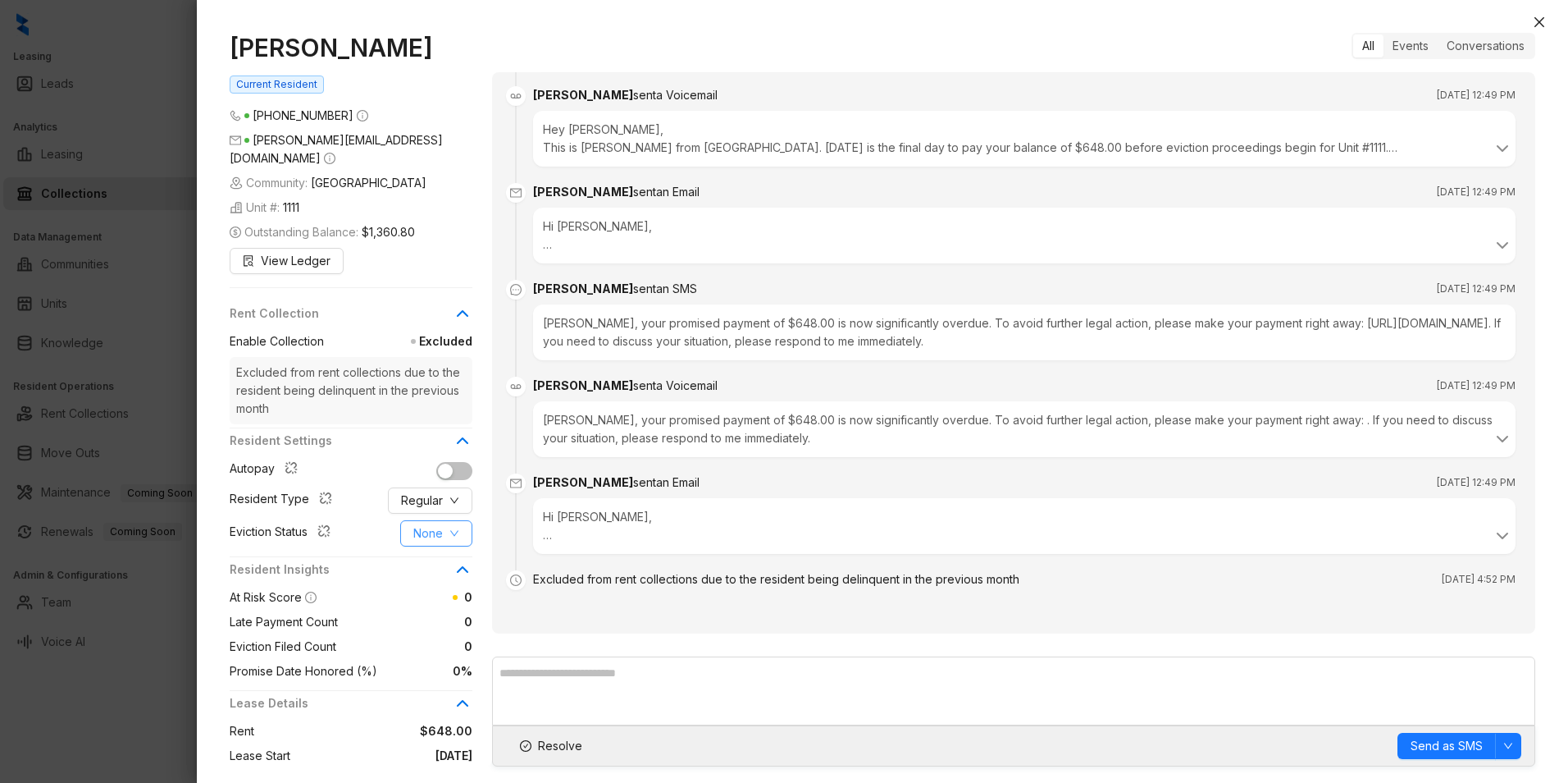
click at [430, 525] on span "None" at bounding box center [428, 533] width 30 height 18
click at [435, 603] on span "Filed" at bounding box center [436, 600] width 45 height 18
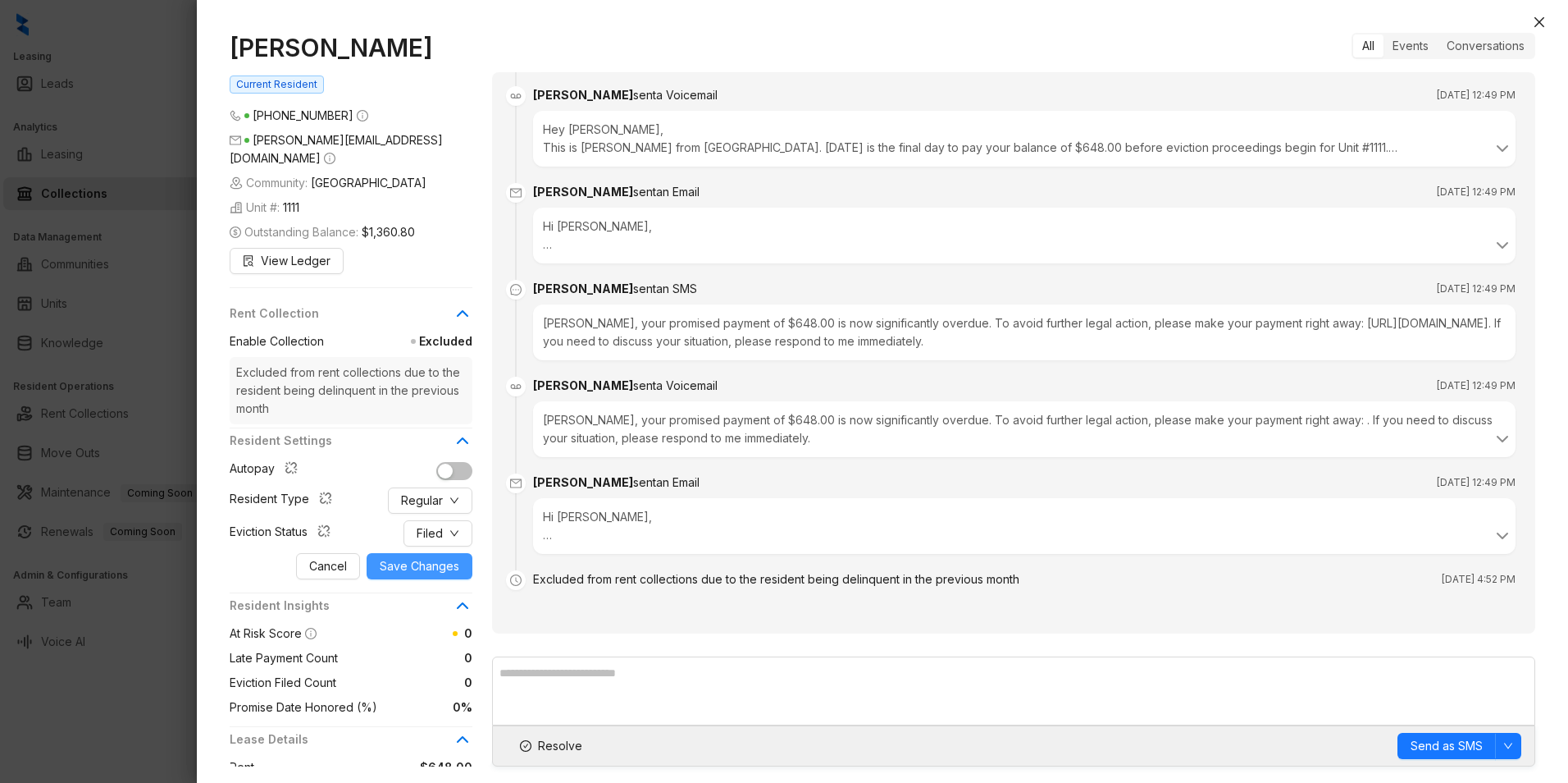
click at [422, 557] on span "Save Changes" at bounding box center [420, 566] width 79 height 18
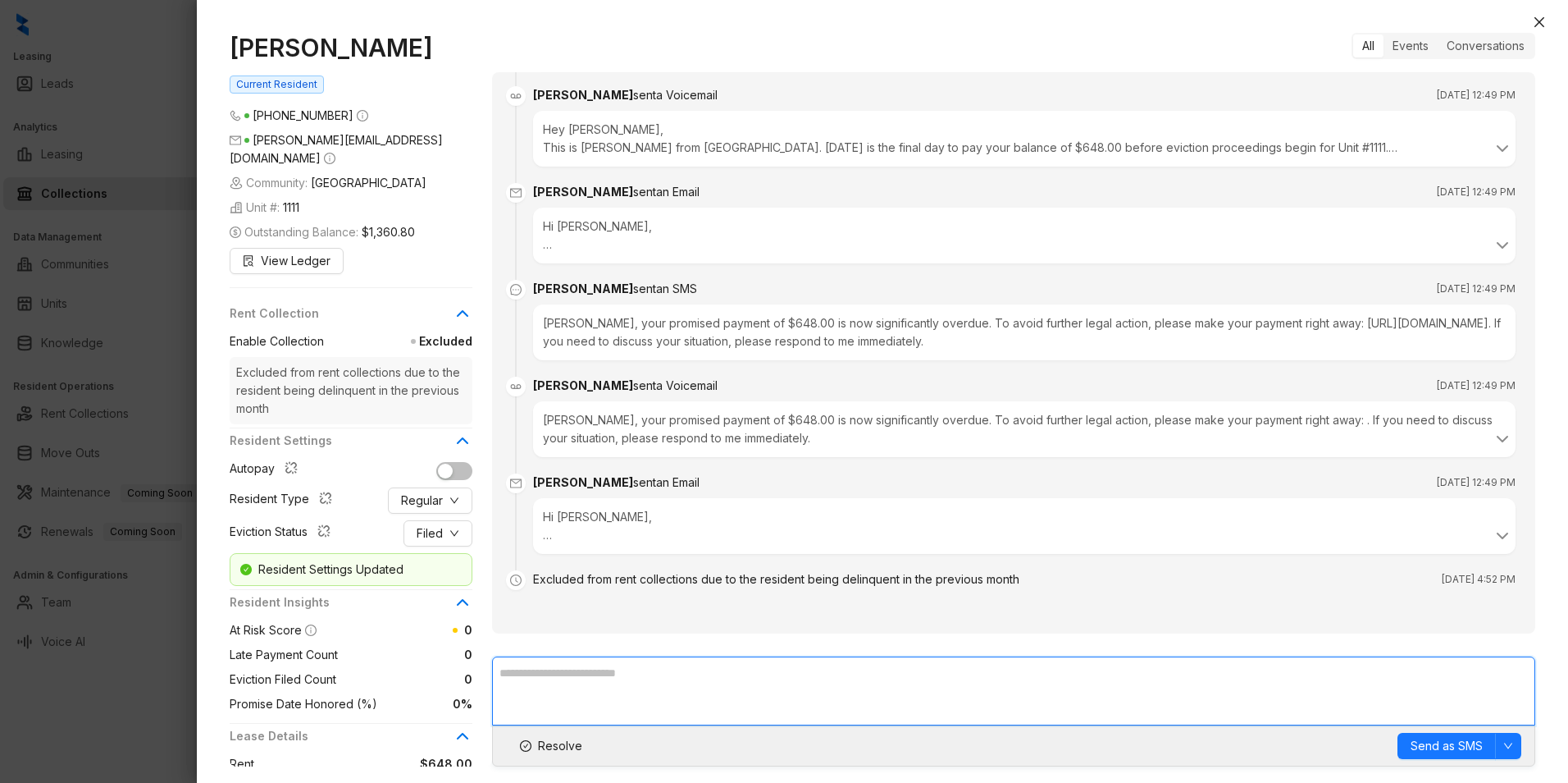
click at [591, 671] on textarea at bounding box center [1014, 690] width 1044 height 69
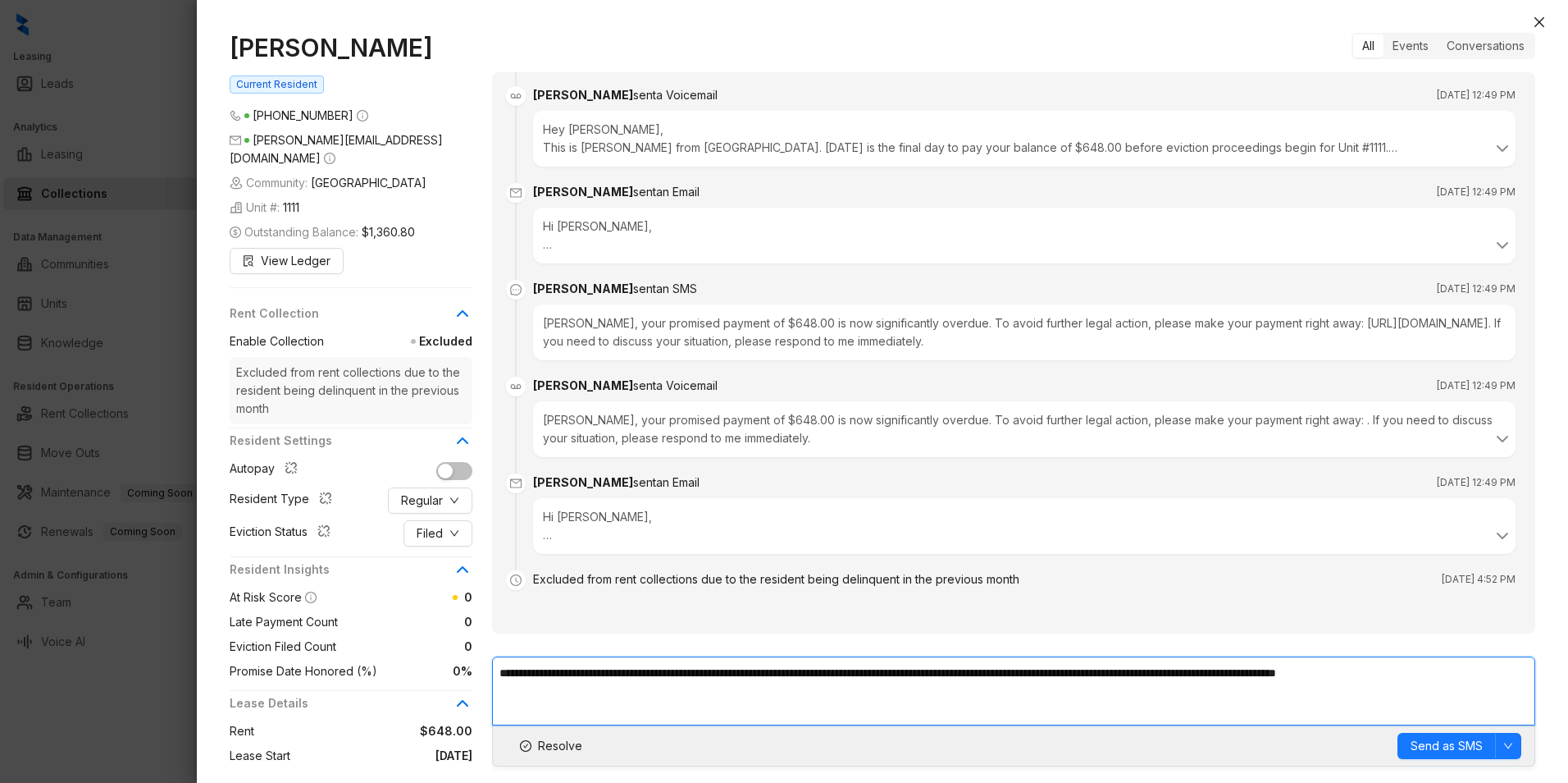
click at [790, 675] on textarea "**********" at bounding box center [1014, 690] width 1044 height 69
type textarea "**********"
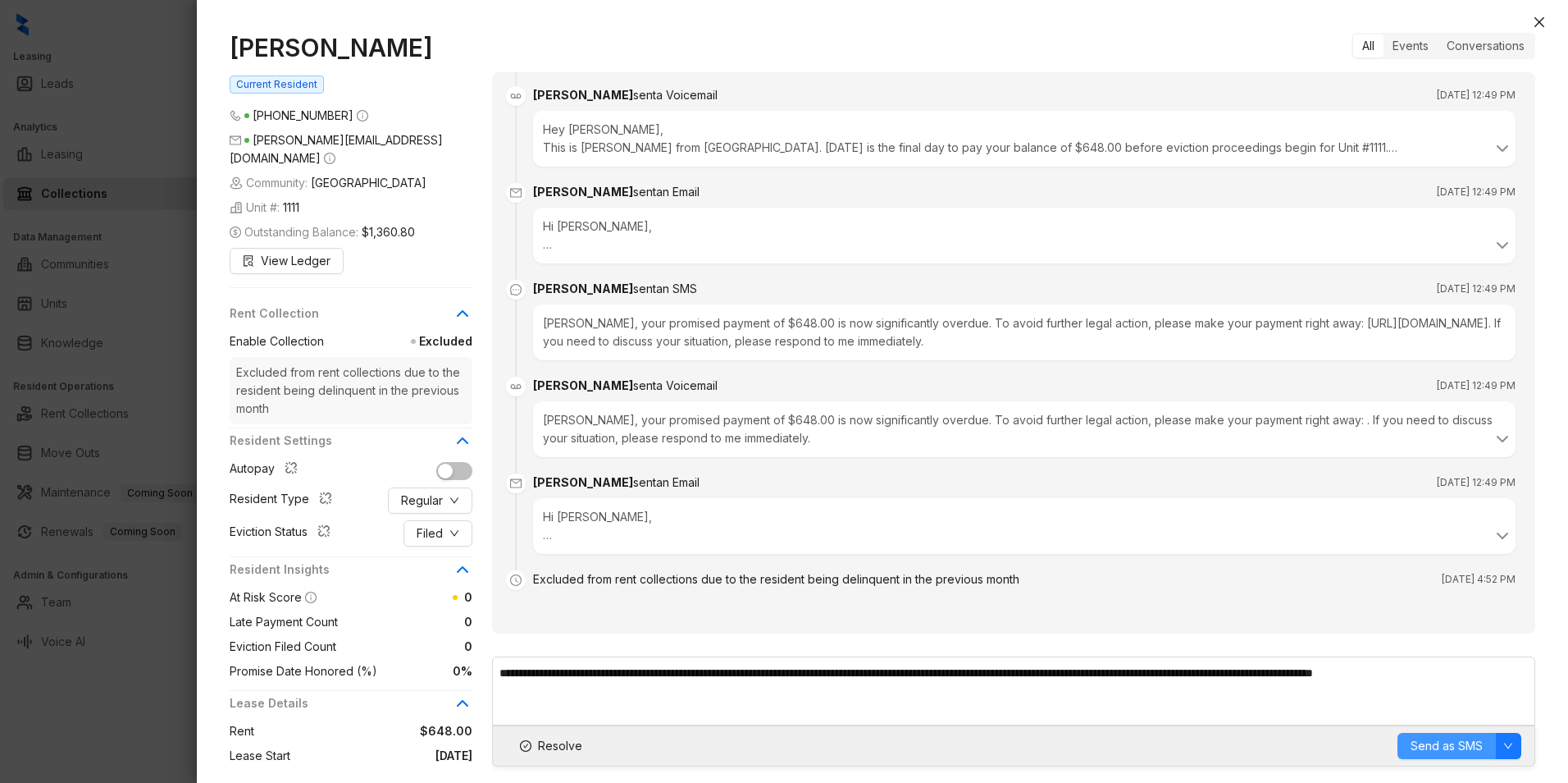
click at [1444, 741] on span "Send as SMS" at bounding box center [1447, 746] width 72 height 18
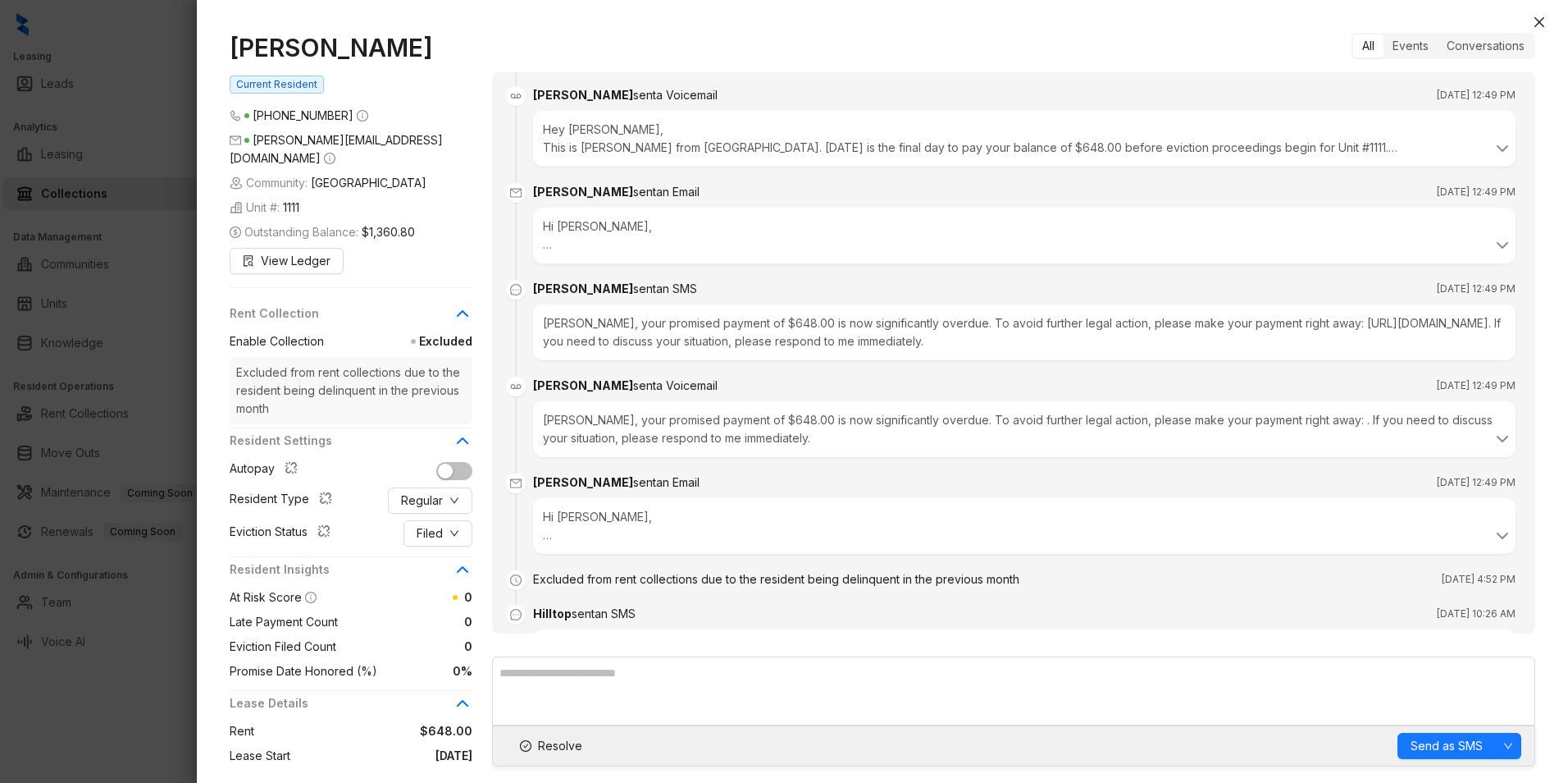
scroll to position [3993, 0]
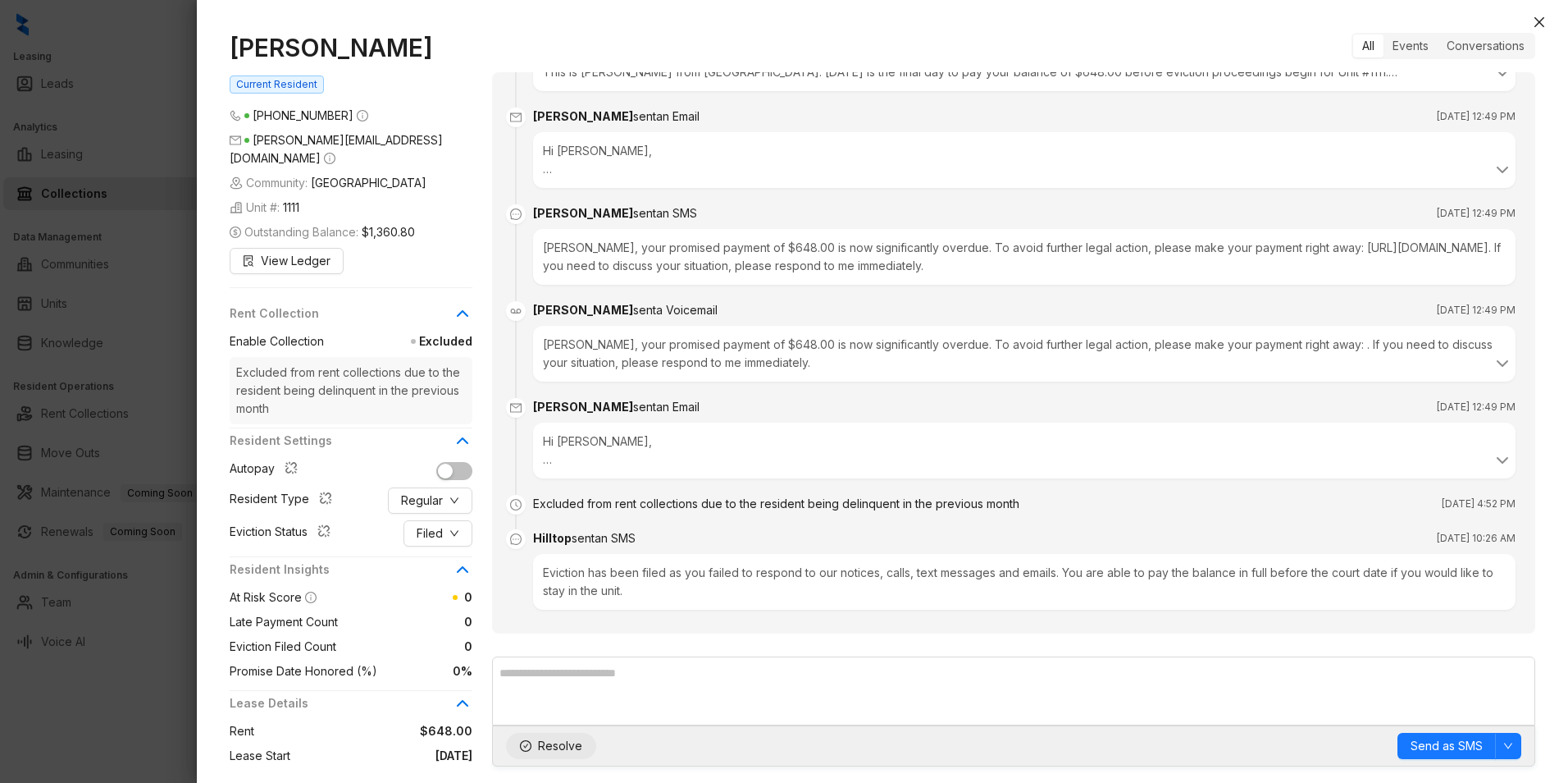
click at [561, 743] on span "Resolve" at bounding box center [560, 746] width 44 height 18
click at [1545, 24] on icon "close" at bounding box center [1539, 22] width 13 height 13
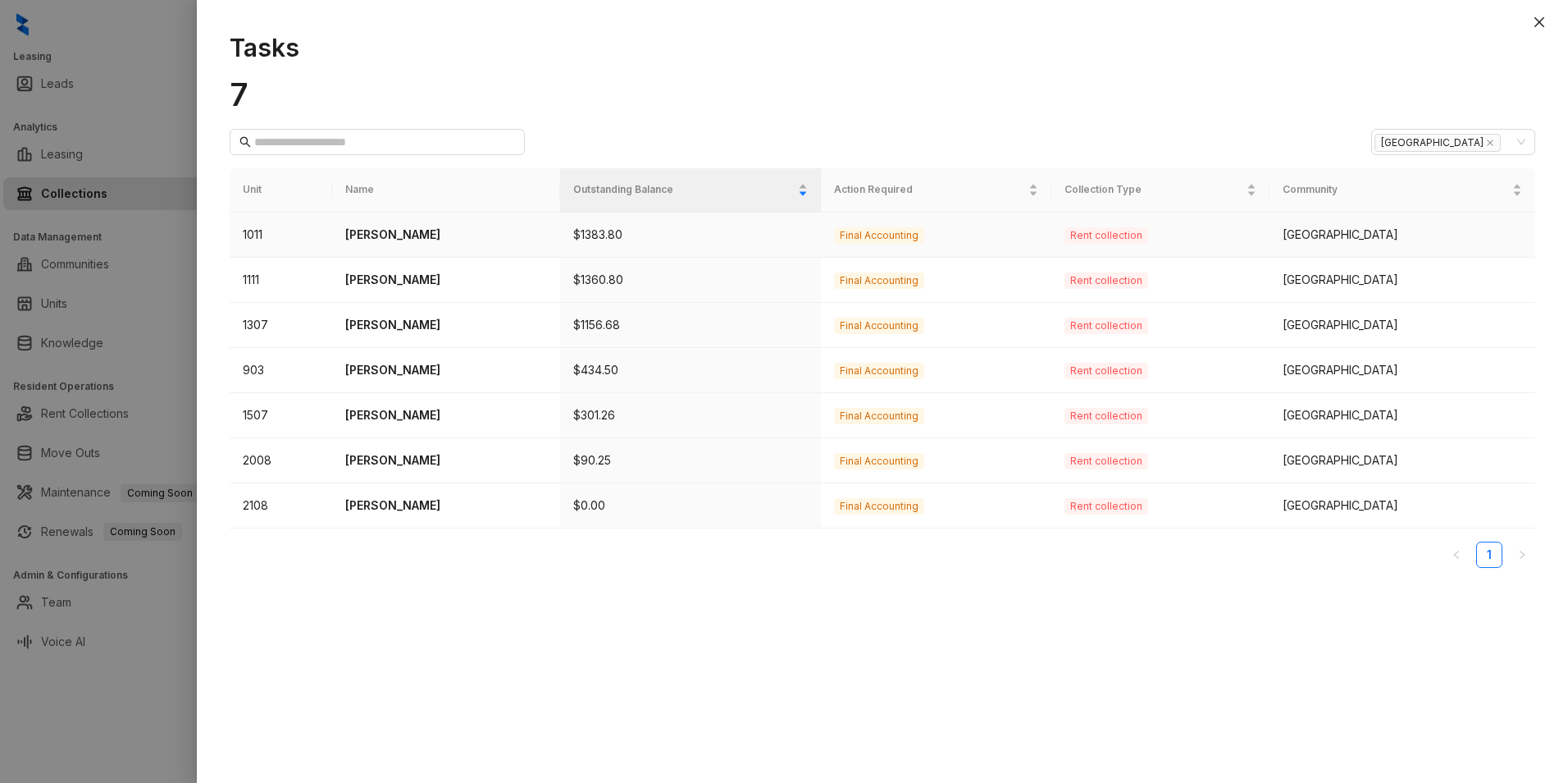
click at [413, 235] on p "Bianca Ferrer Hernandez" at bounding box center [446, 235] width 201 height 18
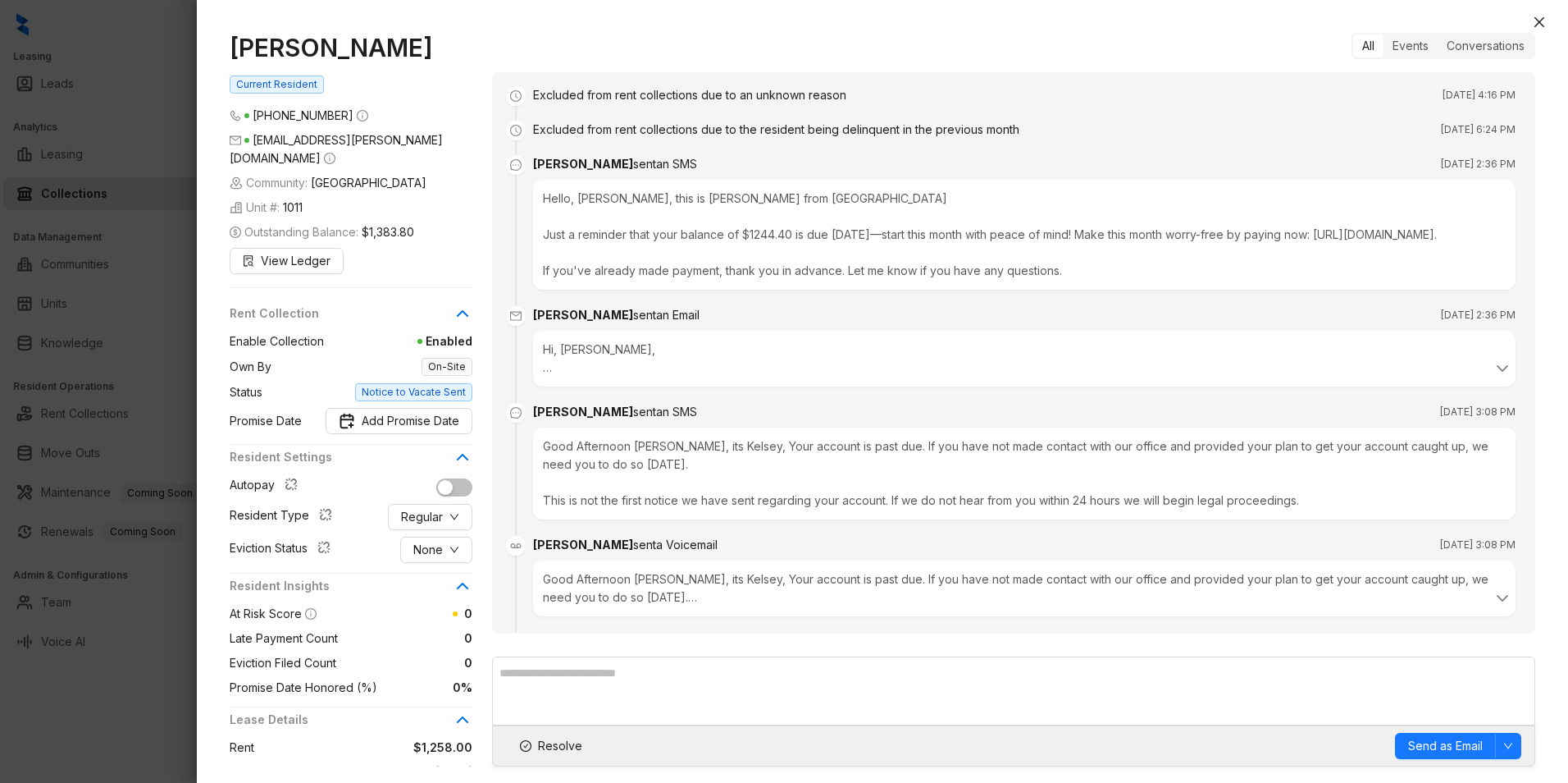
scroll to position [2502, 0]
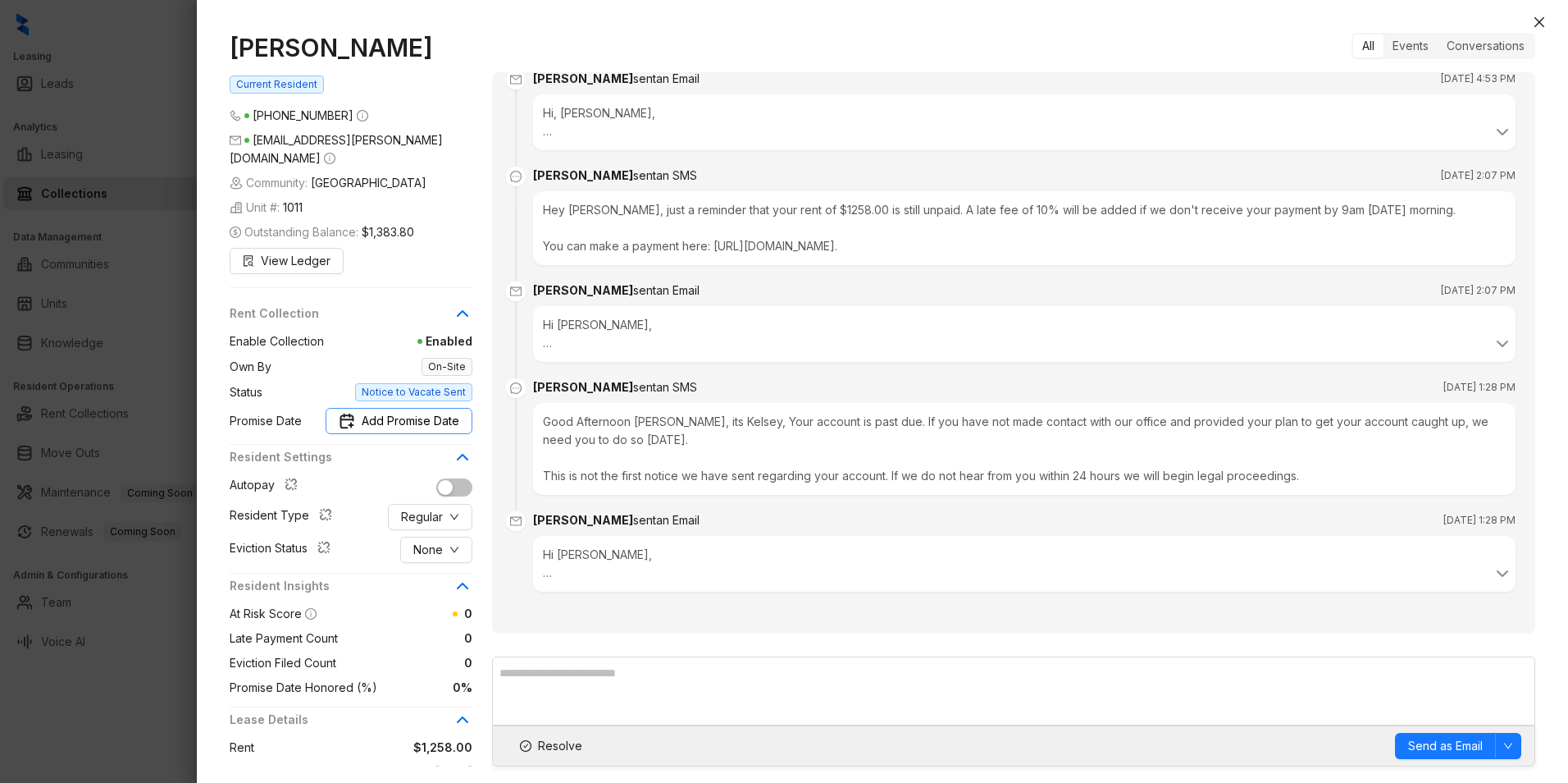
click at [422, 430] on span "Add Promise Date" at bounding box center [410, 421] width 98 height 18
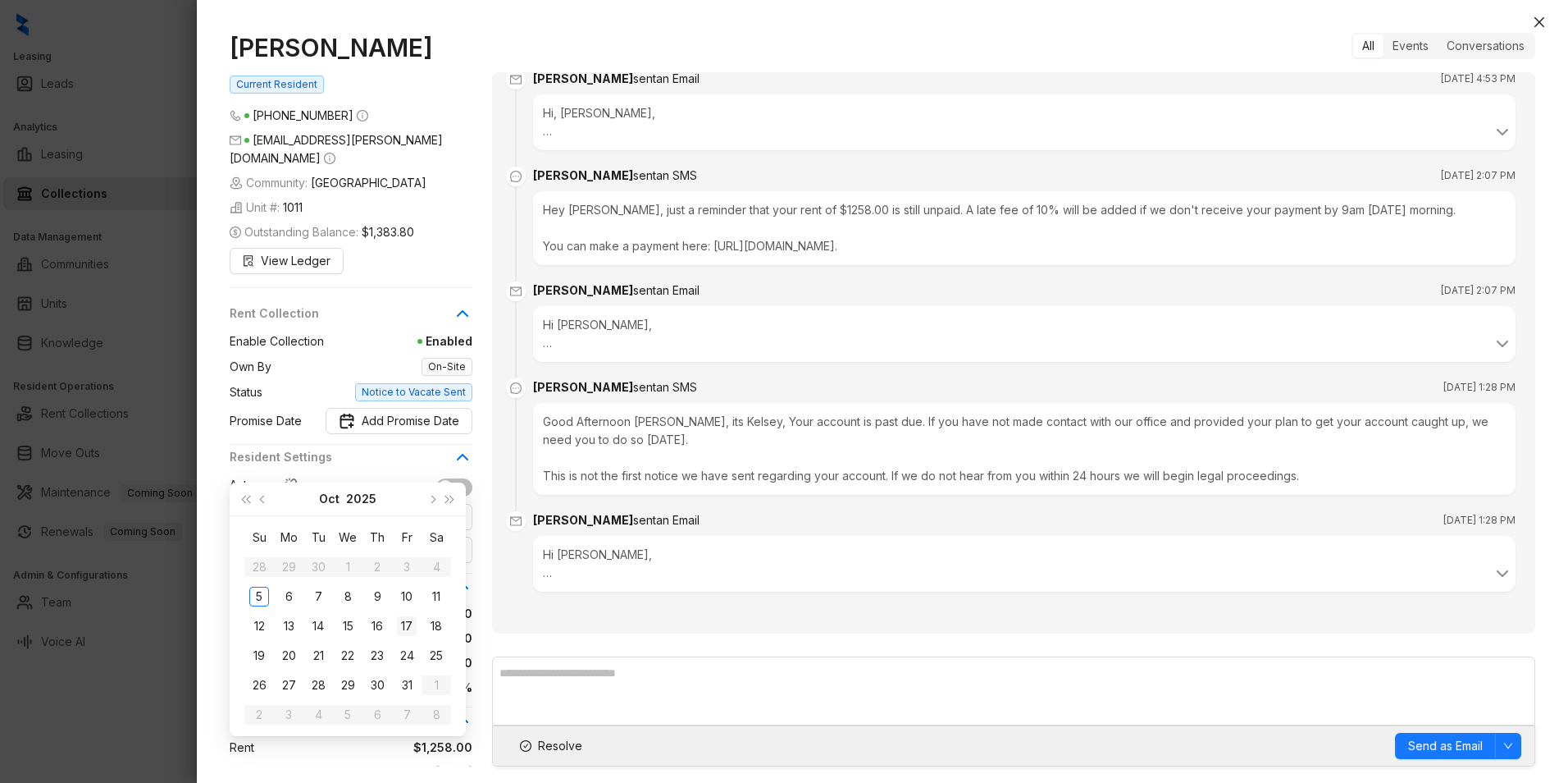
type input "**********"
click at [407, 628] on div "17" at bounding box center [406, 626] width 19 height 19
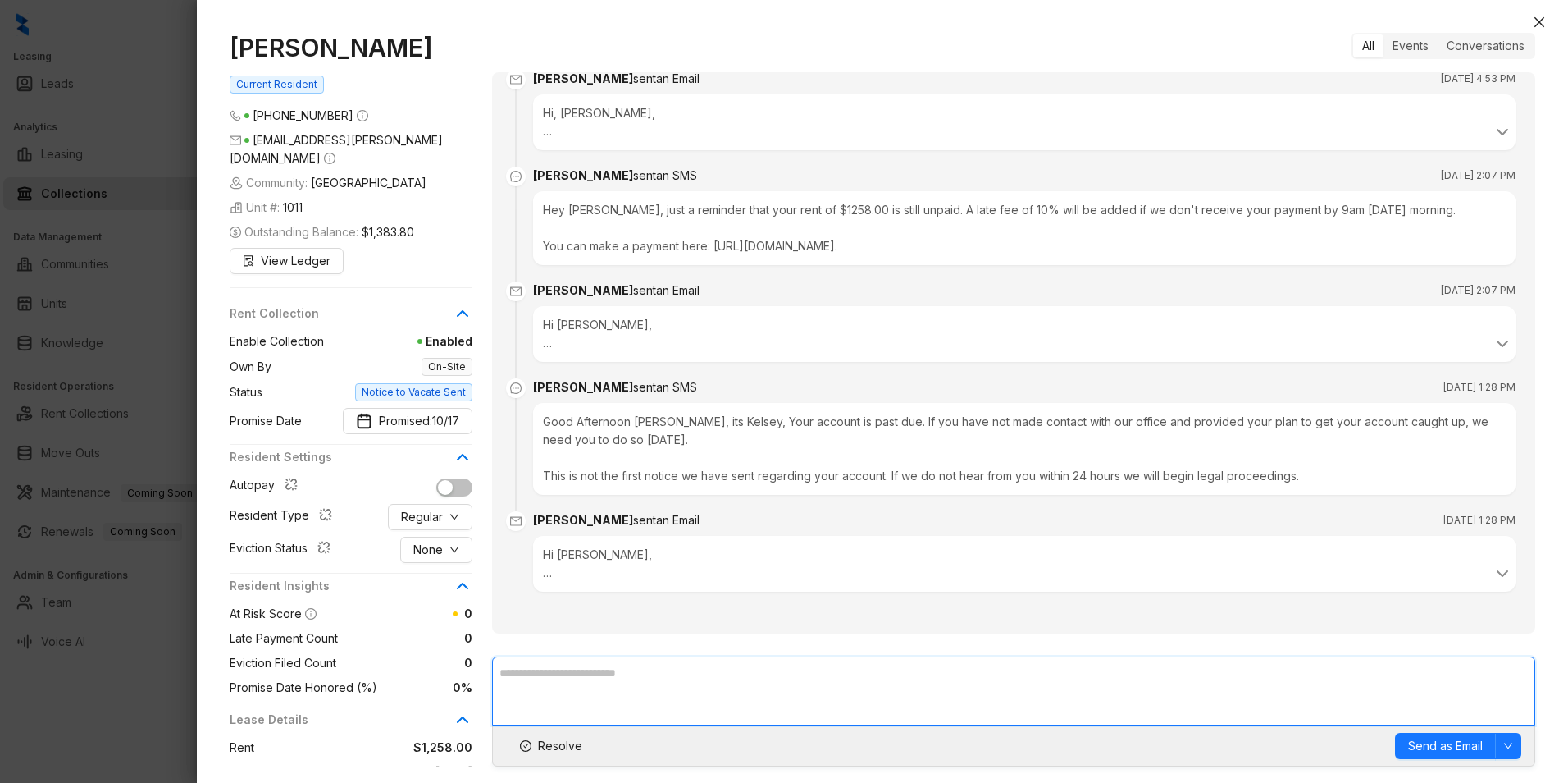
click at [628, 685] on textarea at bounding box center [1014, 690] width 1044 height 69
type textarea "*"
type textarea "**********"
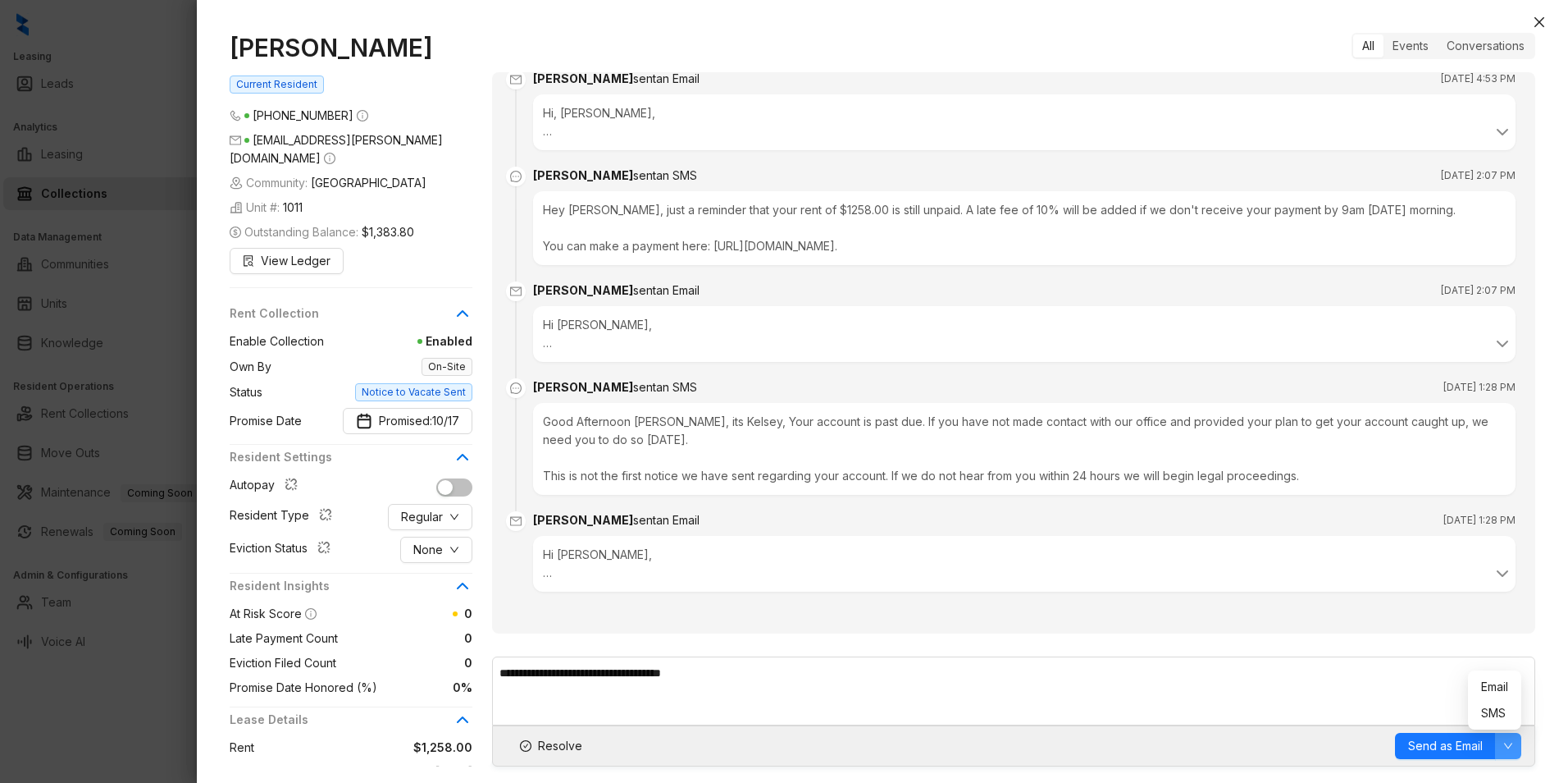
click at [1504, 742] on icon "down" at bounding box center [1508, 745] width 10 height 10
click at [1500, 720] on span "SMS" at bounding box center [1495, 712] width 27 height 18
click at [1417, 739] on span "Send as SMS" at bounding box center [1447, 746] width 72 height 18
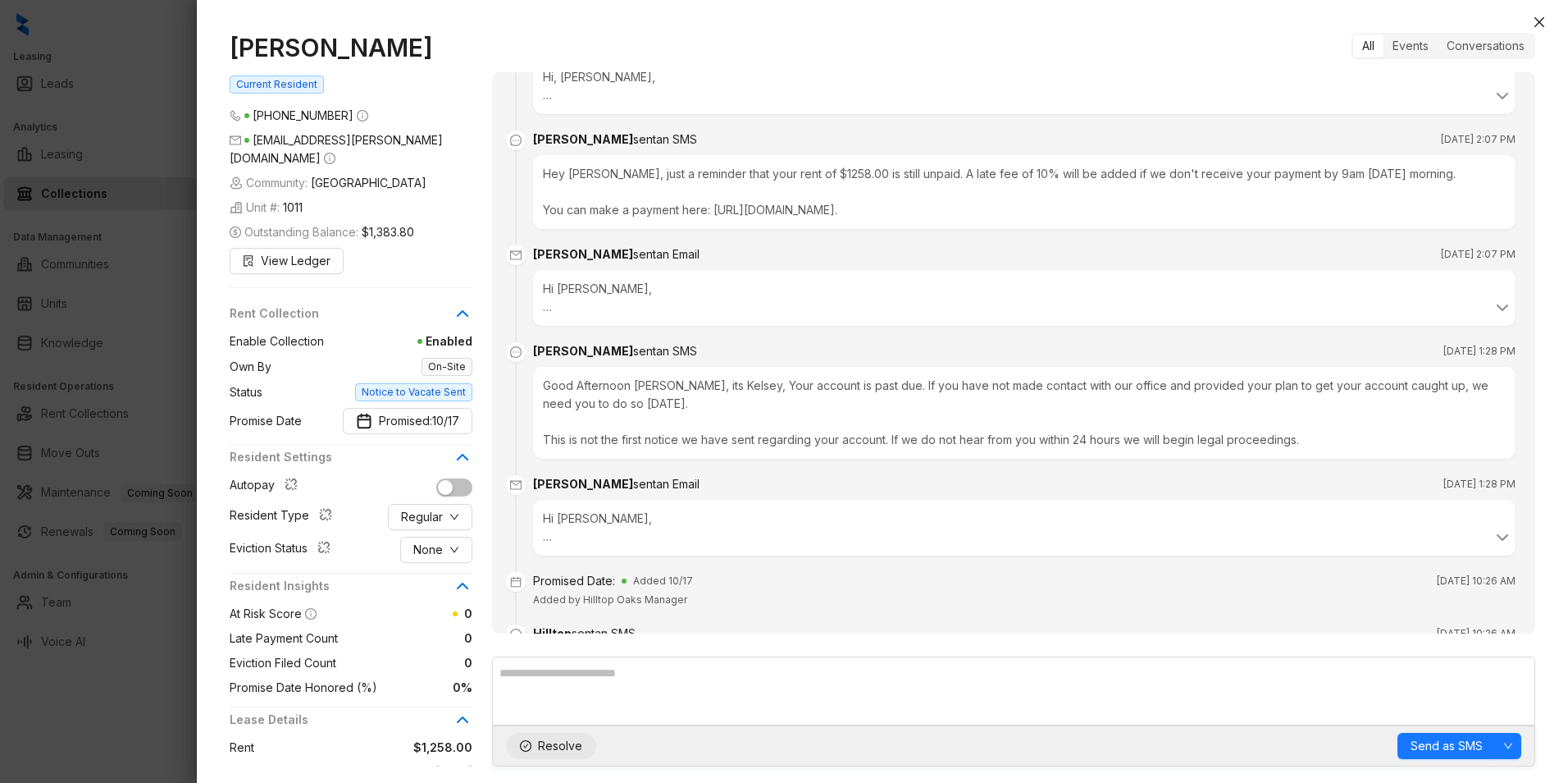
scroll to position [2634, 0]
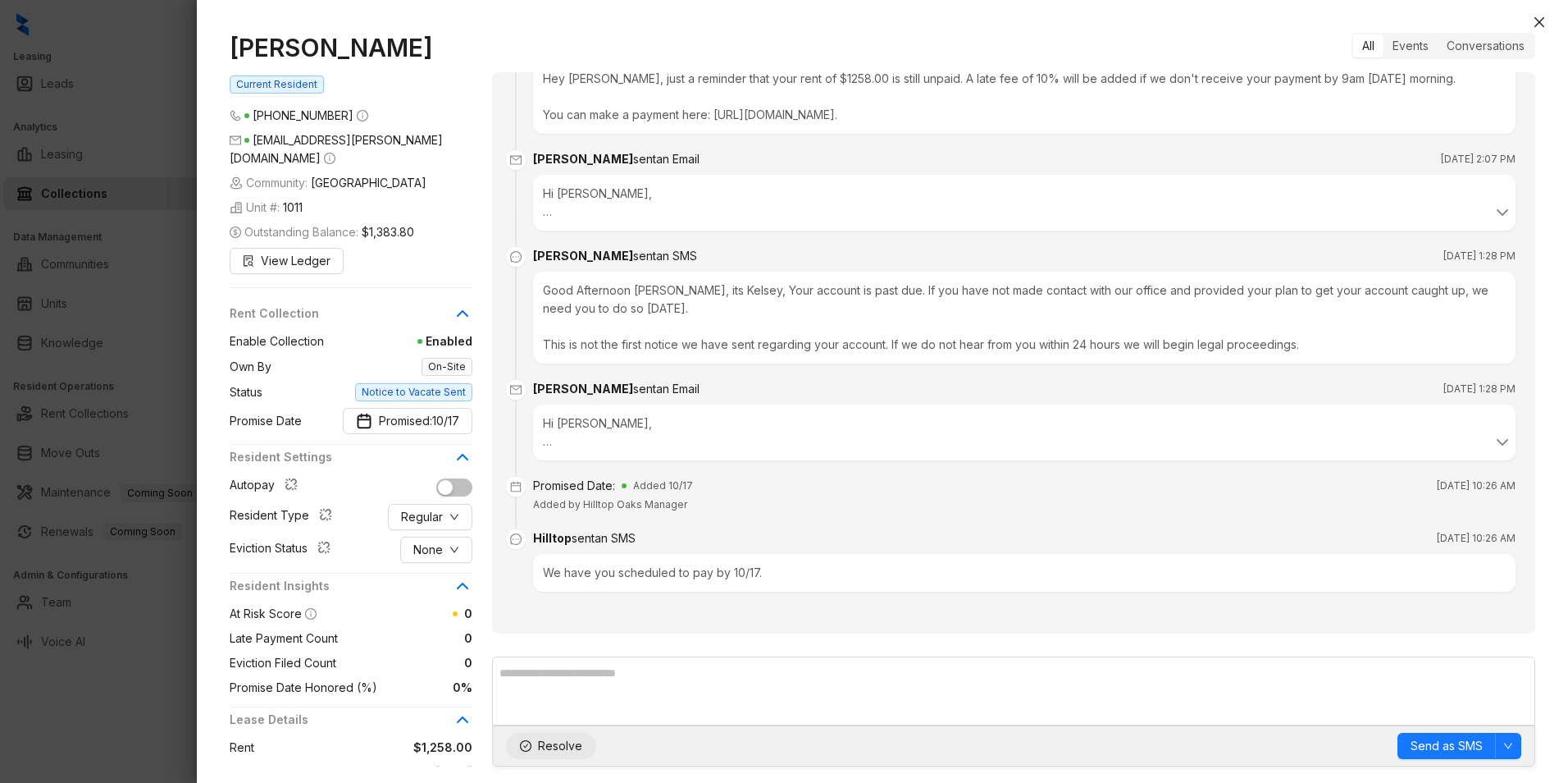
click at [538, 744] on span "Resolve" at bounding box center [560, 746] width 44 height 18
drag, startPoint x: 1542, startPoint y: 23, endPoint x: 1492, endPoint y: 30, distance: 50.5
click at [1542, 24] on icon "close" at bounding box center [1539, 22] width 10 height 10
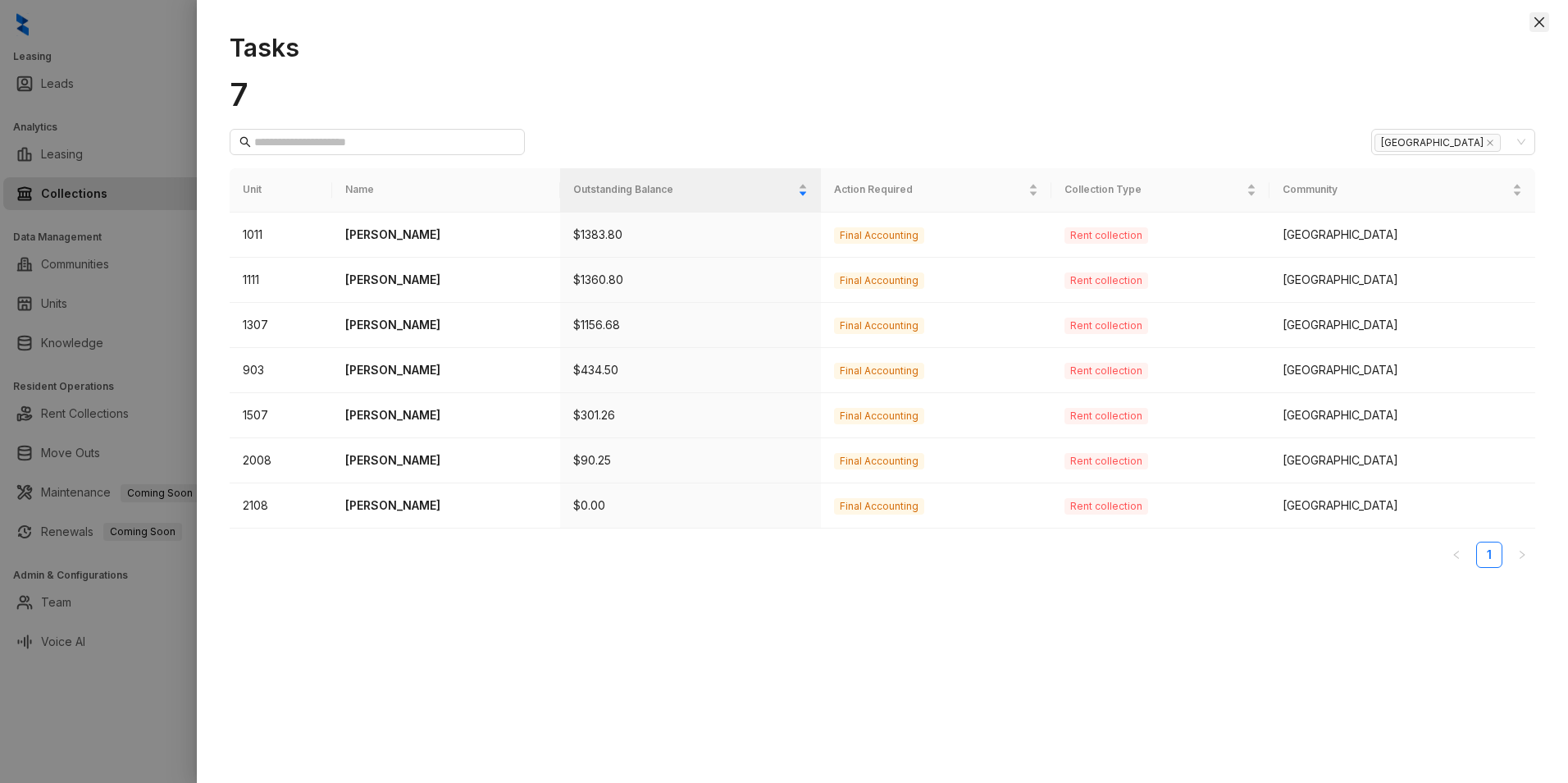
click at [1542, 20] on icon "close" at bounding box center [1539, 22] width 13 height 13
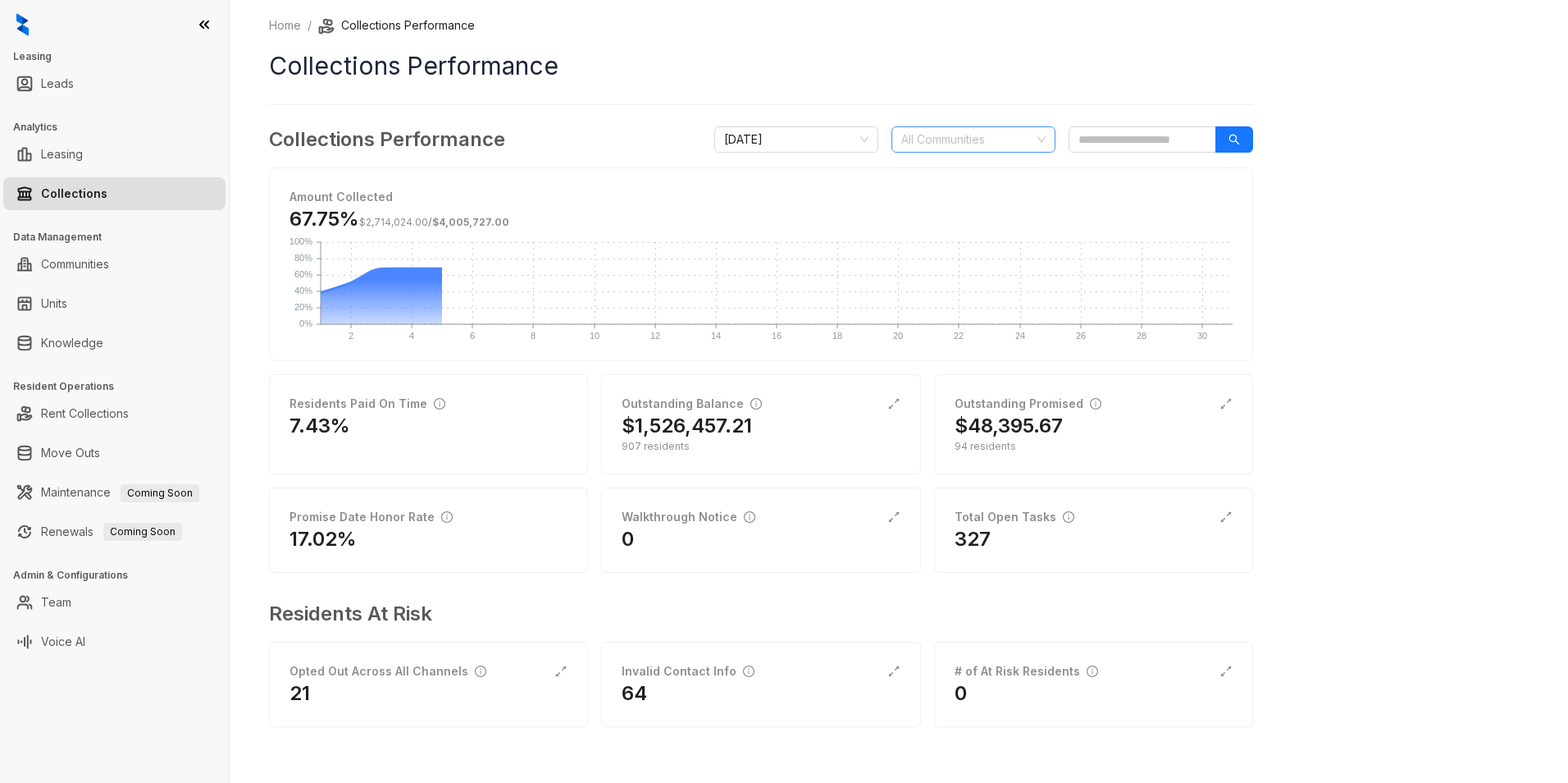
click at [930, 144] on div at bounding box center [964, 139] width 140 height 23
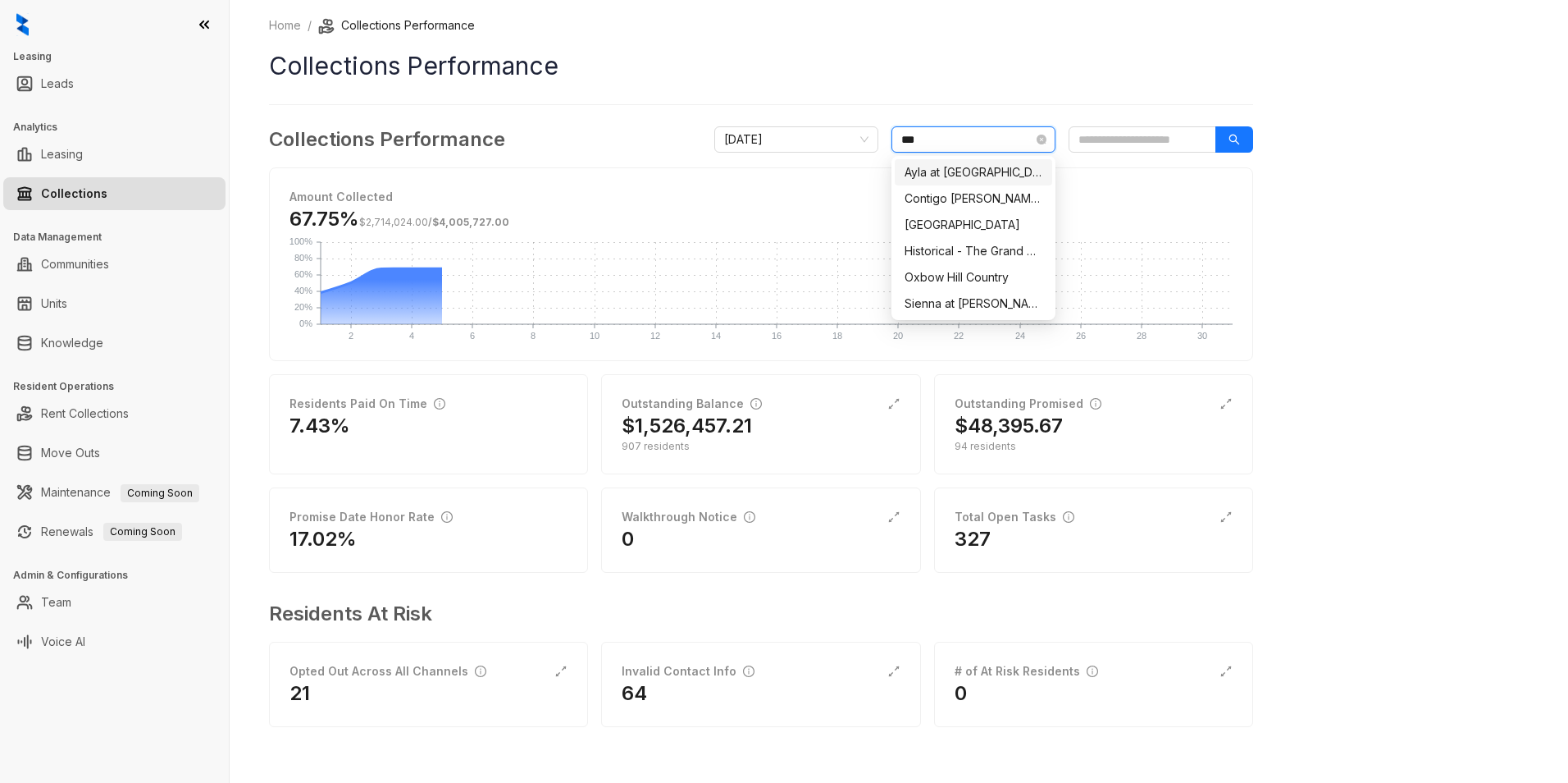
type input "****"
click at [955, 220] on div "[GEOGRAPHIC_DATA]" at bounding box center [973, 225] width 137 height 18
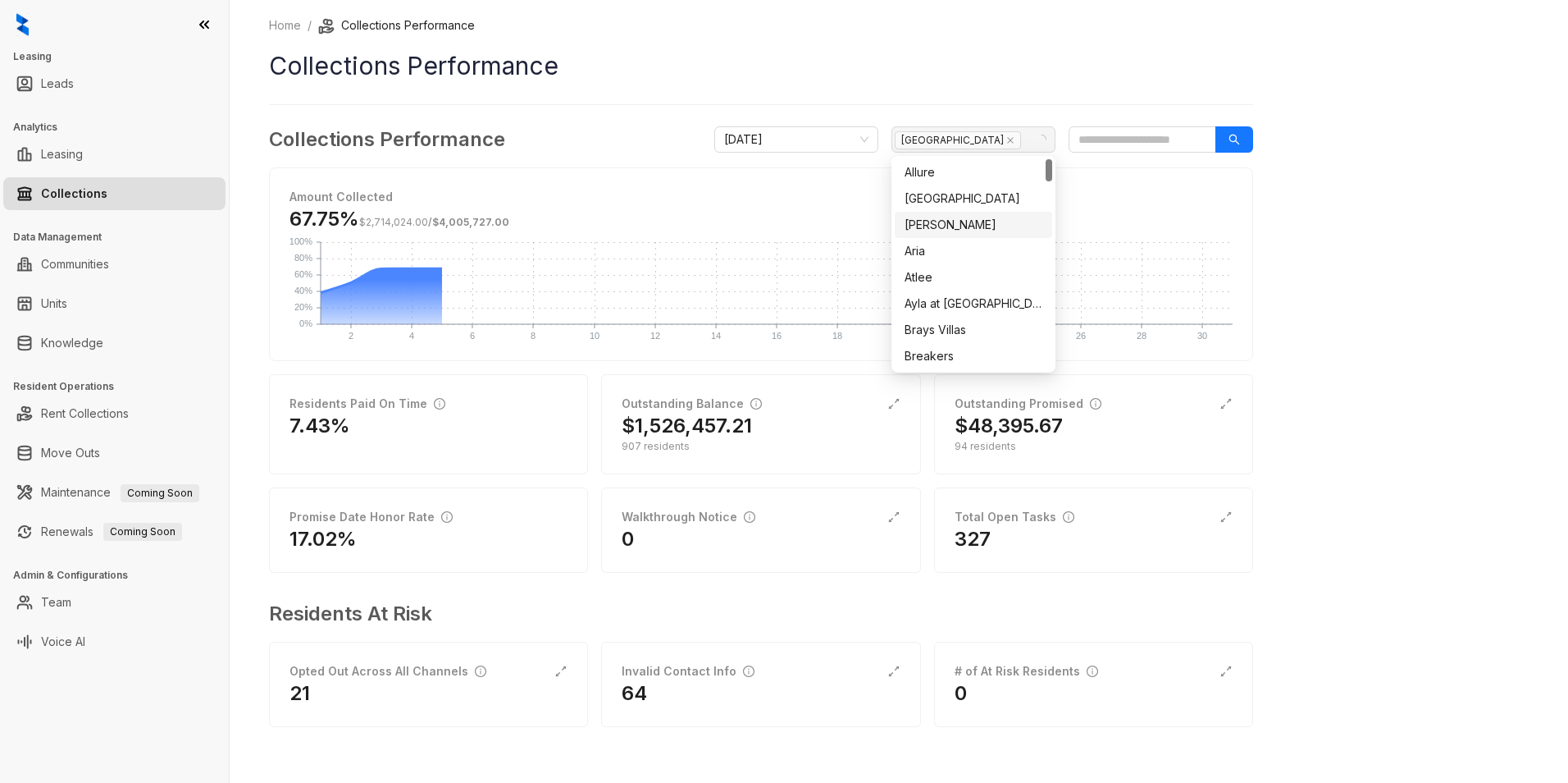
click at [1417, 446] on div "Home / Collections Performance Collections Performance Collections Performance …" at bounding box center [899, 392] width 1339 height 783
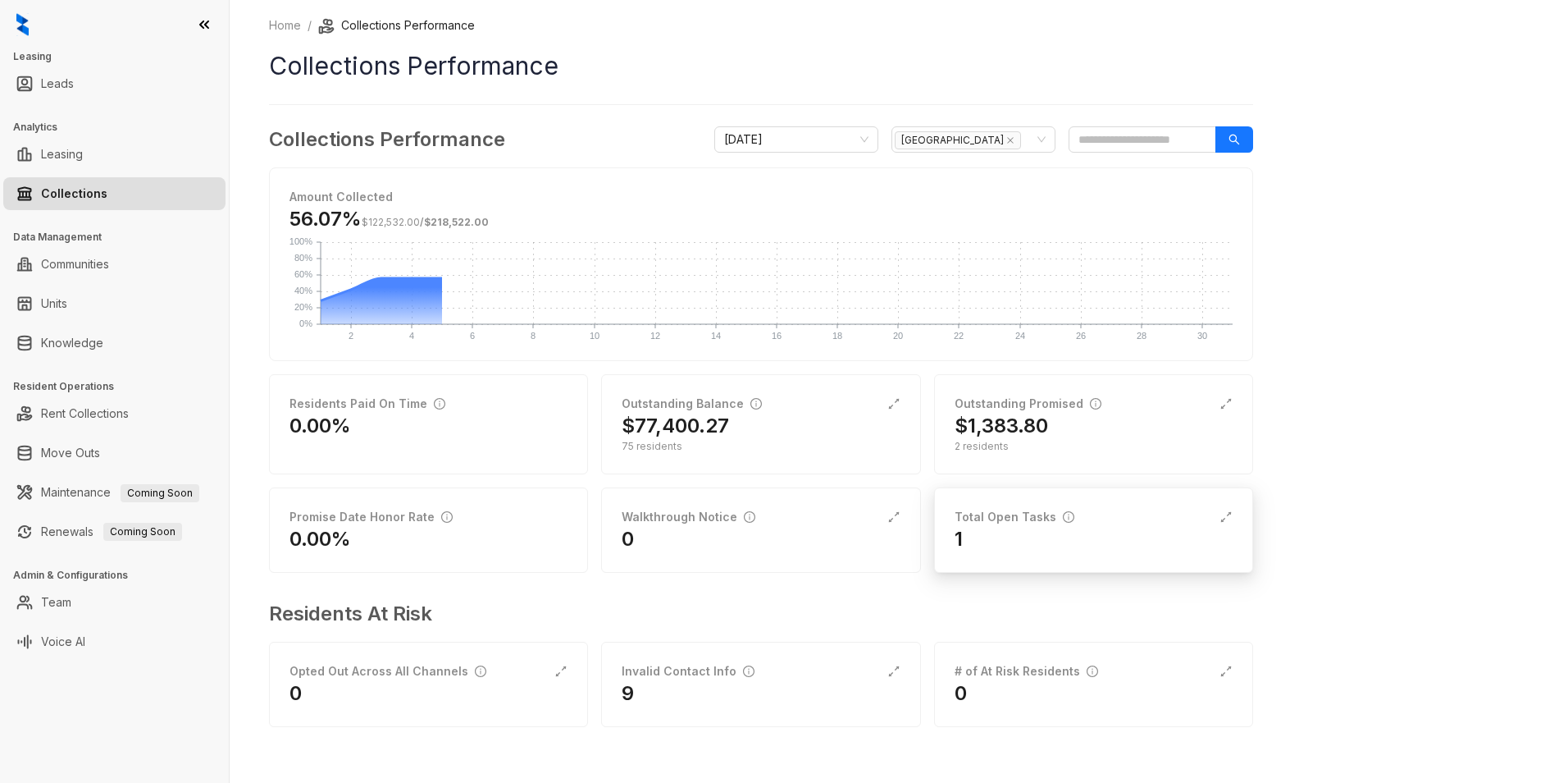
click at [1093, 530] on div "1" at bounding box center [1093, 539] width 278 height 26
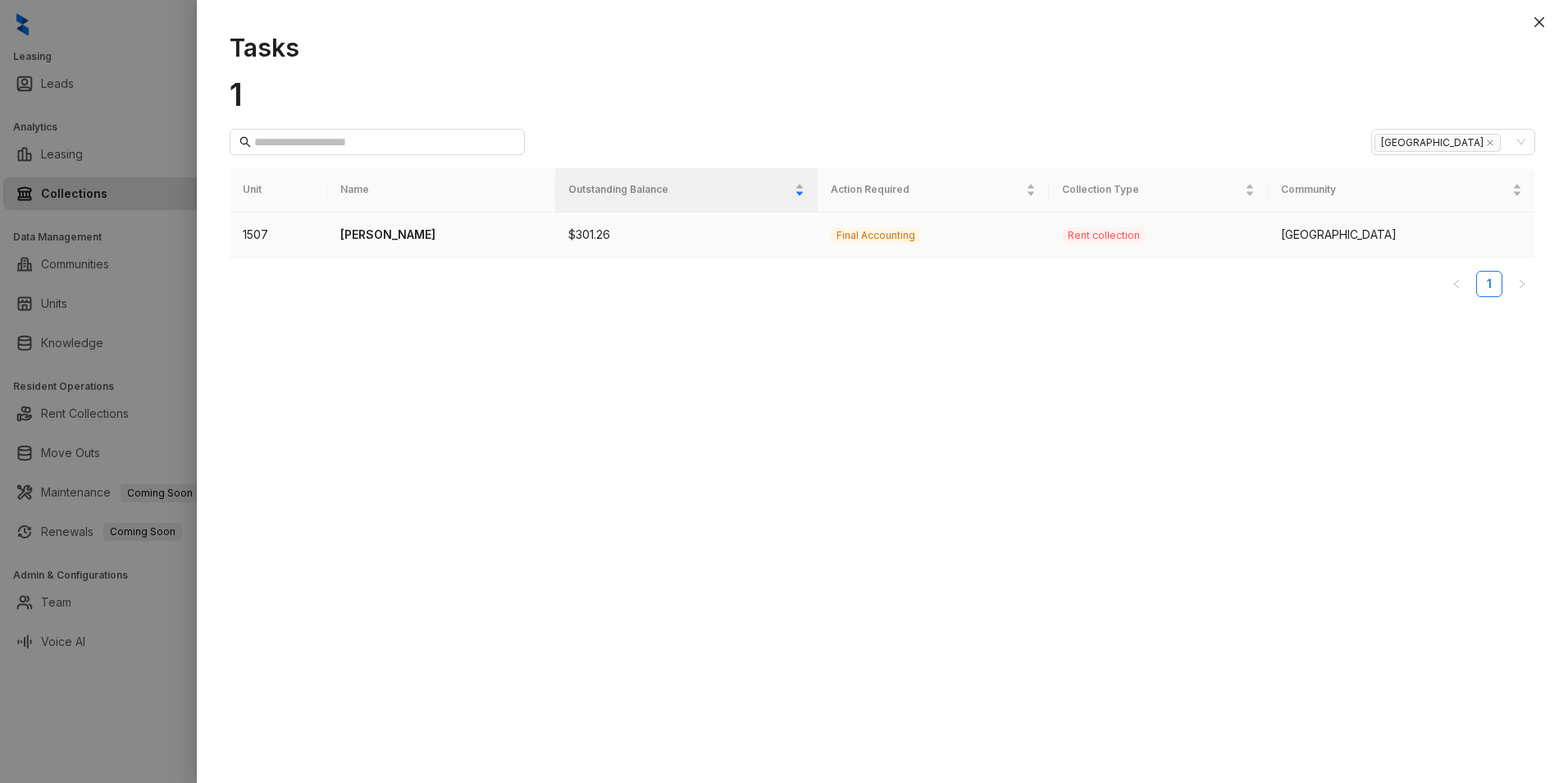
click at [405, 242] on p "[PERSON_NAME]" at bounding box center [442, 235] width 203 height 18
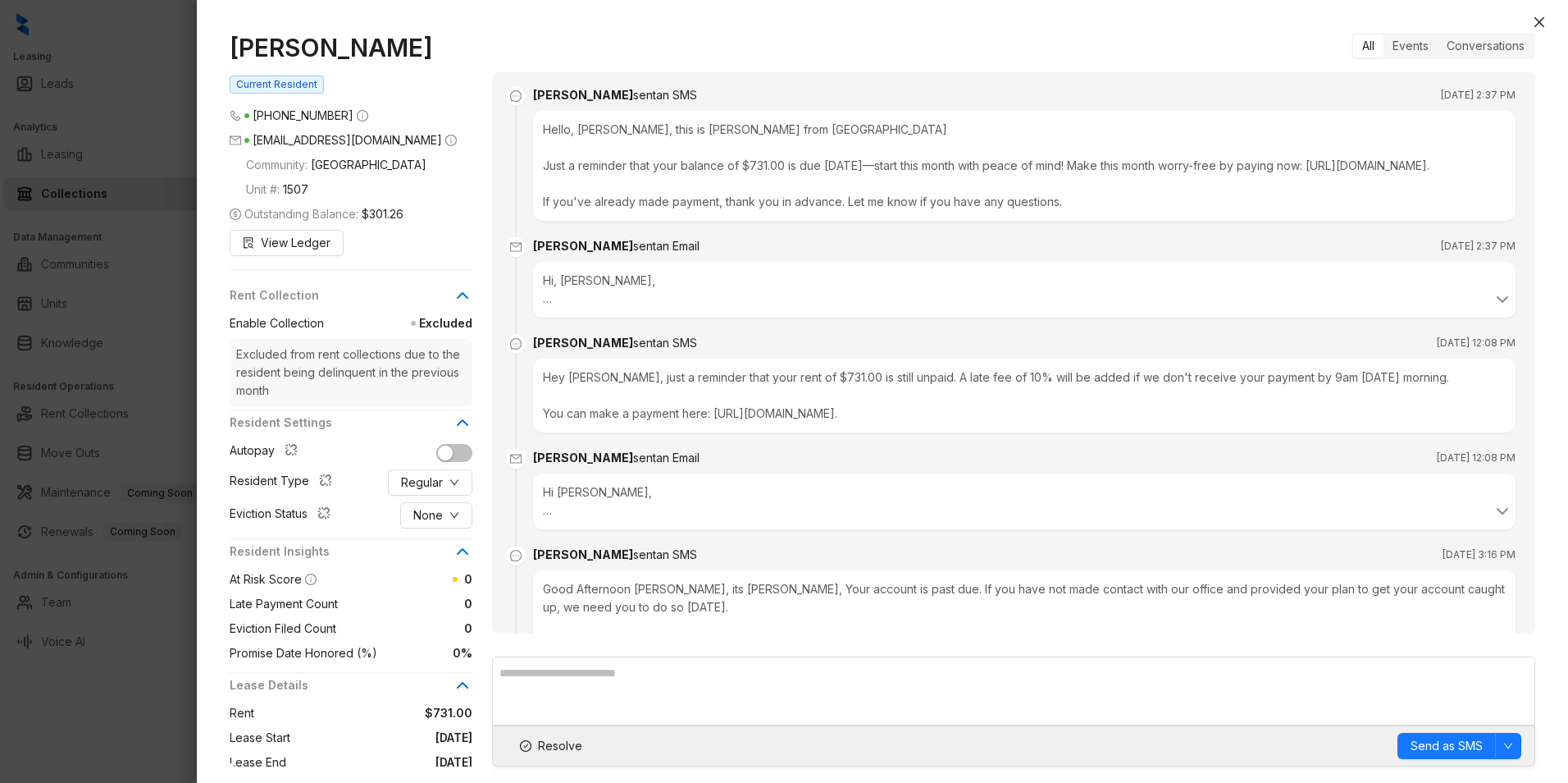
scroll to position [3264, 0]
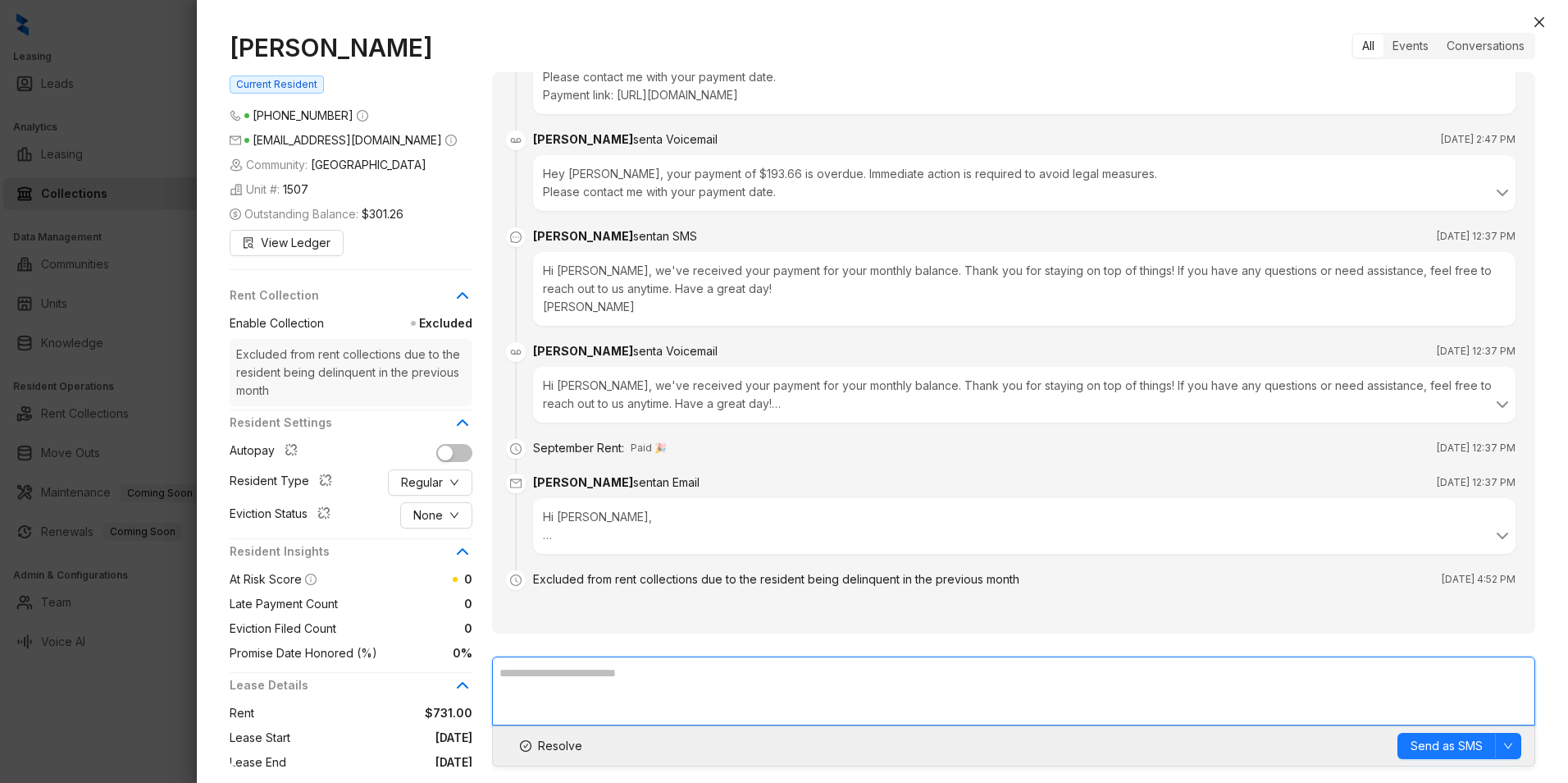
click at [589, 675] on textarea at bounding box center [1014, 690] width 1044 height 69
click at [896, 682] on textarea "**********" at bounding box center [1014, 690] width 1044 height 69
click at [684, 679] on textarea "**********" at bounding box center [1014, 690] width 1044 height 69
click at [866, 675] on textarea "**********" at bounding box center [1014, 690] width 1044 height 69
type textarea "**********"
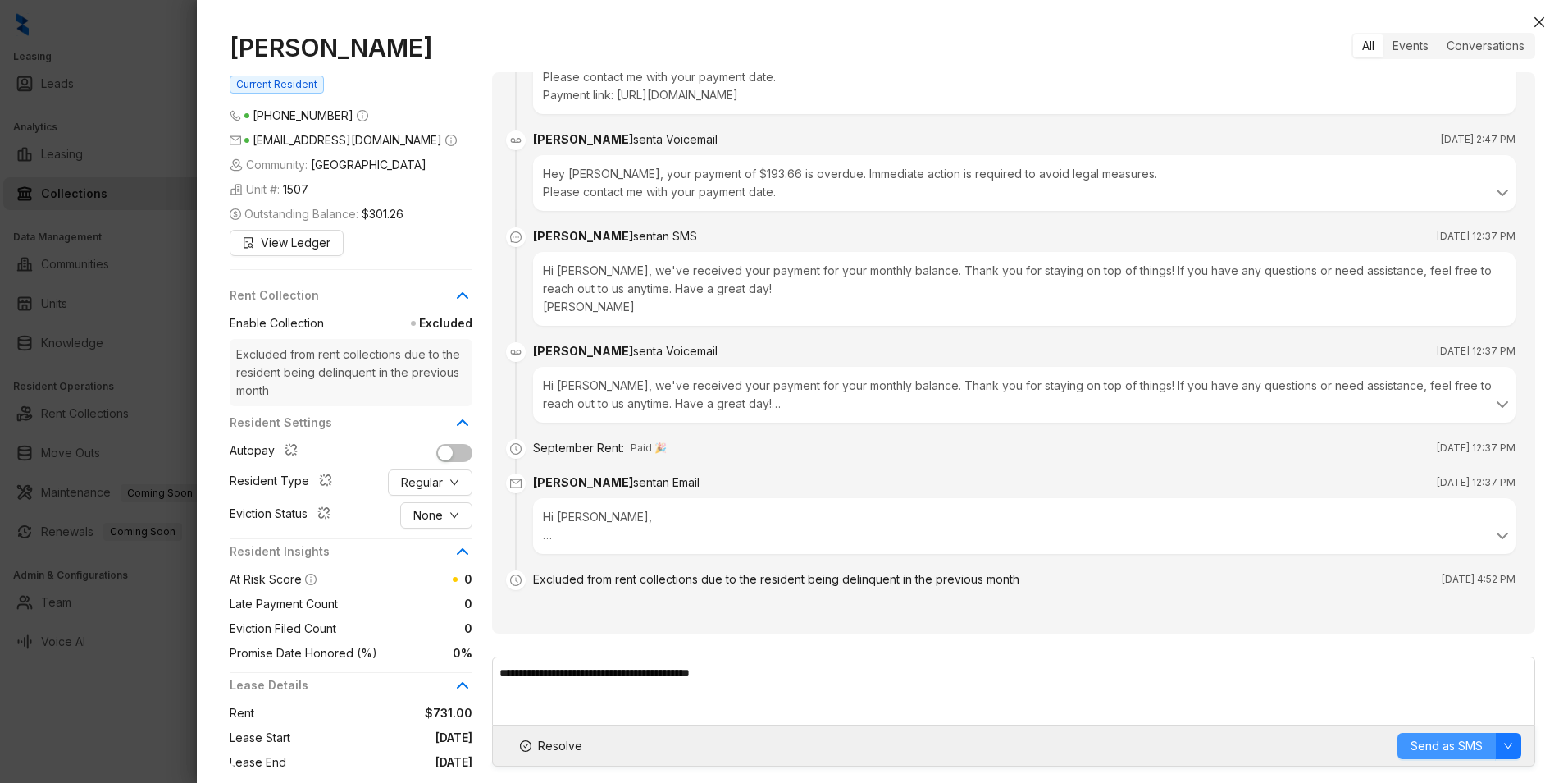
click at [1440, 745] on span "Send as SMS" at bounding box center [1447, 746] width 72 height 18
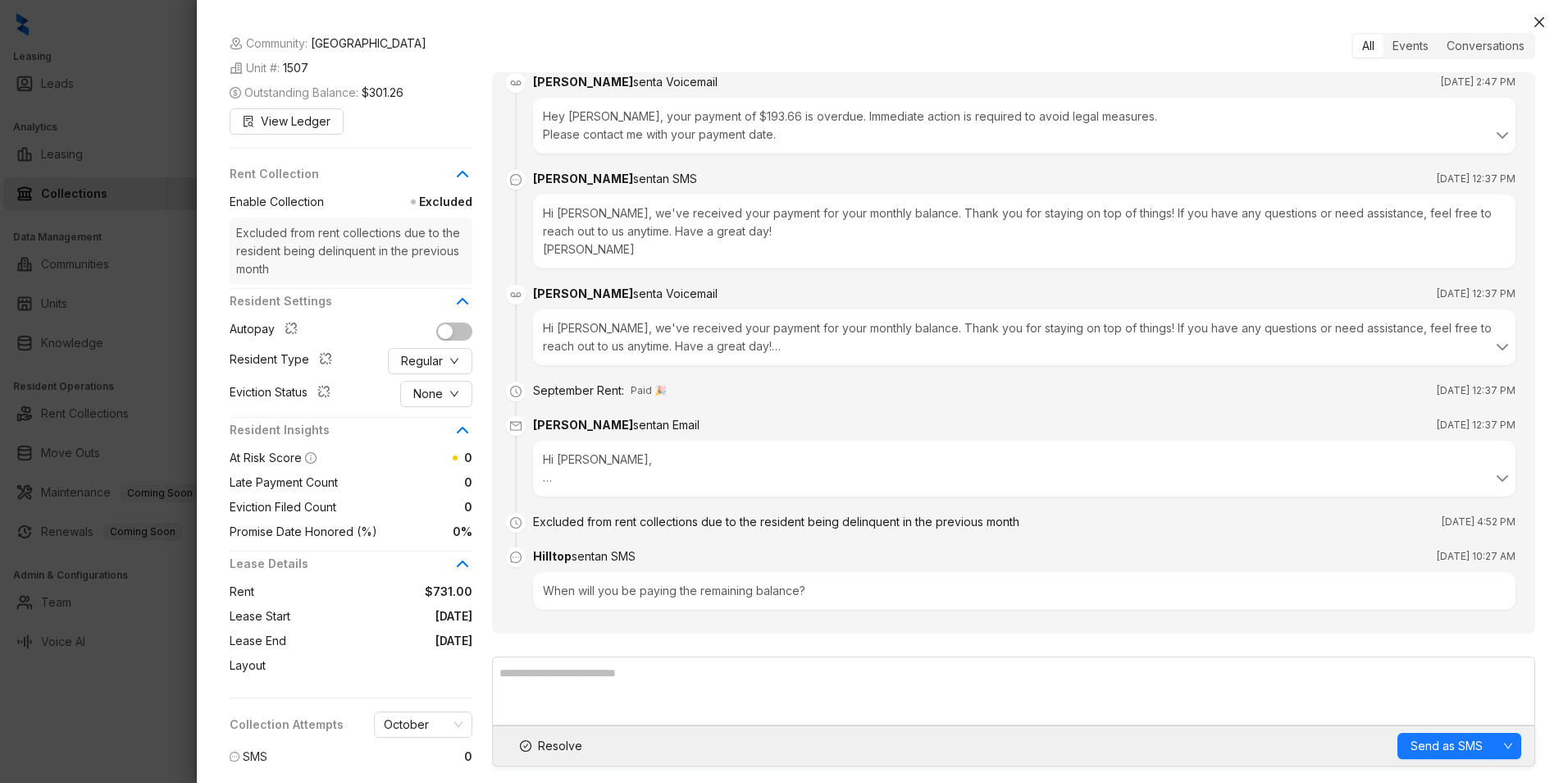
scroll to position [0, 0]
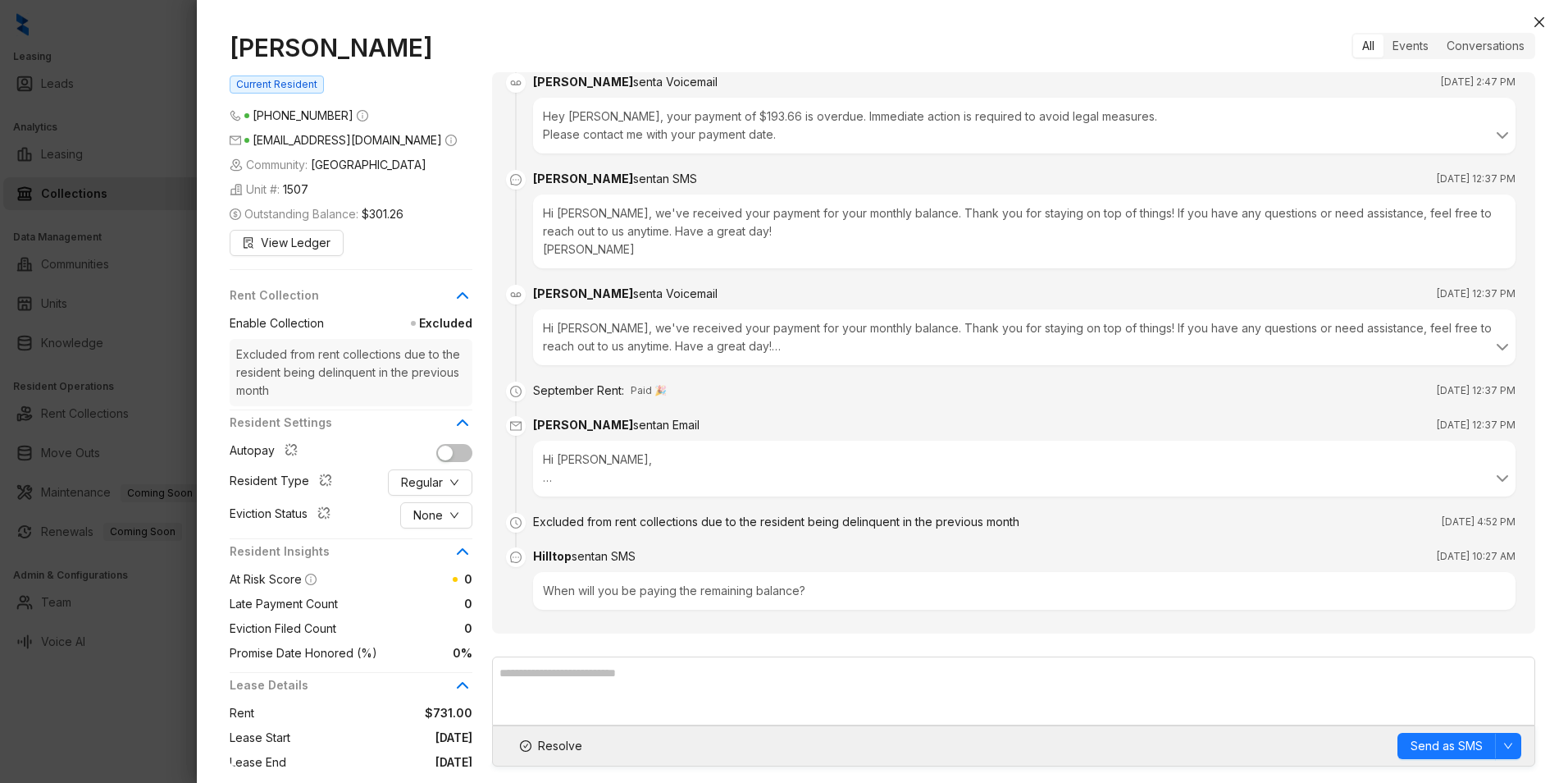
click at [1549, 19] on div "[PERSON_NAME] Current Resident [PHONE_NUMBER] [EMAIL_ADDRESS][DOMAIN_NAME] Comm…" at bounding box center [882, 399] width 1371 height 766
drag, startPoint x: 1542, startPoint y: 21, endPoint x: 1557, endPoint y: 251, distance: 230.5
click at [1557, 251] on div "[PERSON_NAME] Current Resident [PHONE_NUMBER] [EMAIL_ADDRESS][DOMAIN_NAME] Comm…" at bounding box center [882, 392] width 1371 height 783
click at [569, 747] on span "Resolve" at bounding box center [560, 746] width 44 height 18
click at [1542, 19] on icon "close" at bounding box center [1539, 22] width 10 height 10
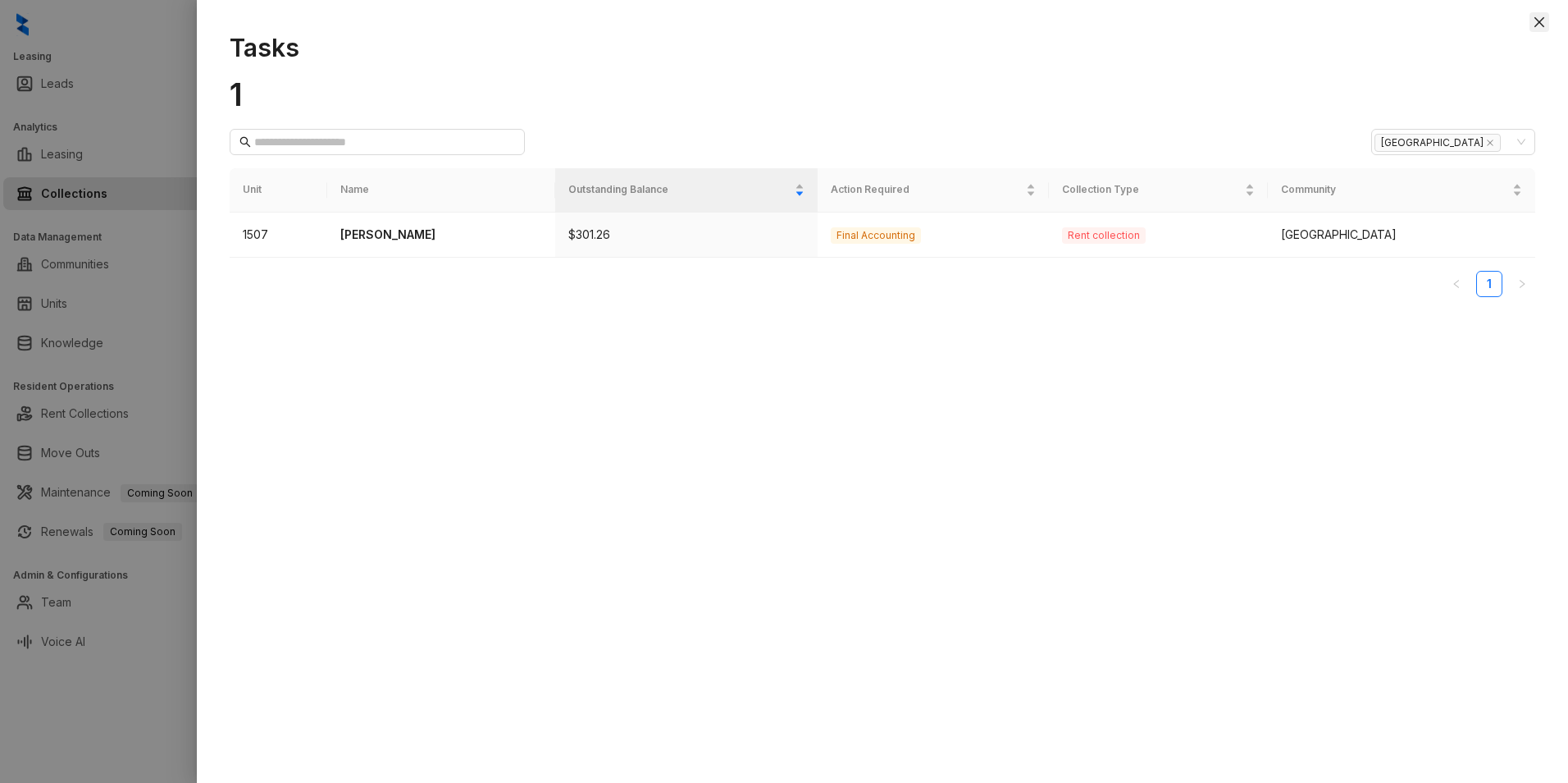
click at [1532, 21] on button "Close" at bounding box center [1539, 22] width 19 height 19
